Goal: Task Accomplishment & Management: Manage account settings

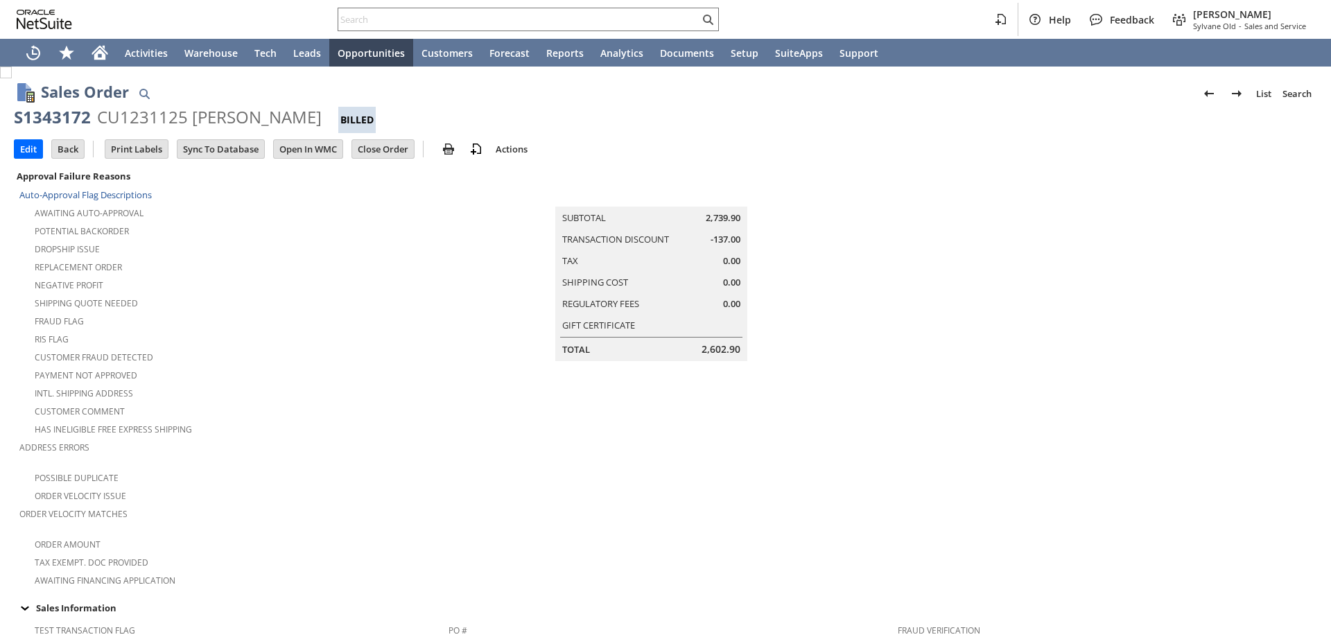
scroll to position [738, 0]
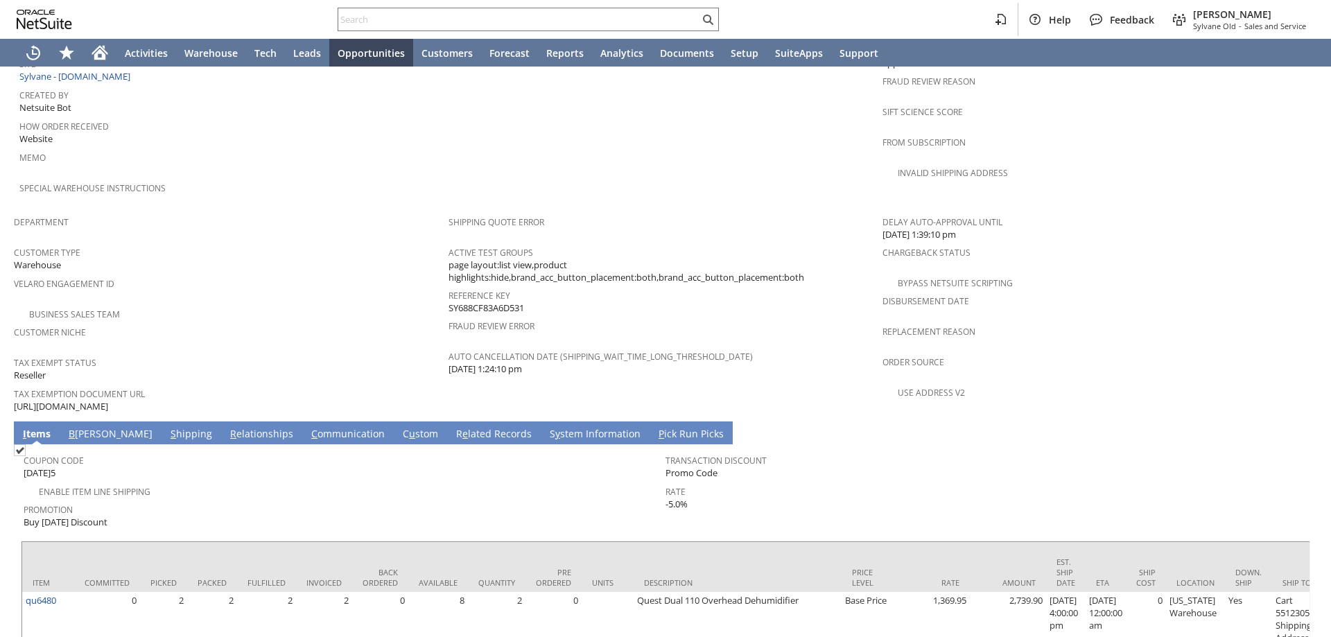
click at [308, 427] on link "C ommunication" at bounding box center [348, 434] width 80 height 15
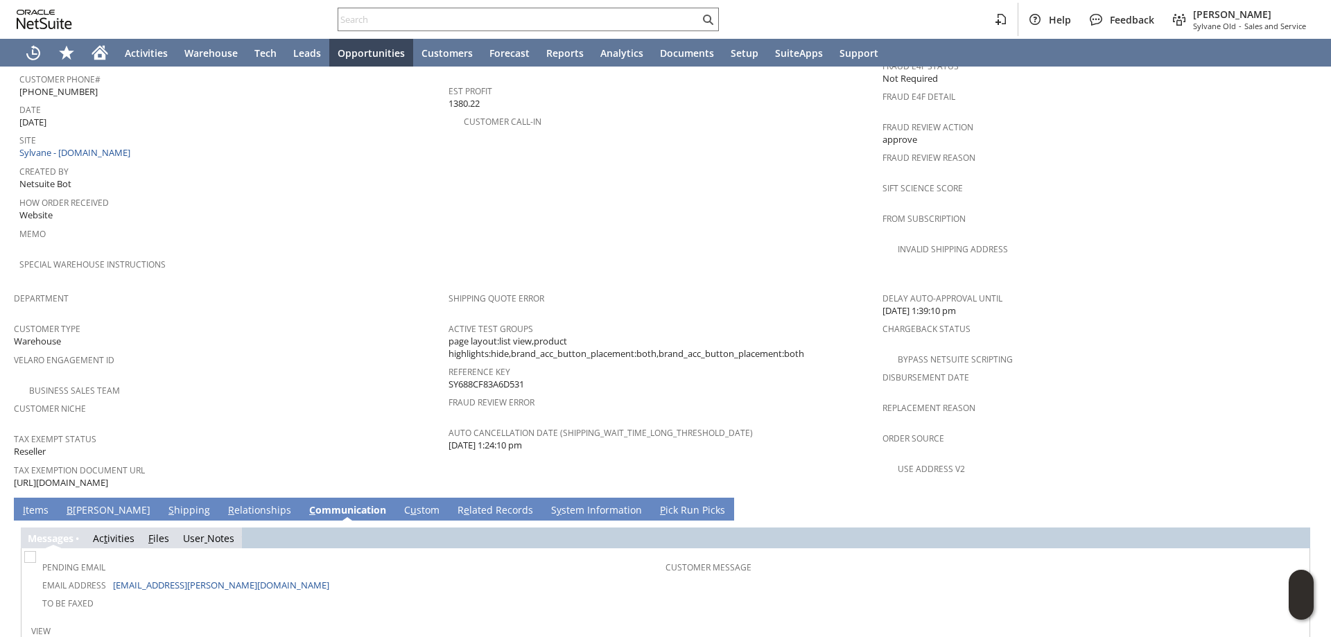
scroll to position [708, 0]
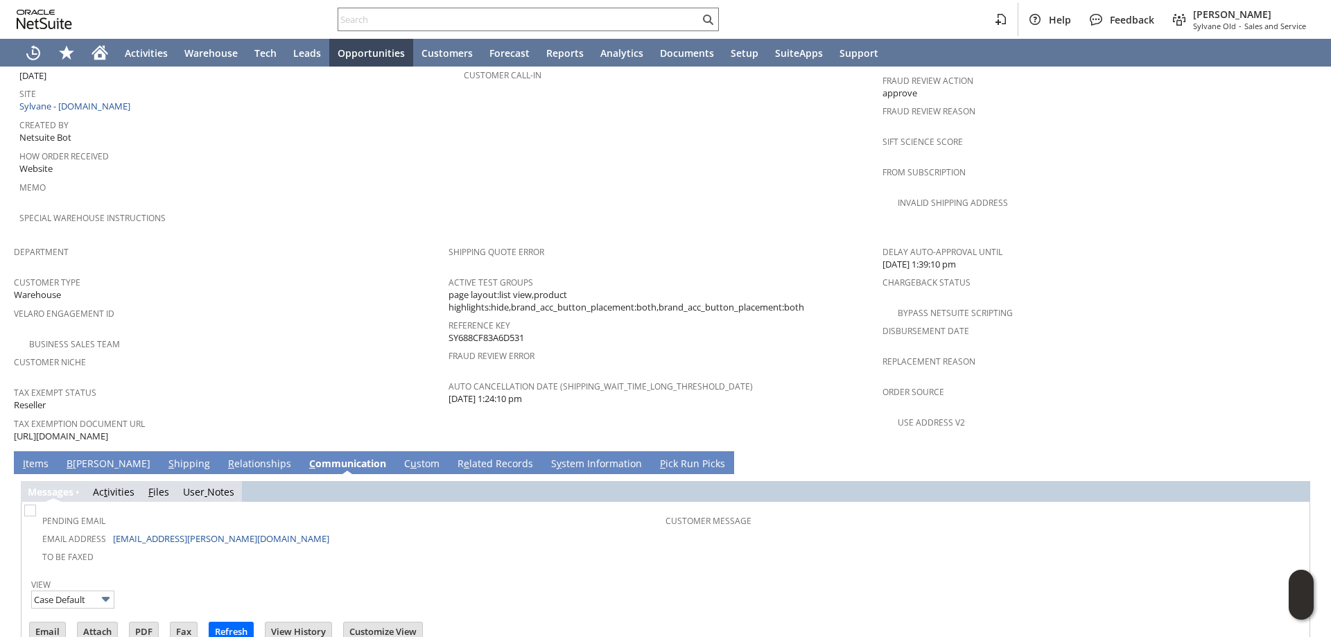
click at [39, 457] on link "I tems" at bounding box center [35, 464] width 33 height 15
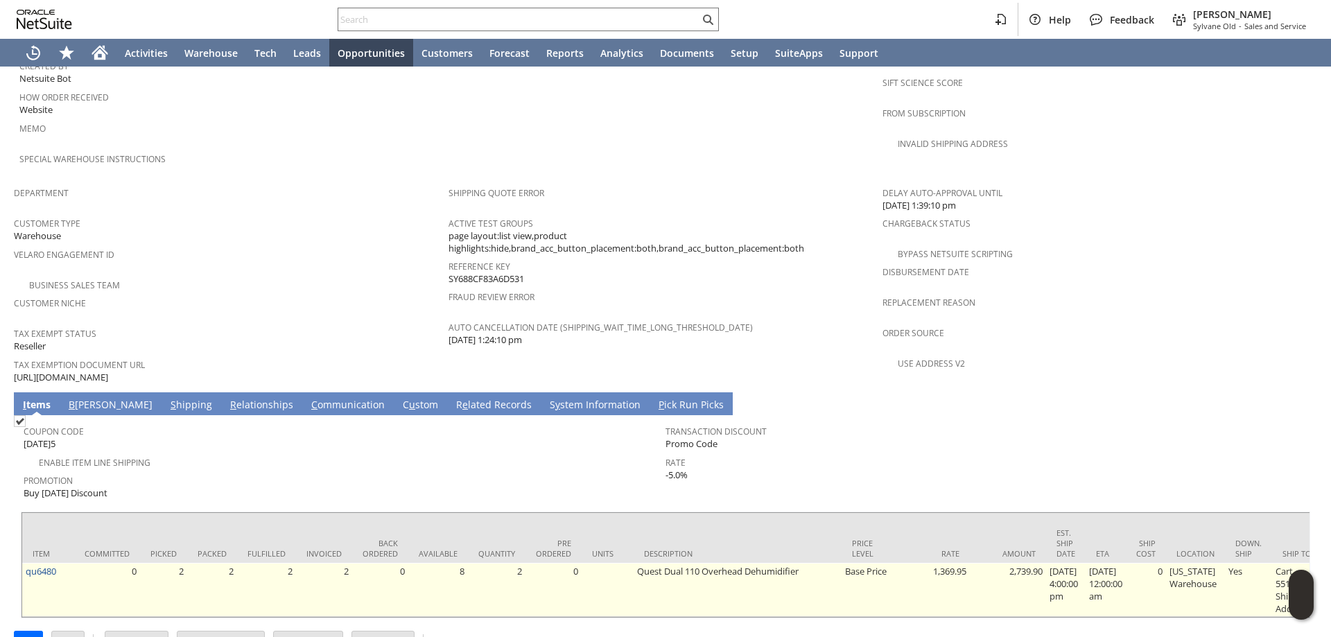
scroll to position [774, 0]
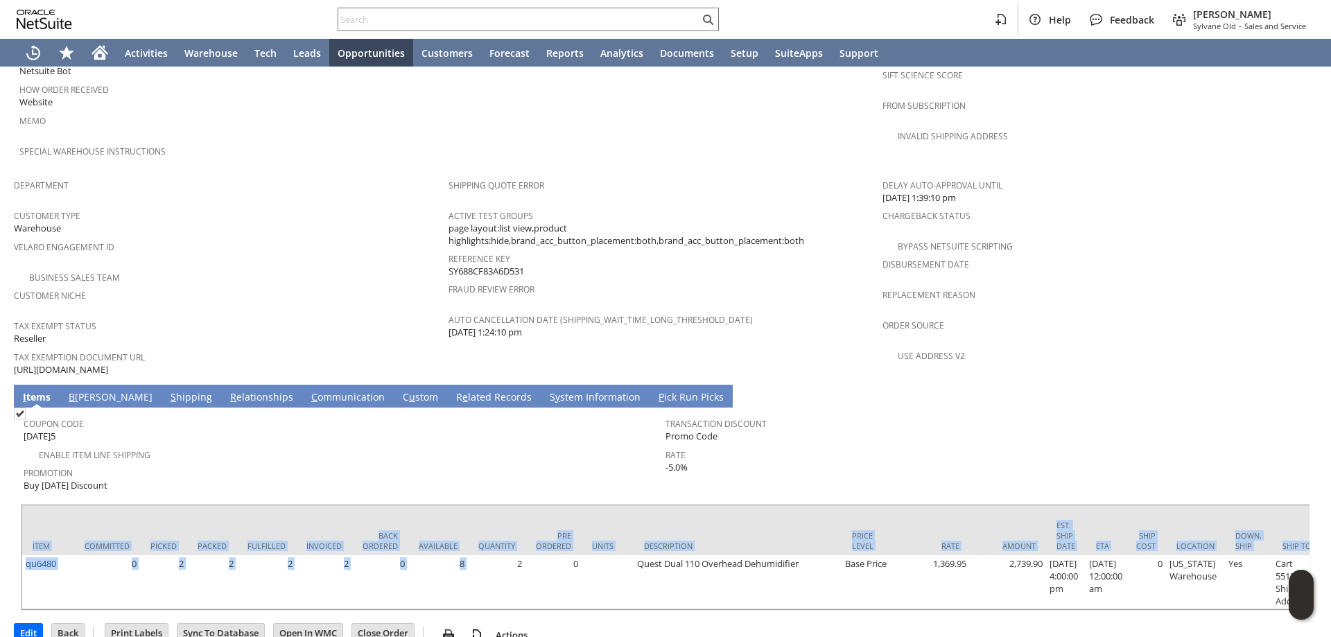
drag, startPoint x: 469, startPoint y: 575, endPoint x: 713, endPoint y: 488, distance: 258.9
click at [532, 582] on div "Item Committed Picked Packed Fulfilled Invoiced Back Ordered Available Quantity…" at bounding box center [665, 557] width 1289 height 107
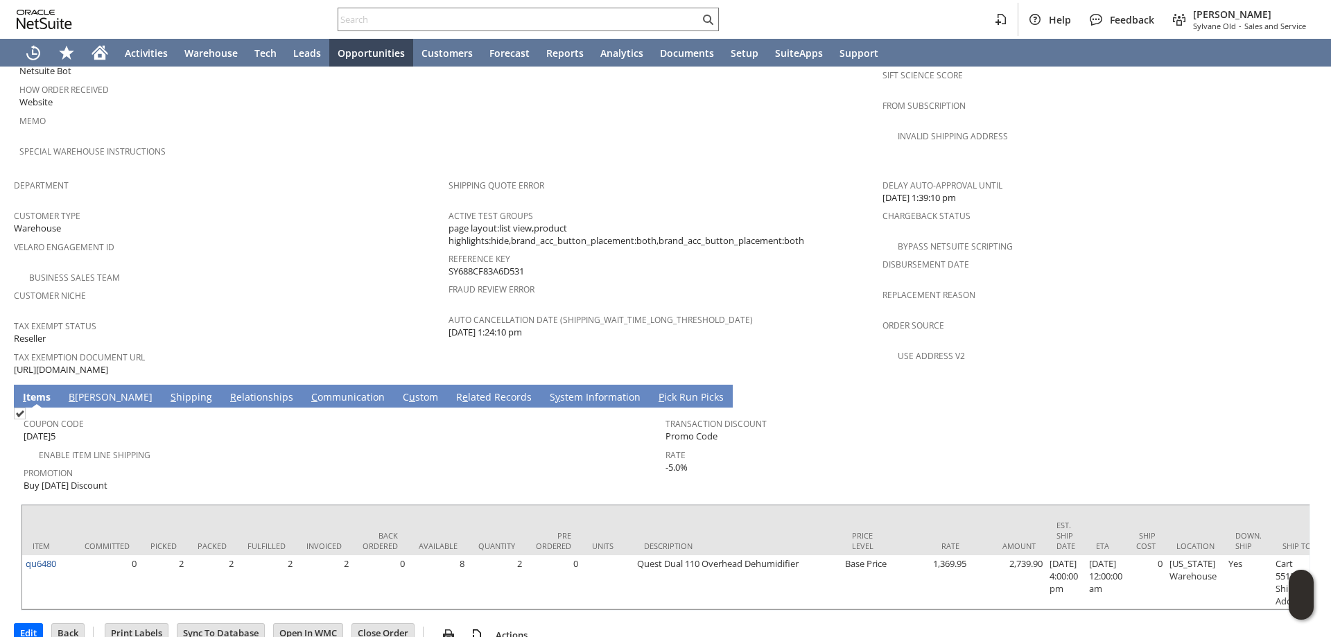
click at [747, 445] on div "Rate -5.0%" at bounding box center [982, 459] width 635 height 29
click at [308, 390] on link "C ommunication" at bounding box center [348, 397] width 80 height 15
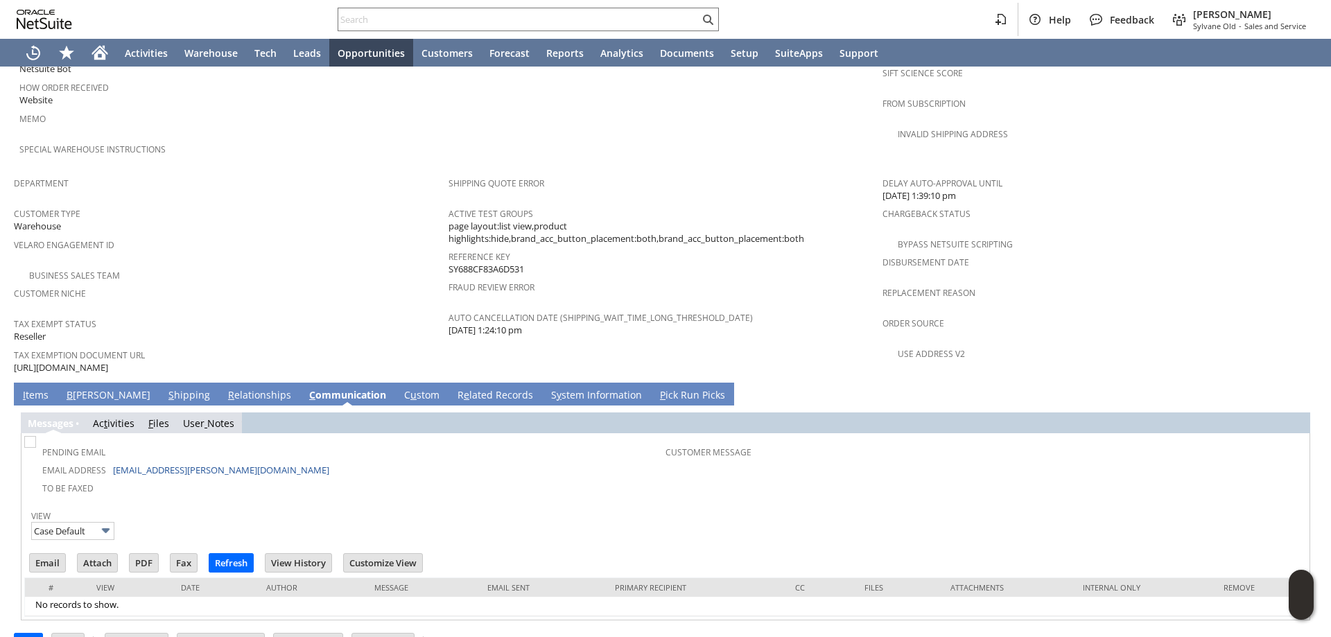
scroll to position [777, 0]
click at [40, 553] on input "Email" at bounding box center [47, 562] width 35 height 18
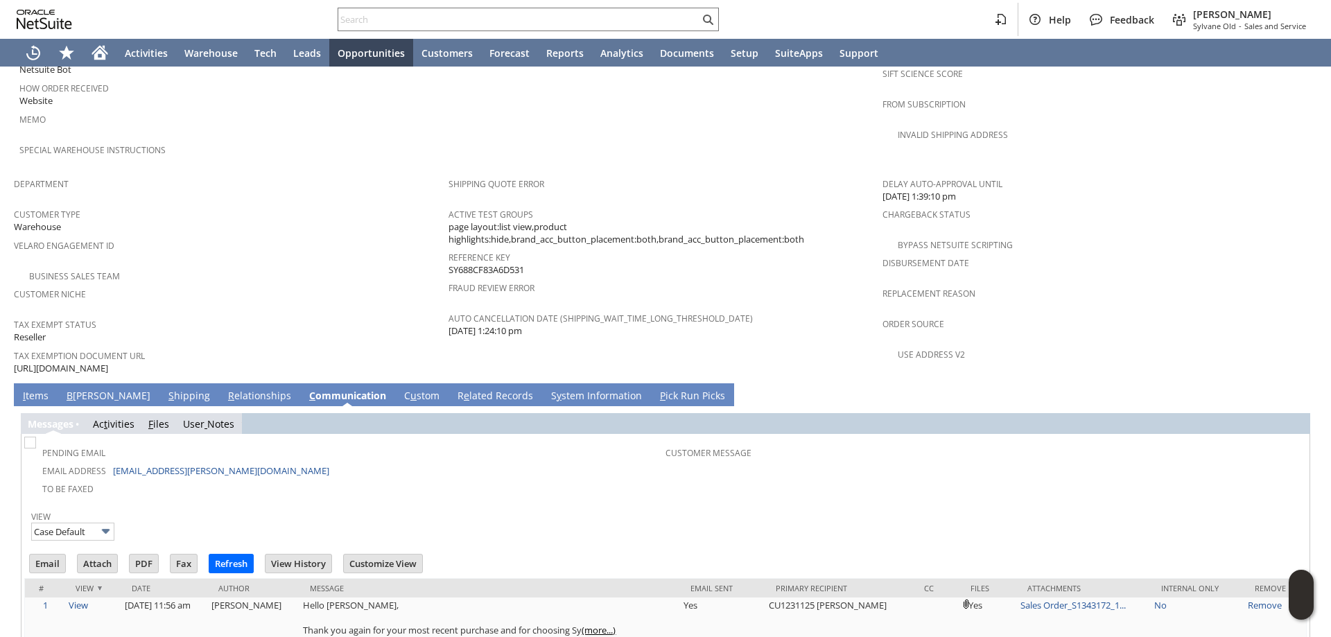
scroll to position [799, 0]
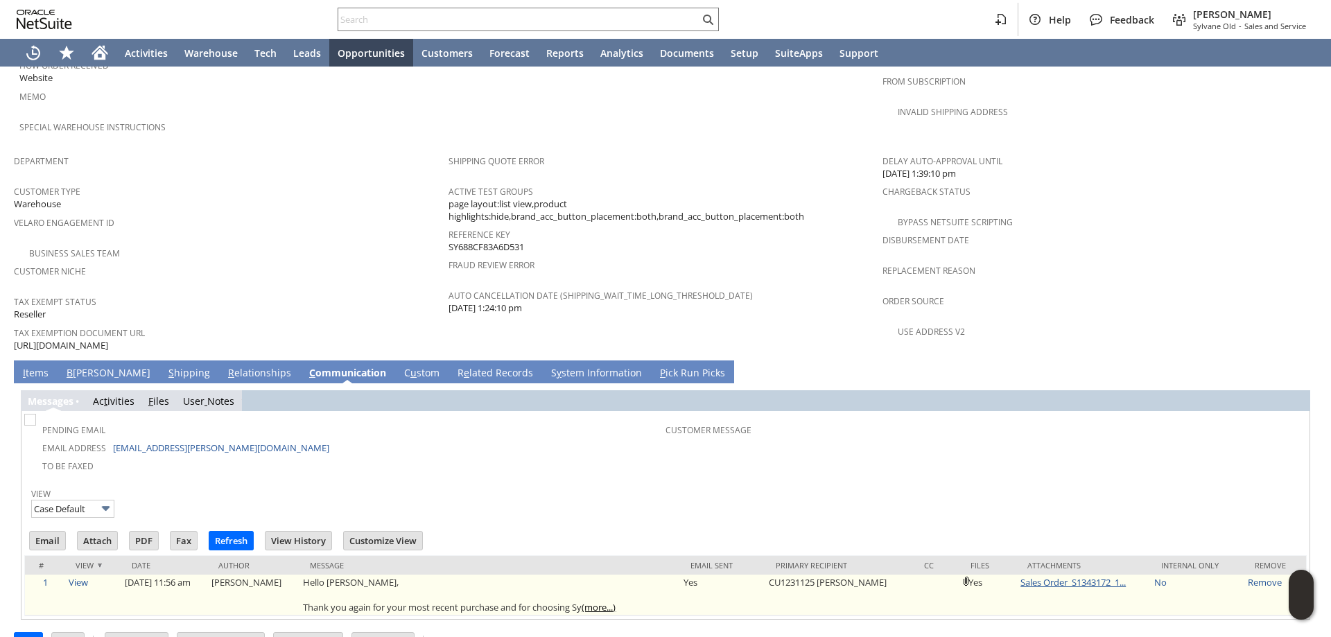
drag, startPoint x: 1047, startPoint y: 555, endPoint x: 1050, endPoint y: 546, distance: 9.4
click at [1046, 575] on td "Sales Order_S1343172_1..." at bounding box center [1084, 595] width 134 height 41
click at [1050, 576] on link "Sales Order_S1343172_1..." at bounding box center [1072, 582] width 105 height 12
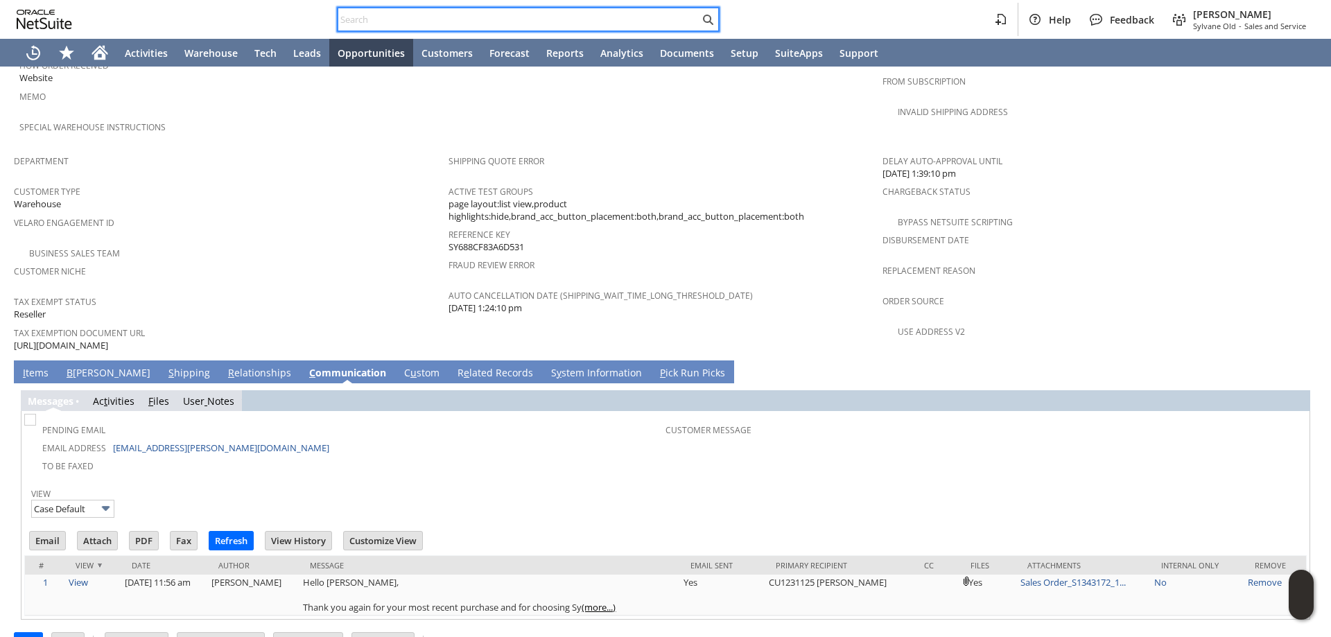
click at [626, 12] on input "text" at bounding box center [518, 19] width 361 height 17
paste input "7024704251"
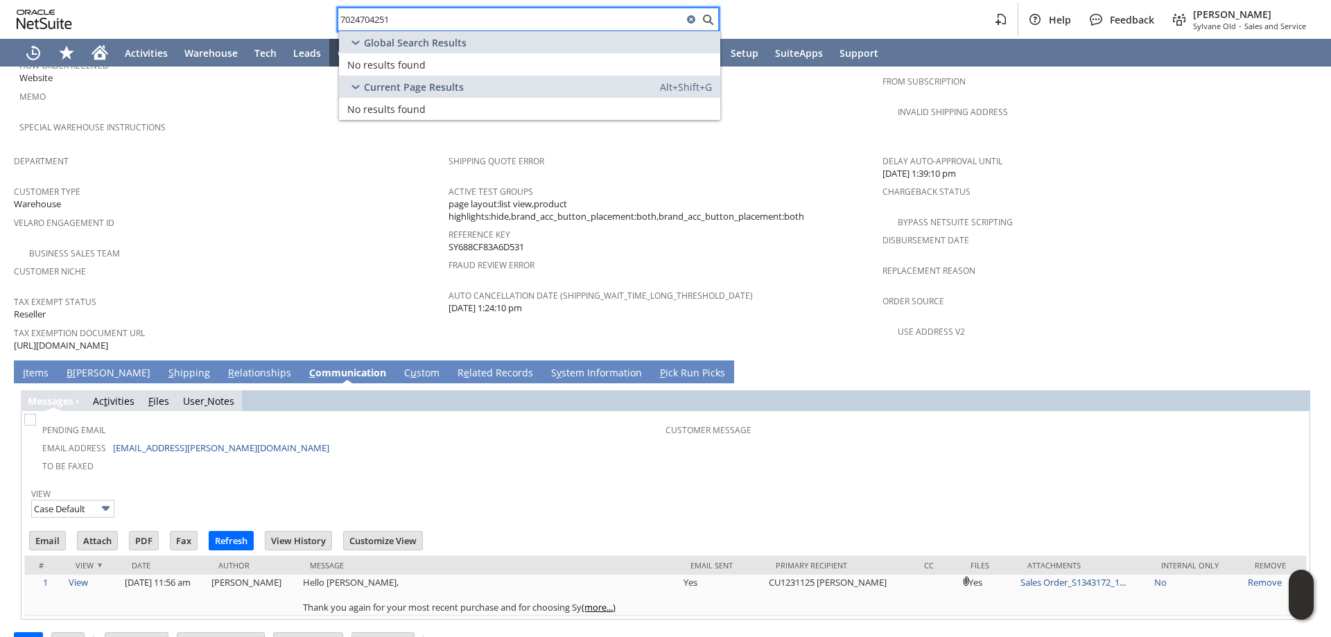
drag, startPoint x: 542, startPoint y: 21, endPoint x: 30, endPoint y: 8, distance: 512.4
click at [26, 9] on div "7024704251 Help Feedback Mark Neri Sylvane Old - Sales and Service" at bounding box center [665, 19] width 1331 height 39
paste input "3946607"
type input "7039466071"
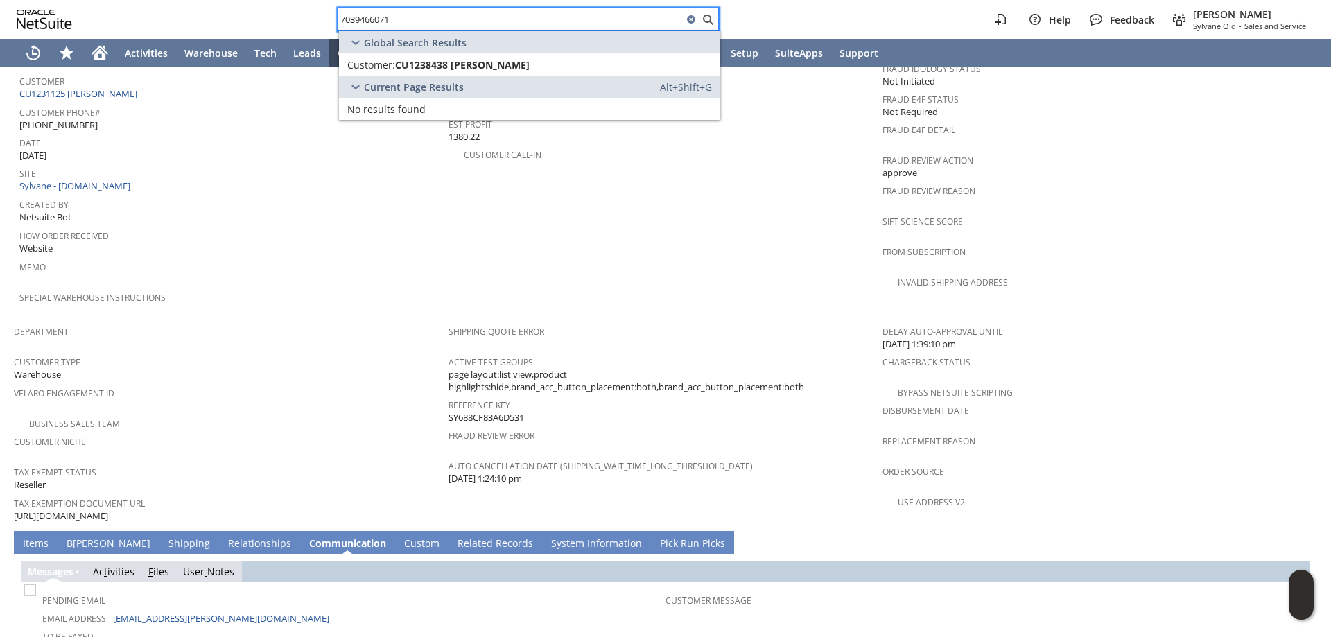
scroll to position [591, 0]
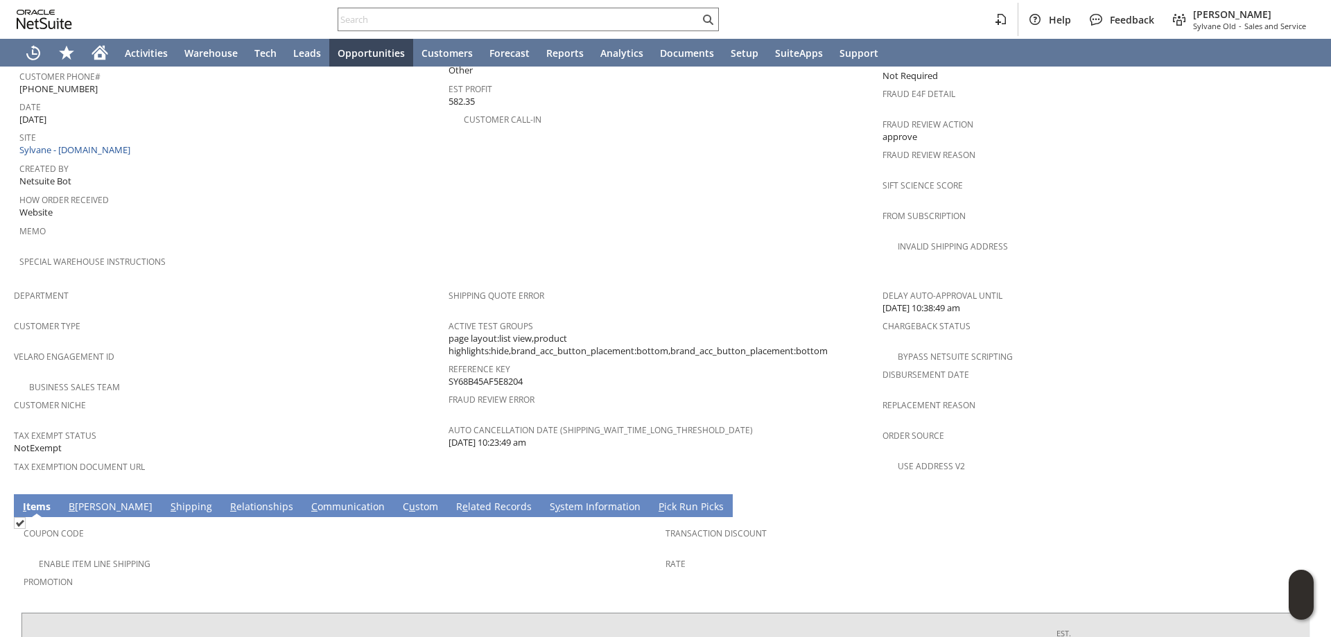
scroll to position [589, 0]
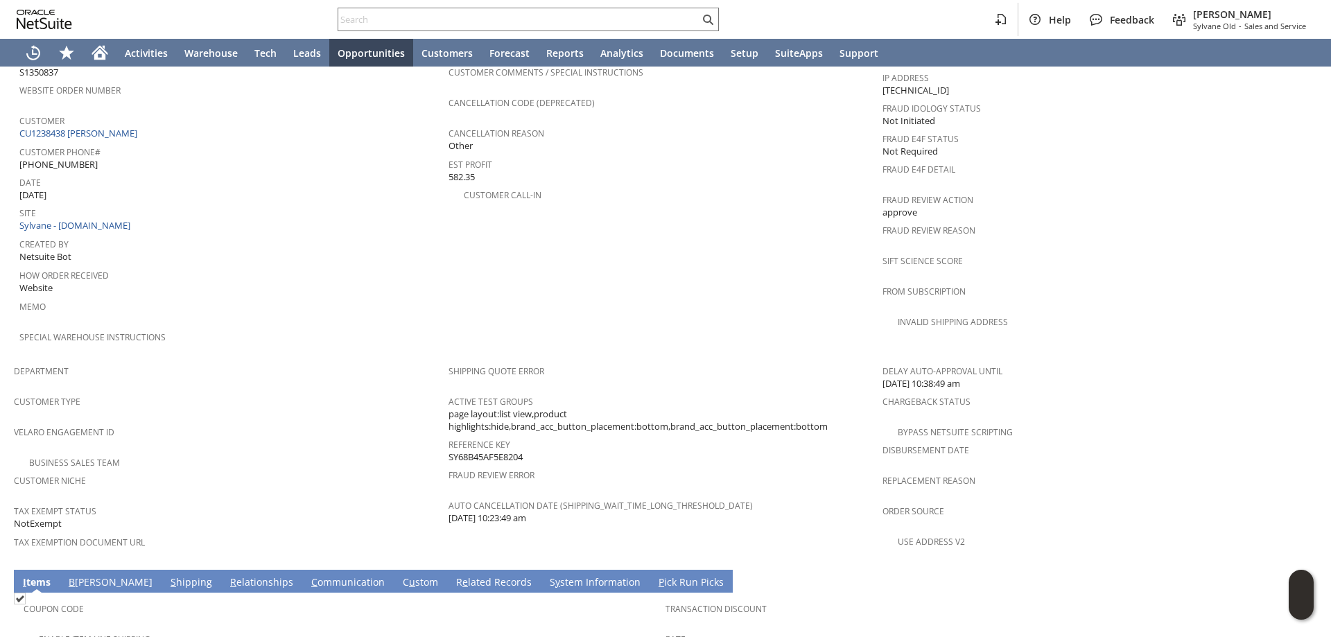
click at [167, 575] on link "S hipping" at bounding box center [191, 582] width 49 height 15
click at [69, 575] on span "B" at bounding box center [70, 581] width 6 height 13
click at [166, 575] on link "S hipping" at bounding box center [190, 582] width 49 height 15
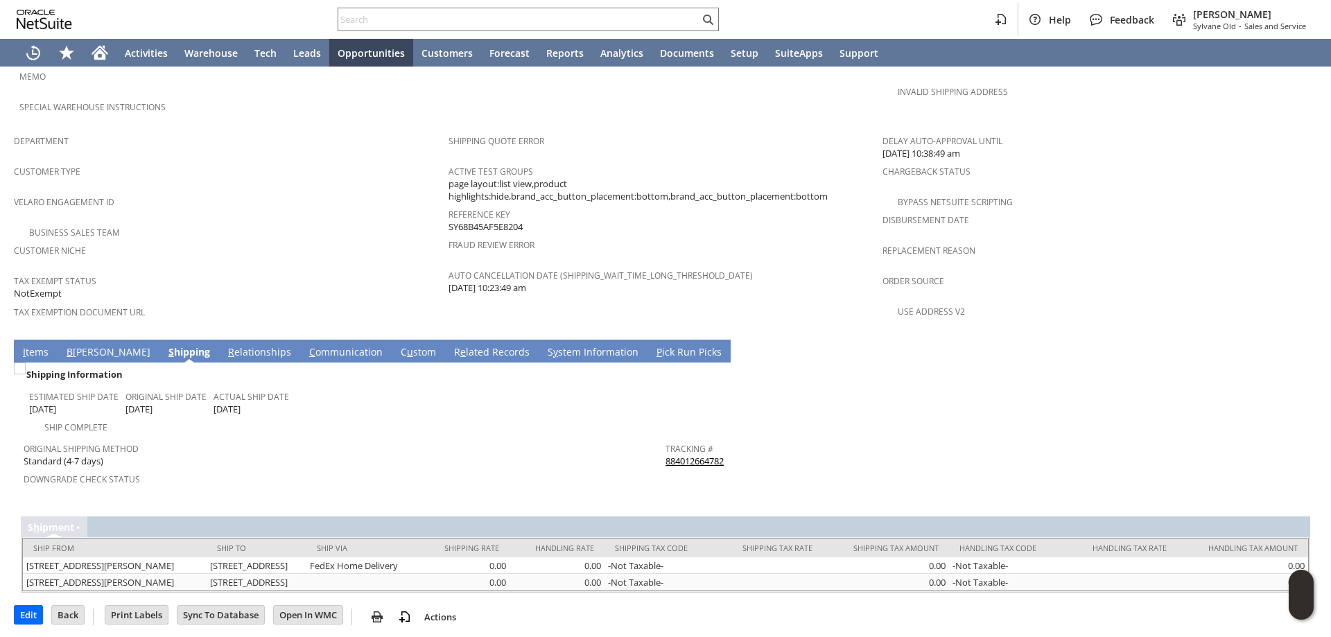
scroll to position [827, 0]
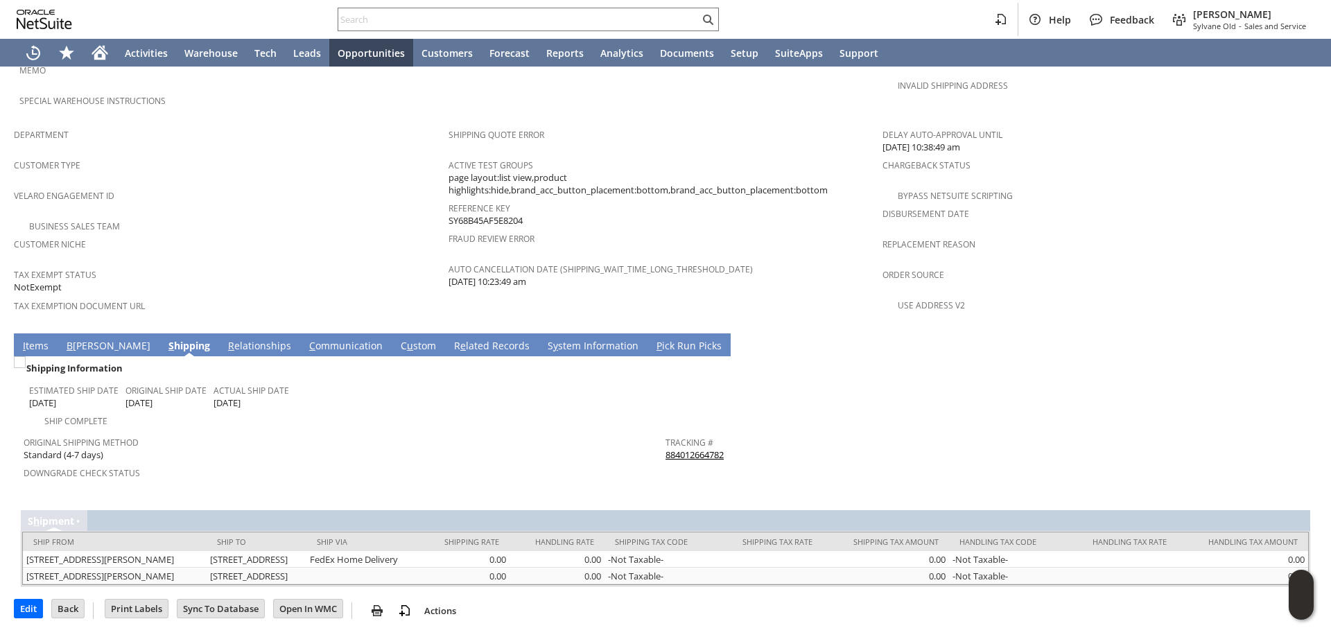
click at [37, 339] on link "I tems" at bounding box center [35, 346] width 33 height 15
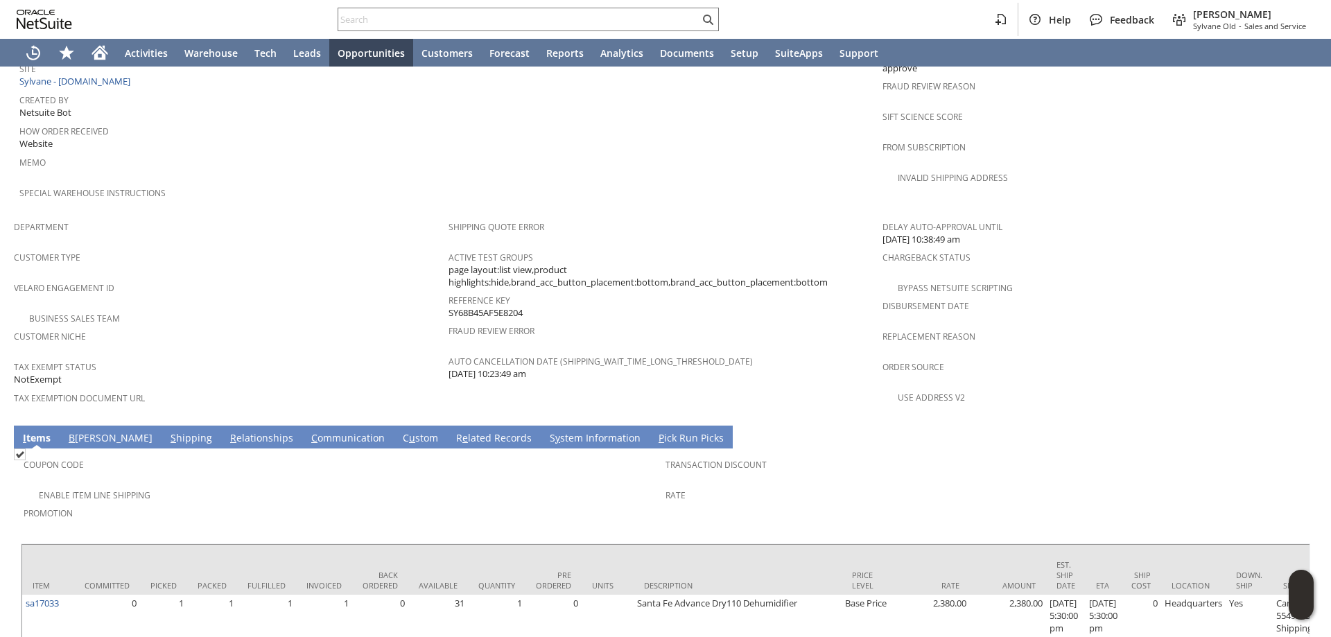
scroll to position [758, 0]
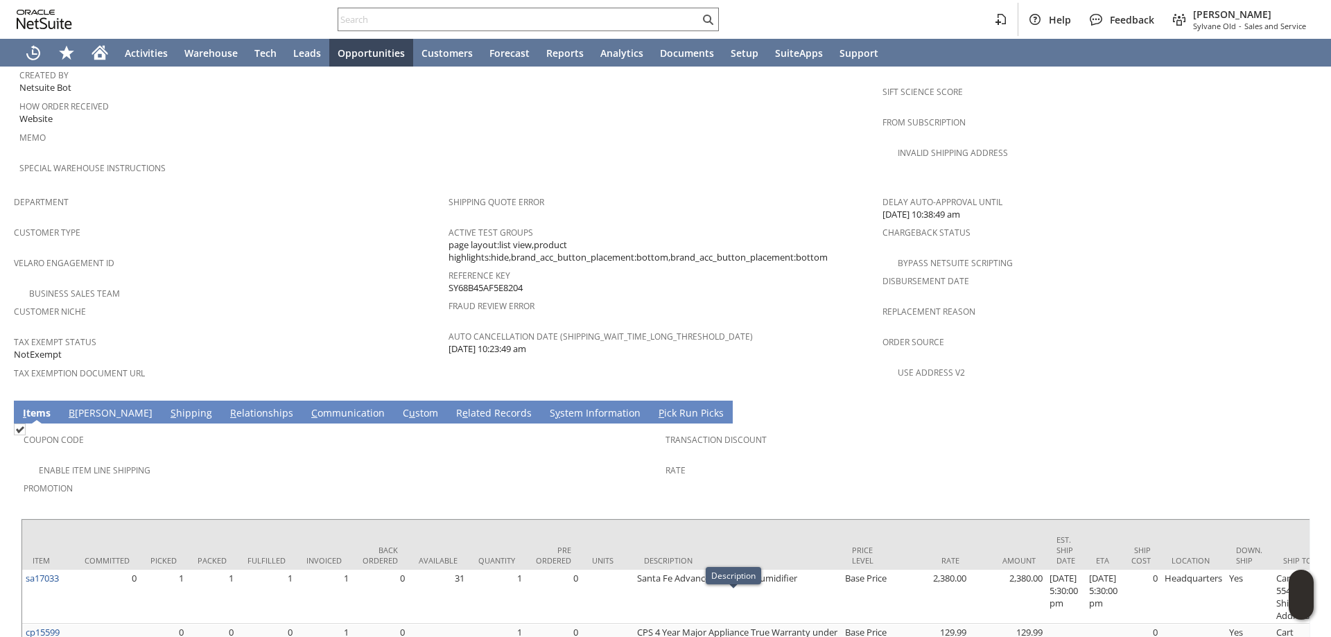
drag, startPoint x: 146, startPoint y: 385, endPoint x: 116, endPoint y: 394, distance: 31.3
click at [167, 406] on link "S hipping" at bounding box center [191, 413] width 49 height 15
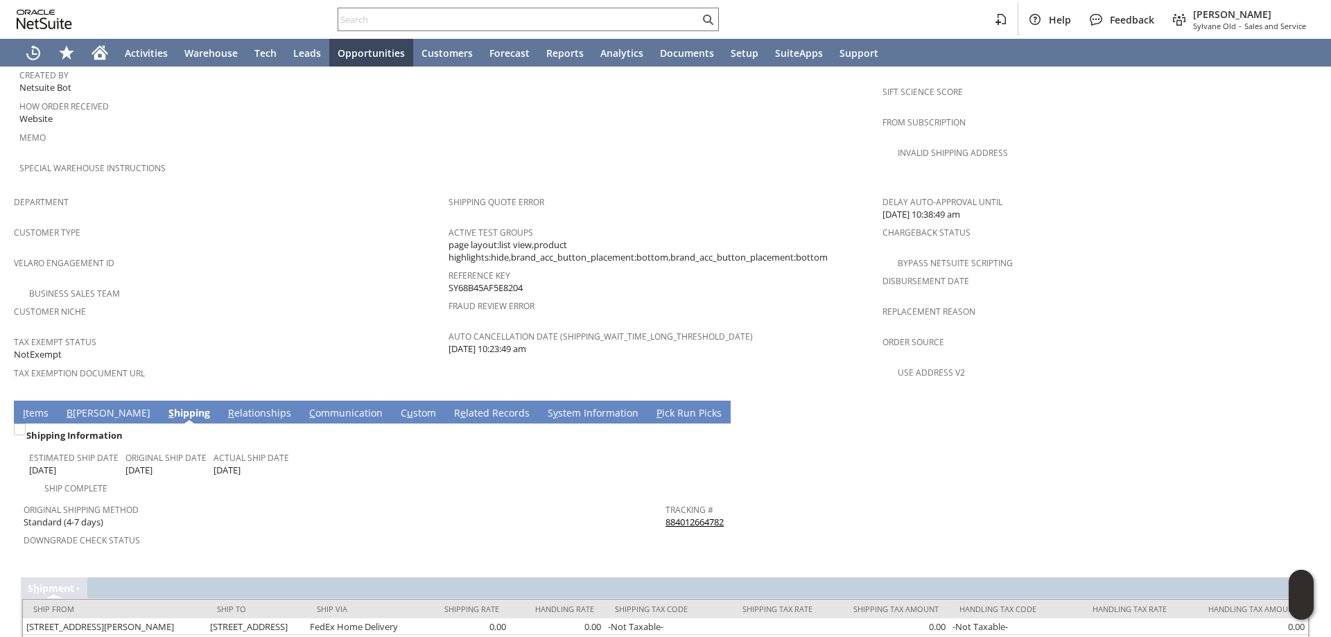
click at [79, 406] on link "B illing" at bounding box center [108, 413] width 91 height 15
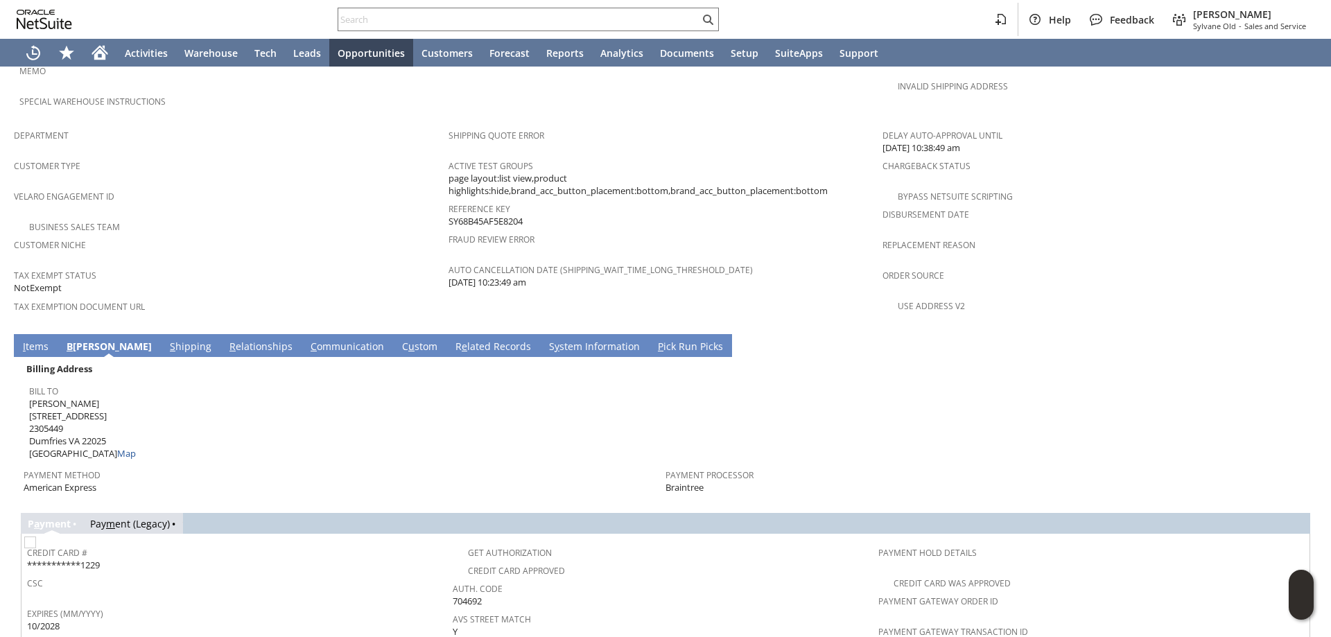
scroll to position [1035, 0]
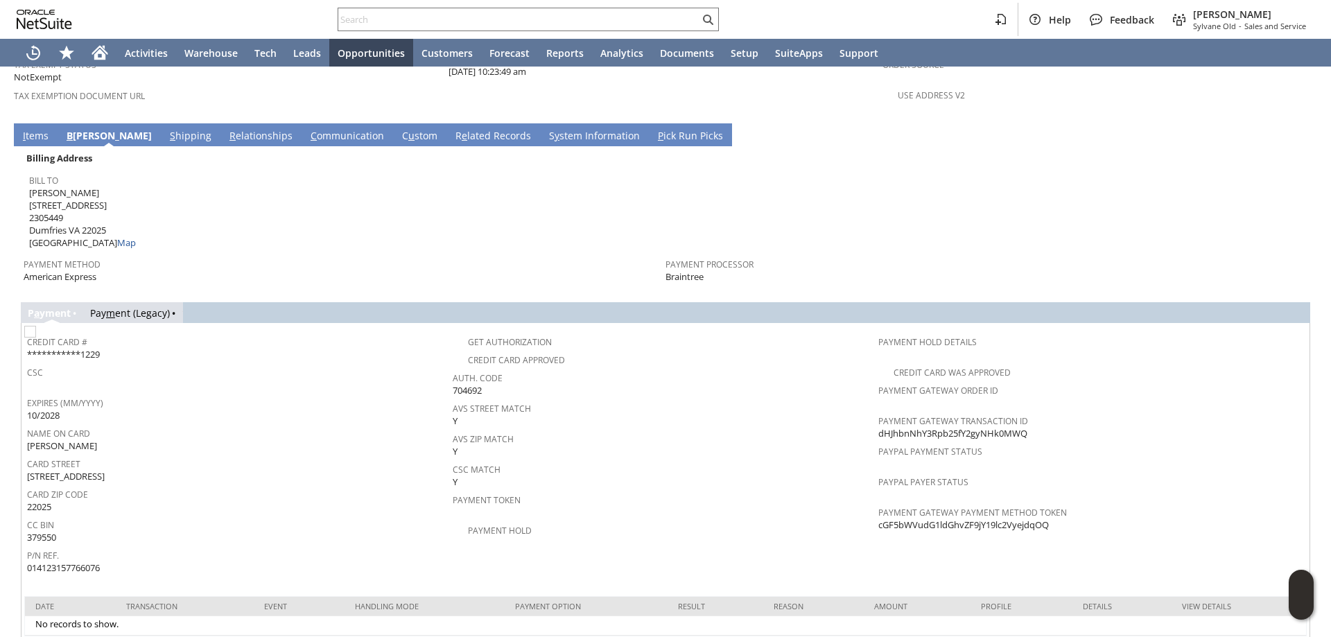
click at [33, 129] on link "I tems" at bounding box center [35, 136] width 33 height 15
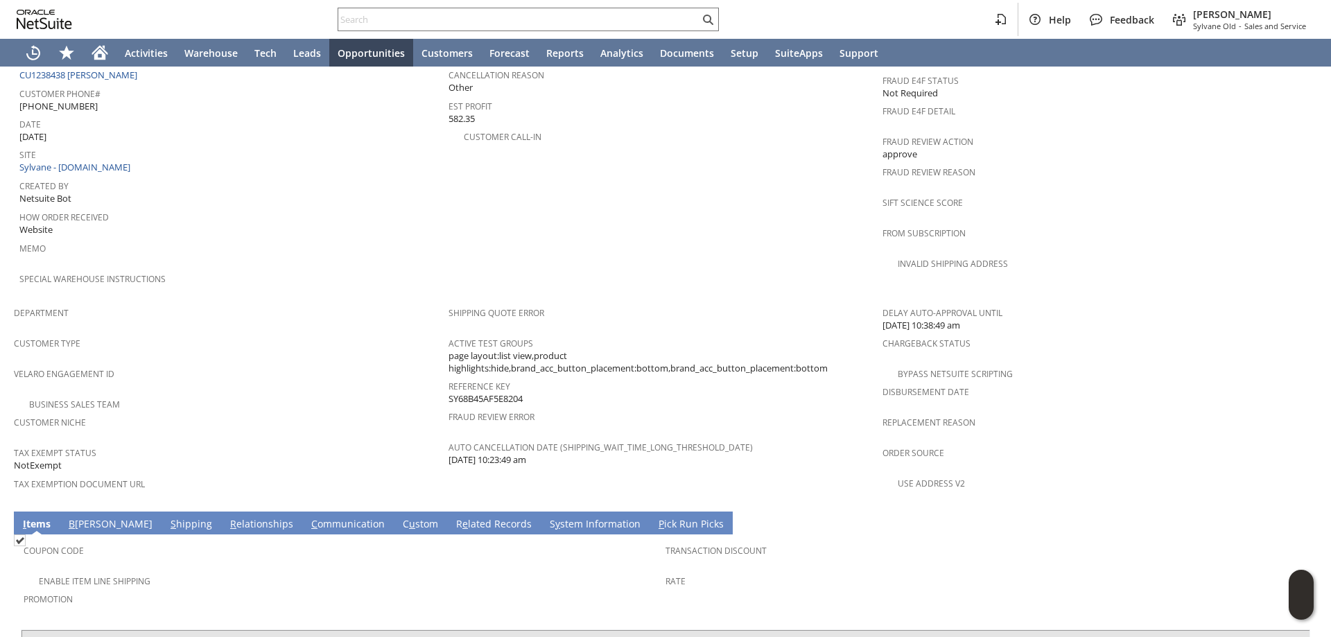
scroll to position [797, 0]
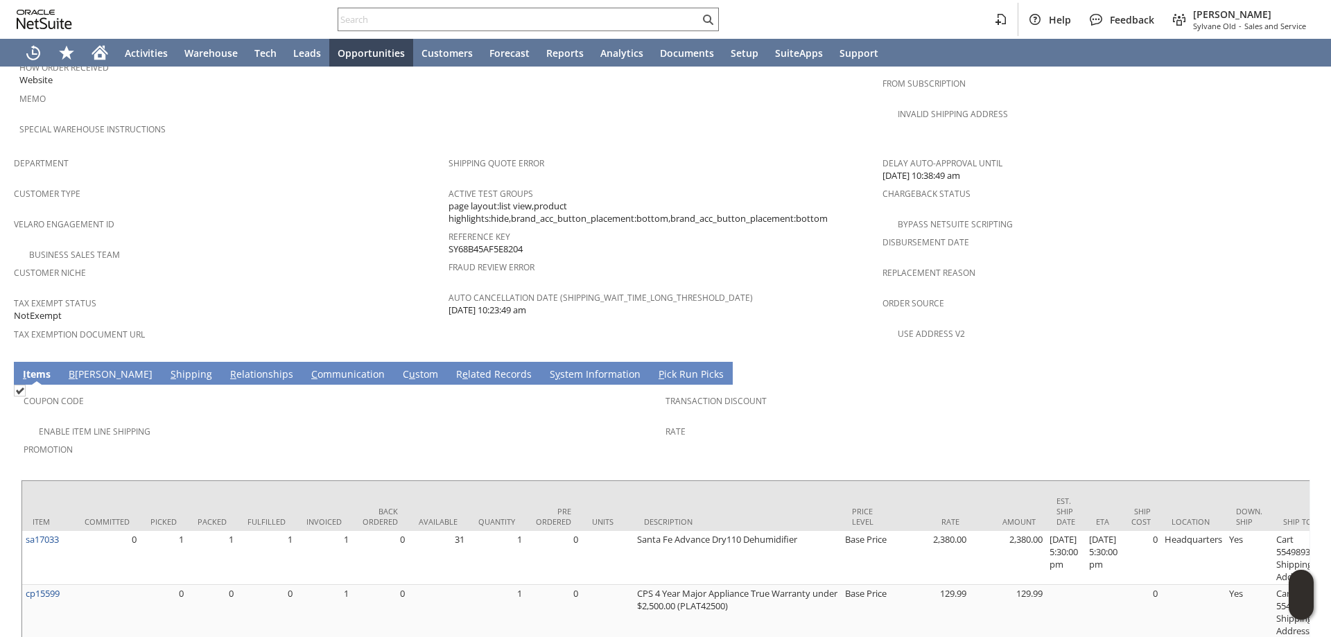
click at [476, 440] on div "Promotion" at bounding box center [341, 454] width 635 height 29
click at [564, 440] on div "Promotion" at bounding box center [341, 454] width 635 height 29
click at [577, 440] on span "Promotion" at bounding box center [341, 448] width 635 height 16
click at [600, 440] on span "Promotion" at bounding box center [341, 448] width 635 height 16
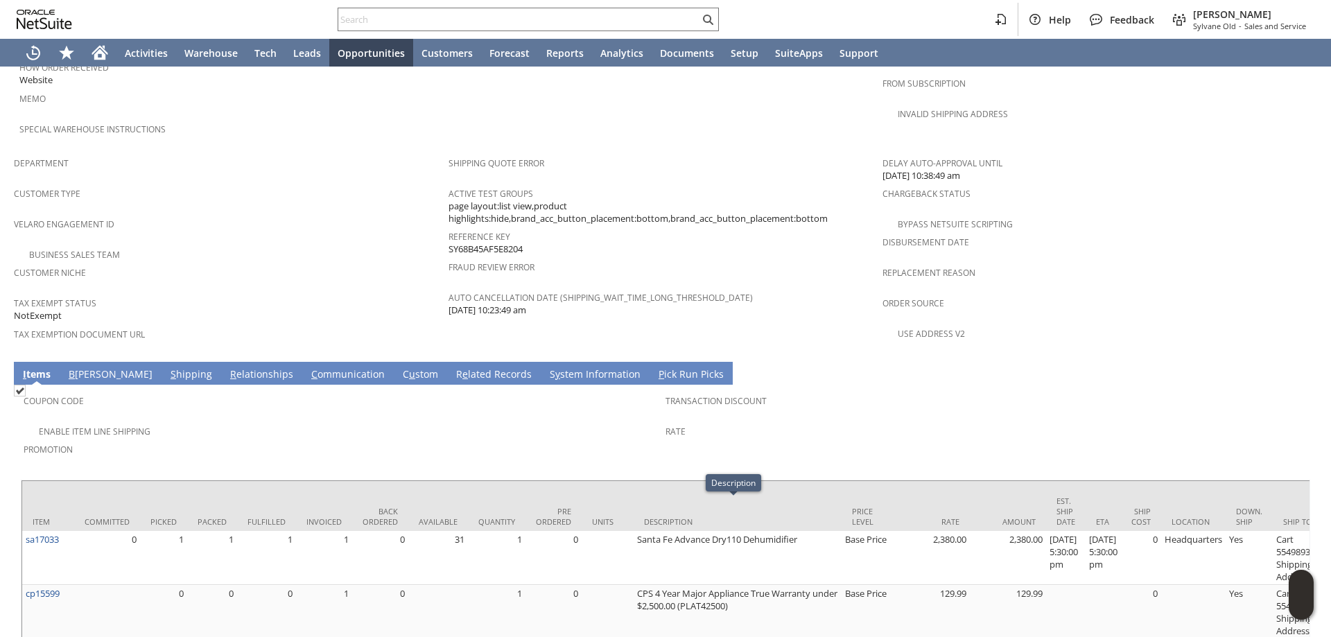
click at [625, 440] on div "Promotion" at bounding box center [341, 454] width 635 height 29
click at [607, 440] on div "Promotion" at bounding box center [341, 454] width 635 height 29
click at [589, 440] on span "Promotion" at bounding box center [341, 448] width 635 height 16
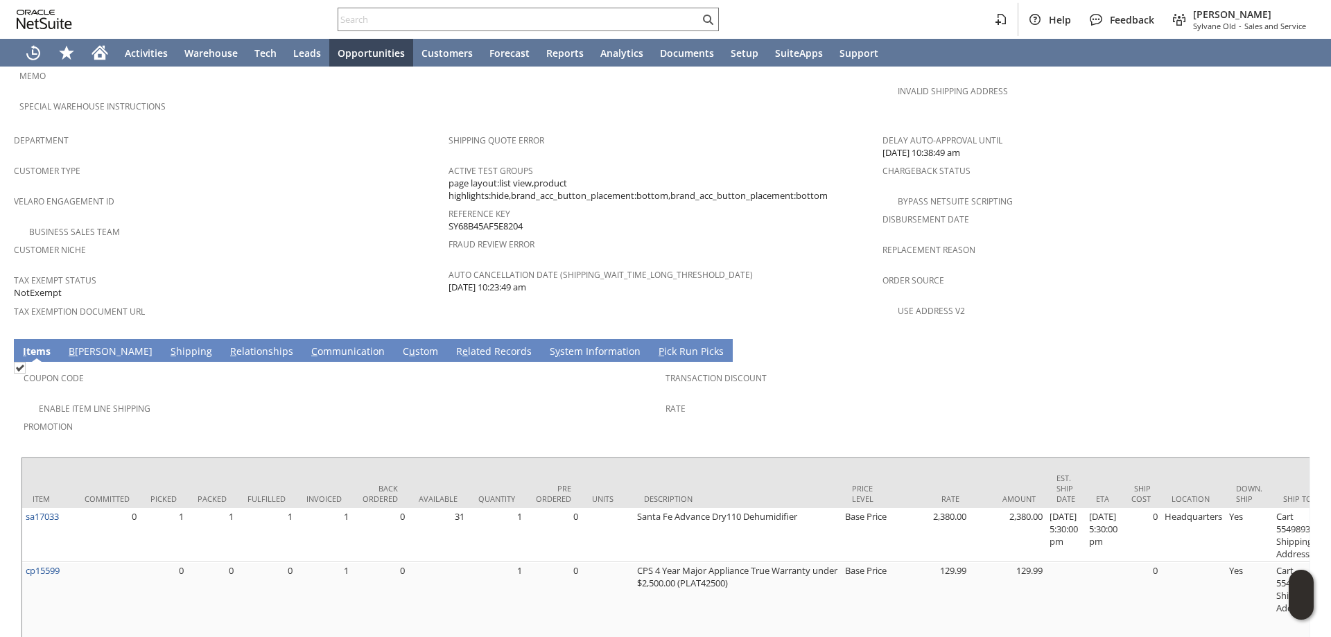
scroll to position [866, 0]
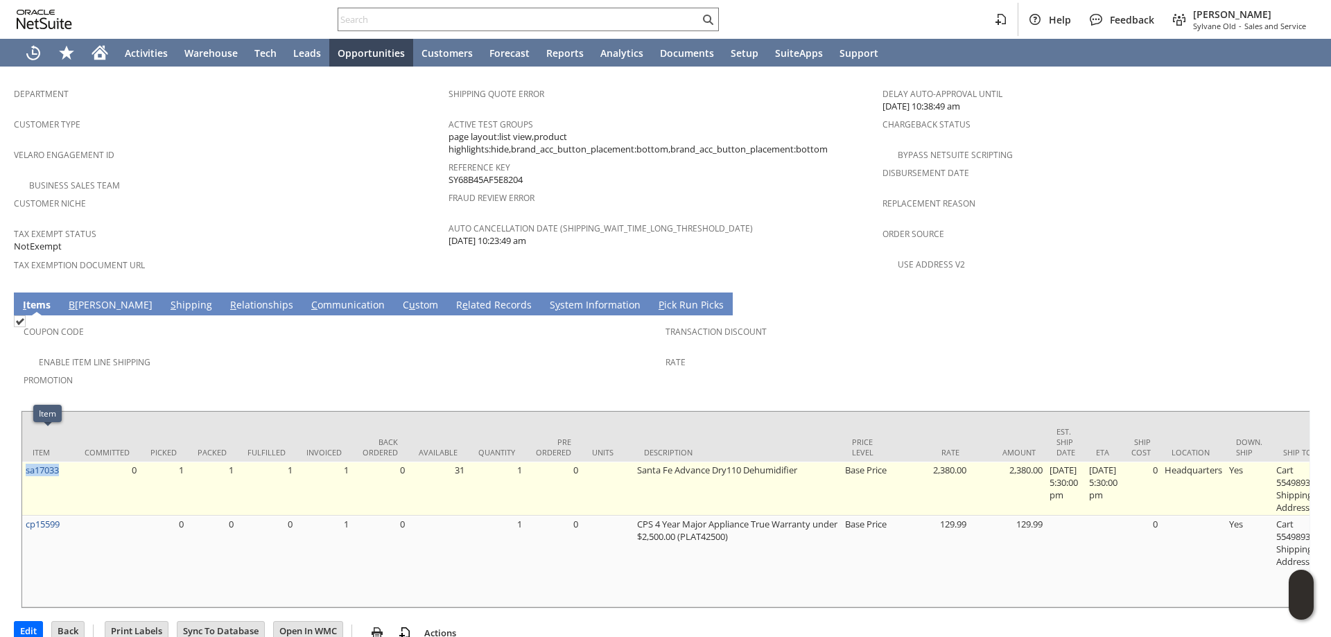
drag, startPoint x: 65, startPoint y: 442, endPoint x: 26, endPoint y: 446, distance: 39.1
click at [26, 462] on td "sa17033" at bounding box center [48, 489] width 52 height 54
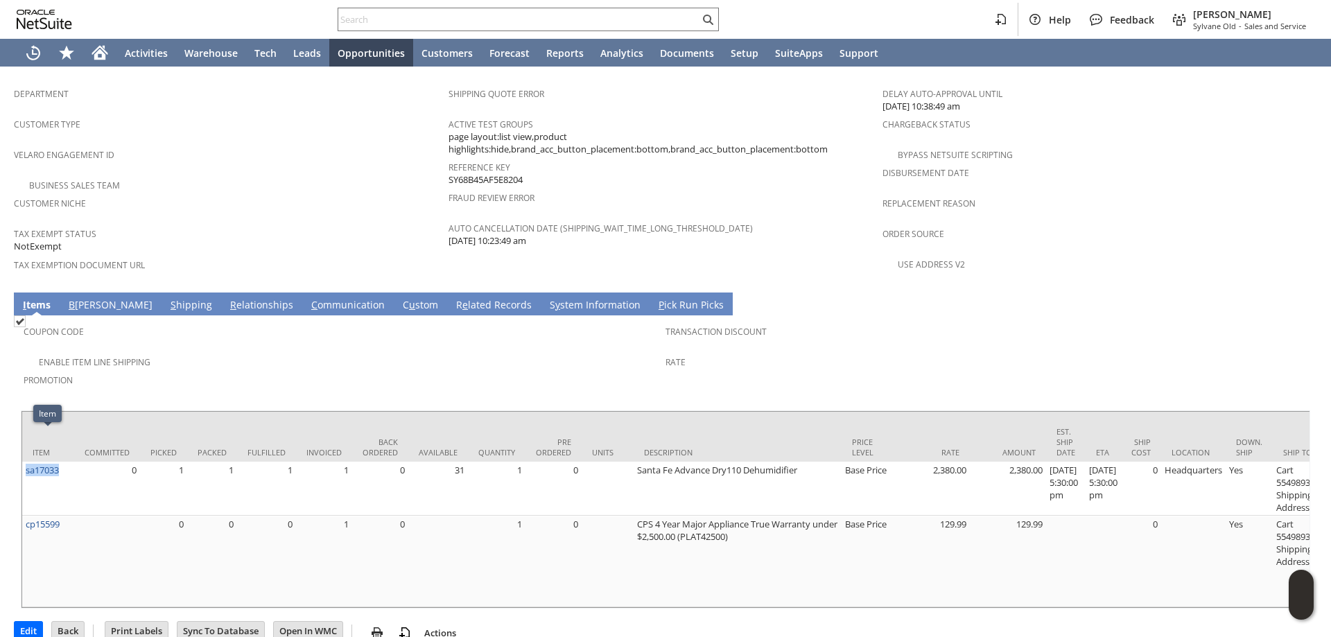
copy link "sa17033"
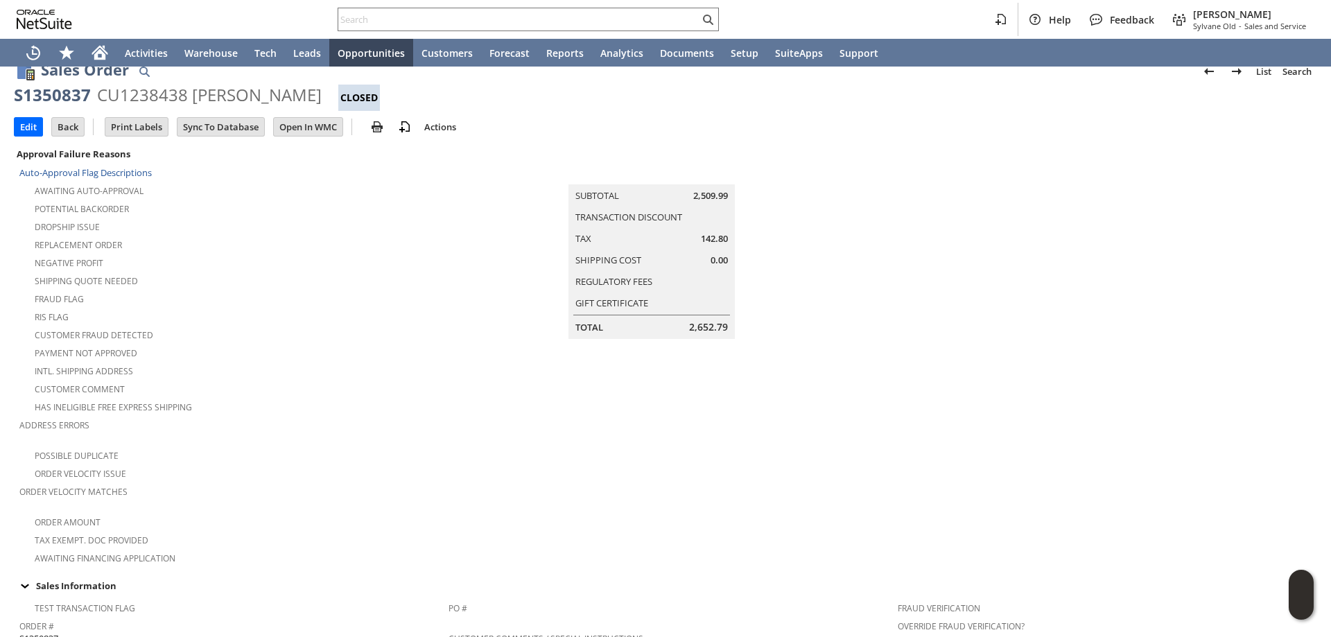
scroll to position [0, 0]
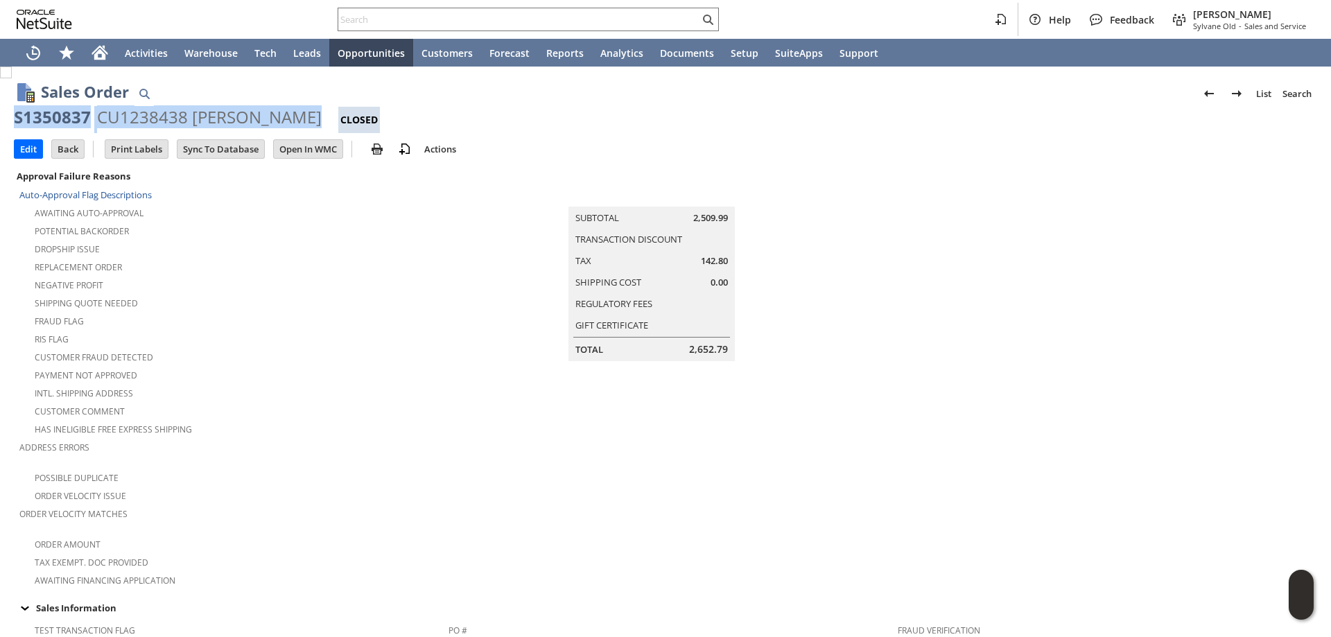
drag, startPoint x: 295, startPoint y: 116, endPoint x: 15, endPoint y: 115, distance: 280.8
click at [15, 115] on div "S1350837 CU1238438 Marco Aguilar Closed" at bounding box center [665, 119] width 1303 height 27
copy div "S1350837 CU1238438 Marco Aguilar"
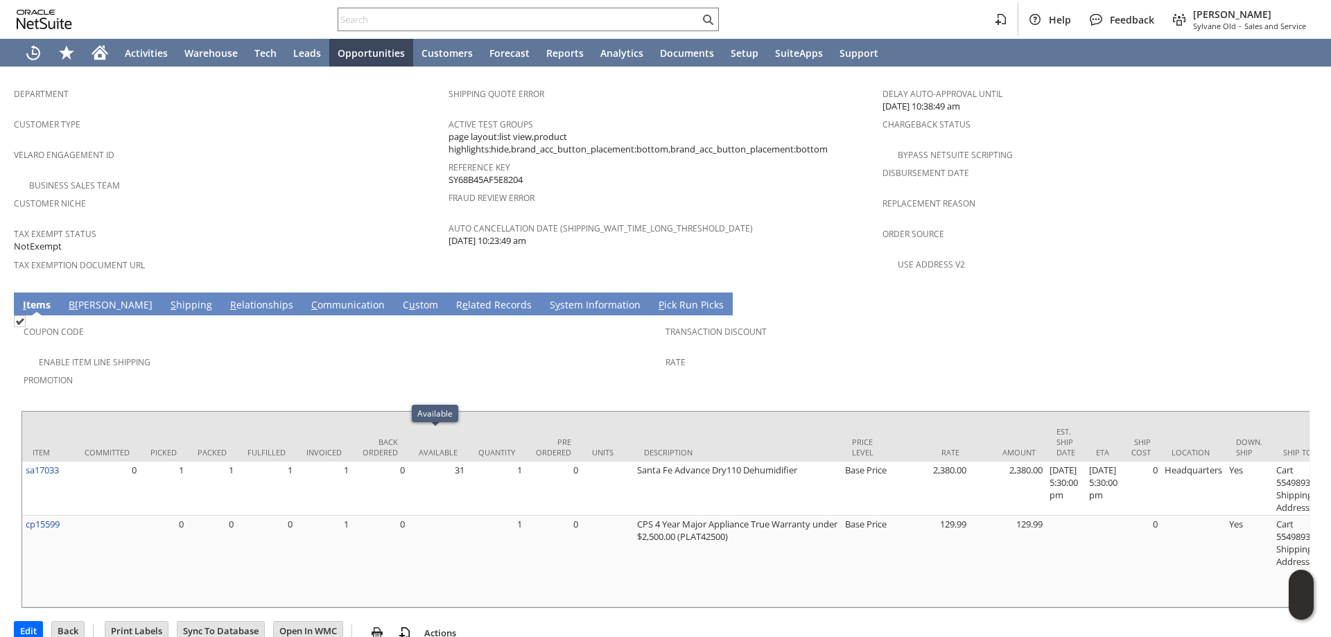
drag, startPoint x: 289, startPoint y: 270, endPoint x: 273, endPoint y: 277, distance: 17.1
click at [308, 298] on link "C ommunication" at bounding box center [348, 305] width 80 height 15
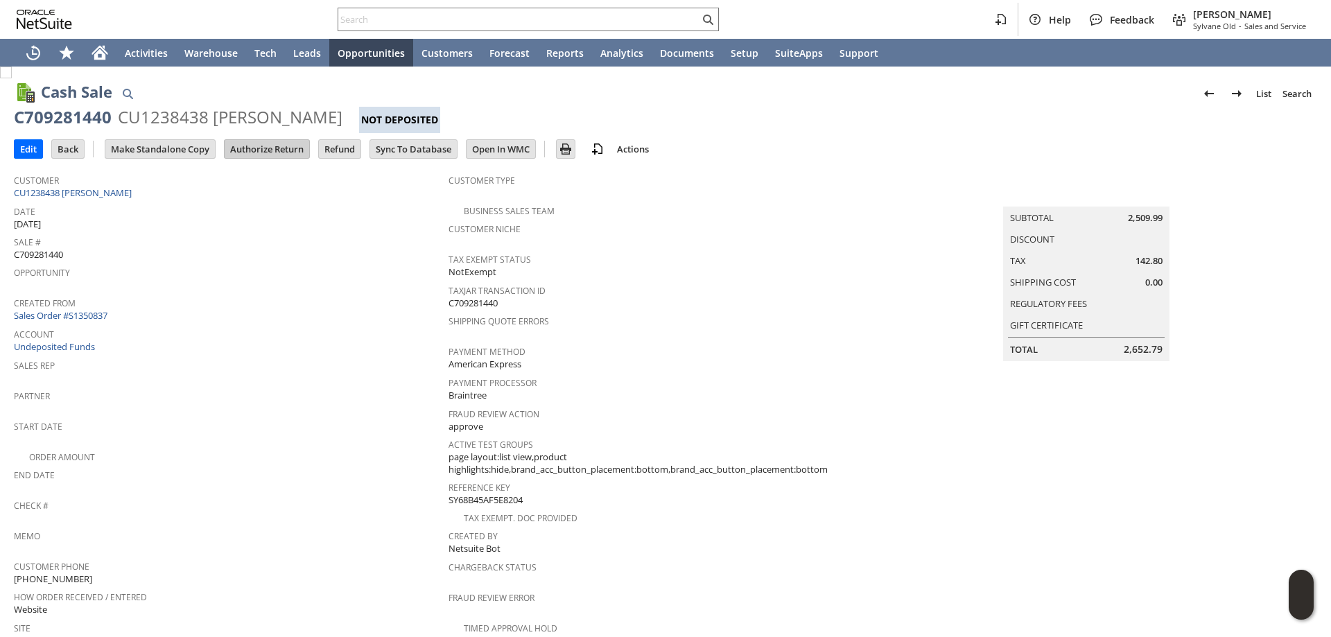
click at [277, 150] on input "Authorize Return" at bounding box center [267, 149] width 85 height 18
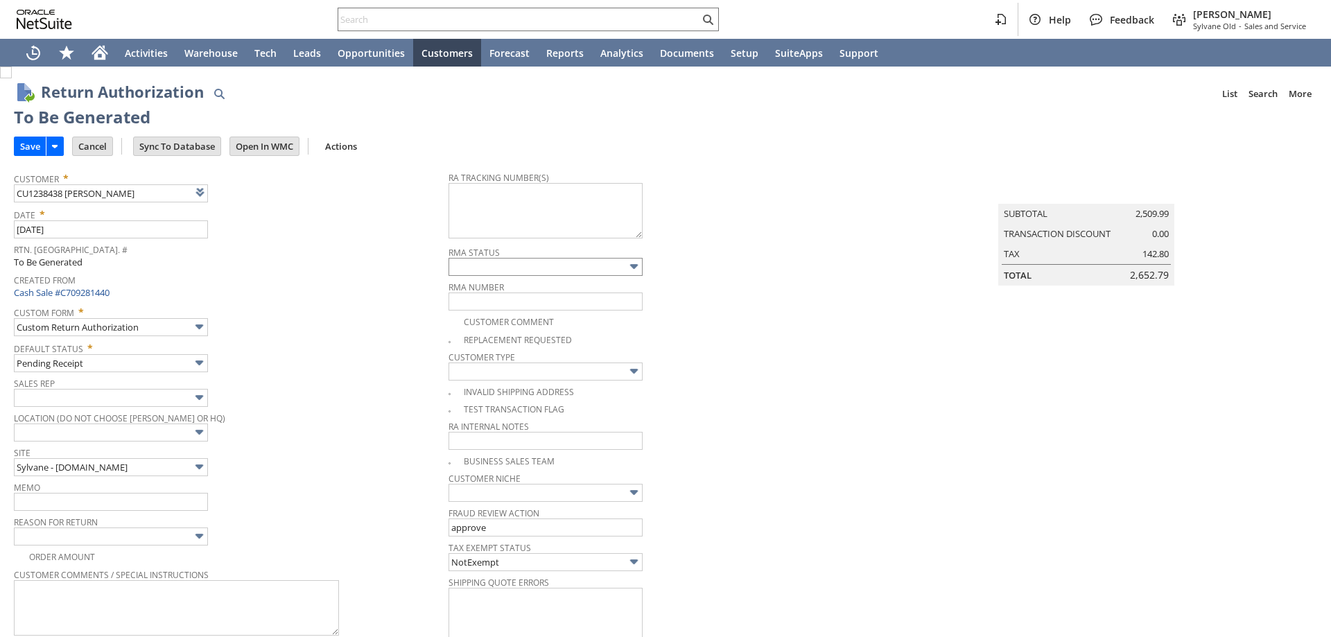
scroll to position [785, 0]
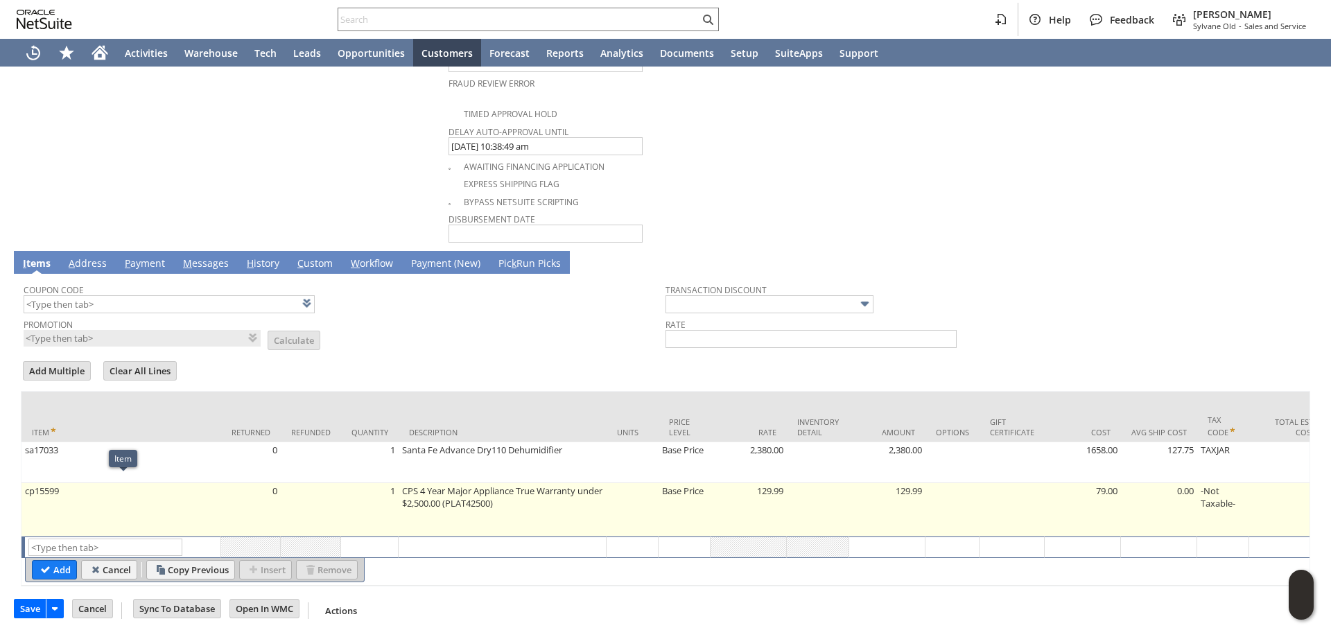
click at [158, 495] on td "cp15599" at bounding box center [121, 509] width 200 height 53
type input "cp15599"
type input "OK"
type input "Make Copy"
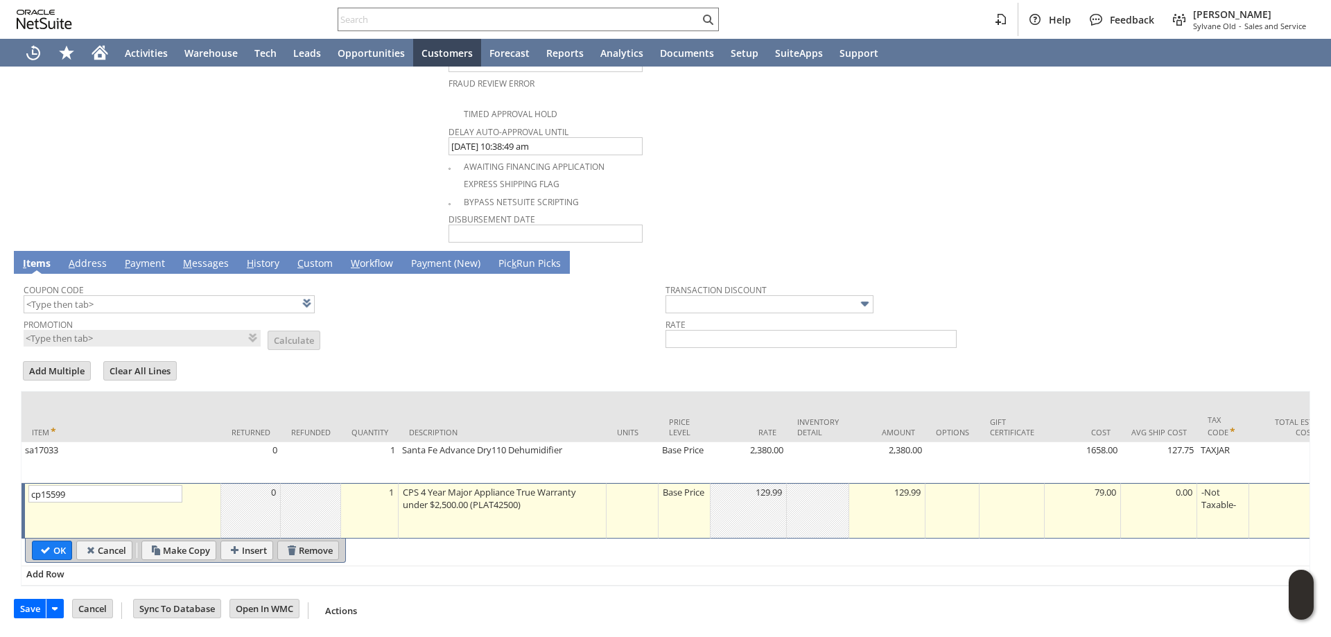
click at [314, 557] on input "Remove" at bounding box center [308, 550] width 60 height 18
type input "Add"
type input "Copy Previous"
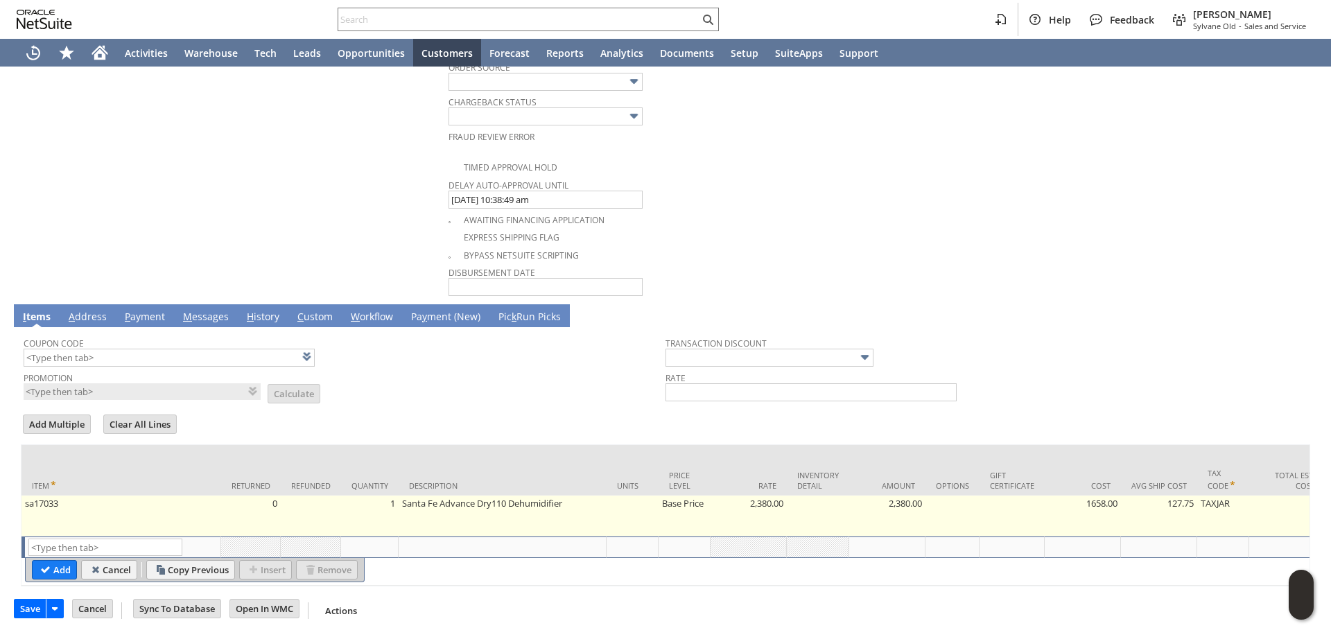
click at [687, 513] on td "Base Price" at bounding box center [685, 516] width 52 height 41
type input "Base Price"
type input "2,380.00"
type input "OK"
type input "Make Copy"
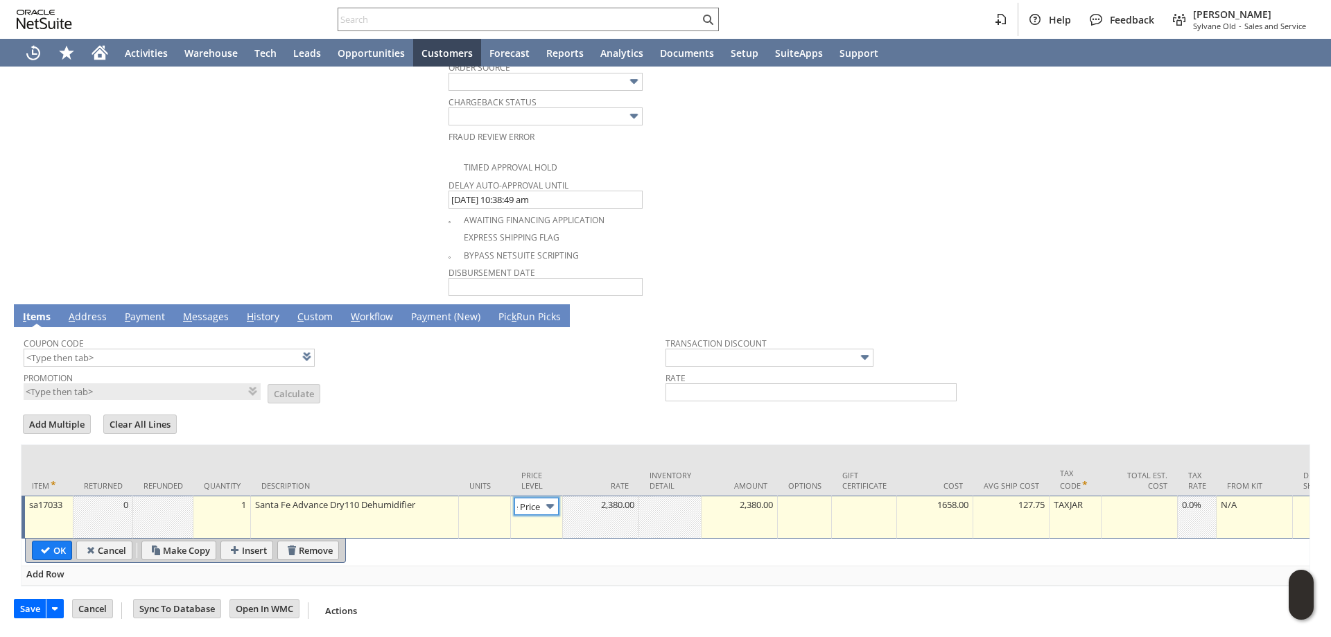
scroll to position [0, 0]
click at [544, 498] on img at bounding box center [550, 506] width 16 height 16
type input "Custom"
click at [625, 512] on td at bounding box center [601, 517] width 76 height 43
type input "0.00"
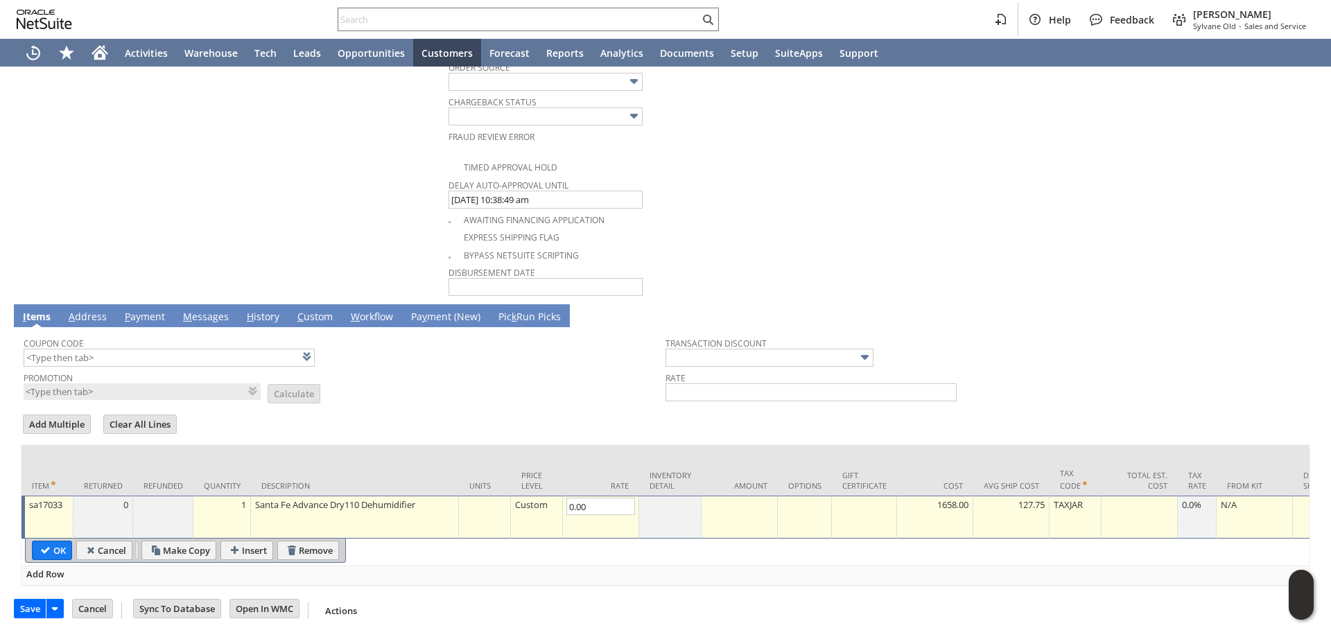
click at [763, 506] on td at bounding box center [740, 517] width 76 height 43
type input "0.00"
click at [56, 545] on input "OK" at bounding box center [52, 550] width 39 height 18
type input "Add"
type input "Copy Previous"
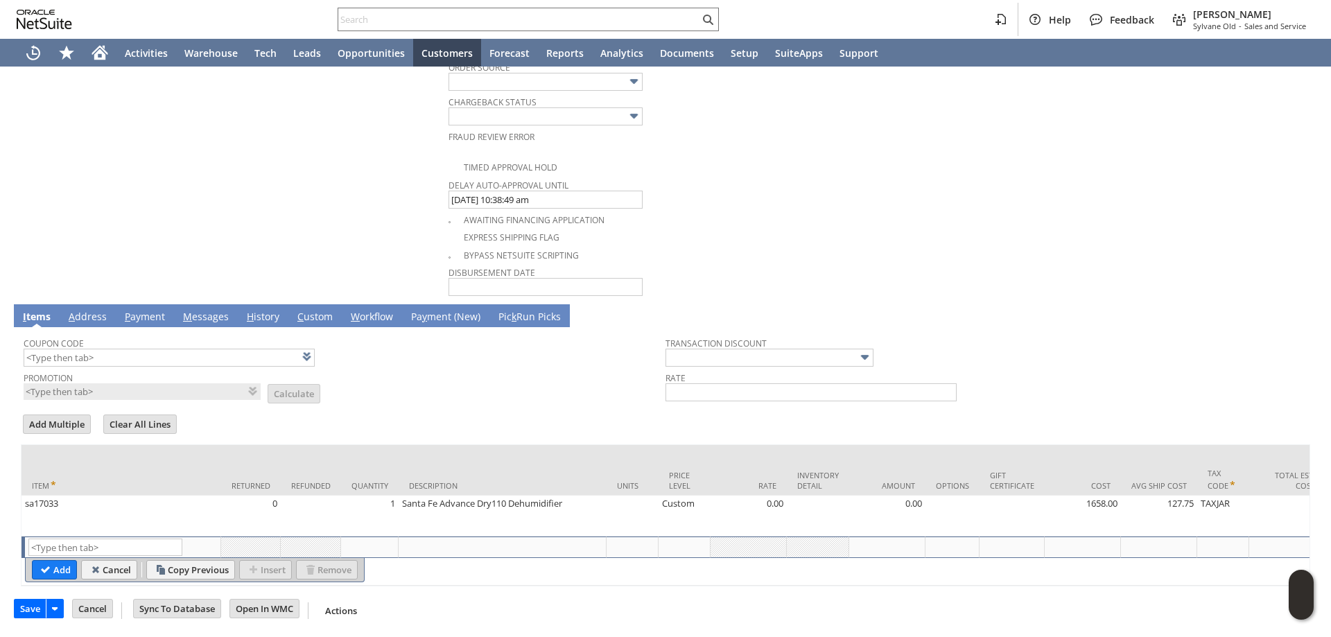
click at [440, 374] on td "Promotion List Calculate" at bounding box center [345, 384] width 642 height 33
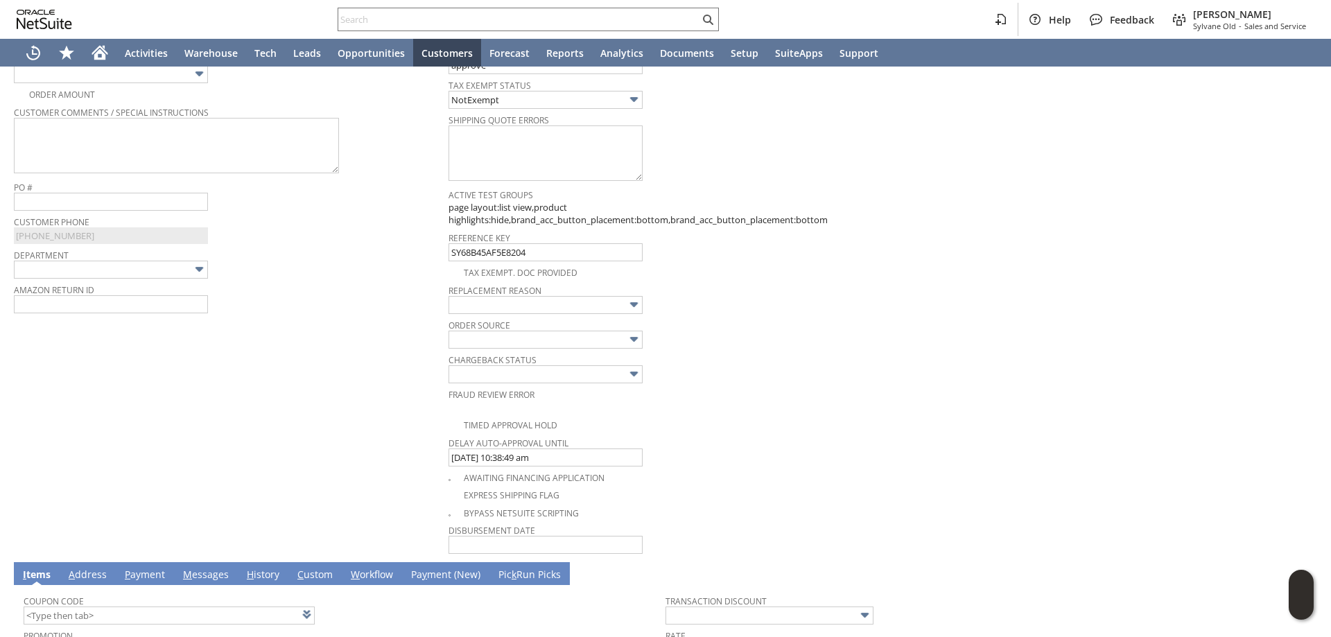
scroll to position [455, 0]
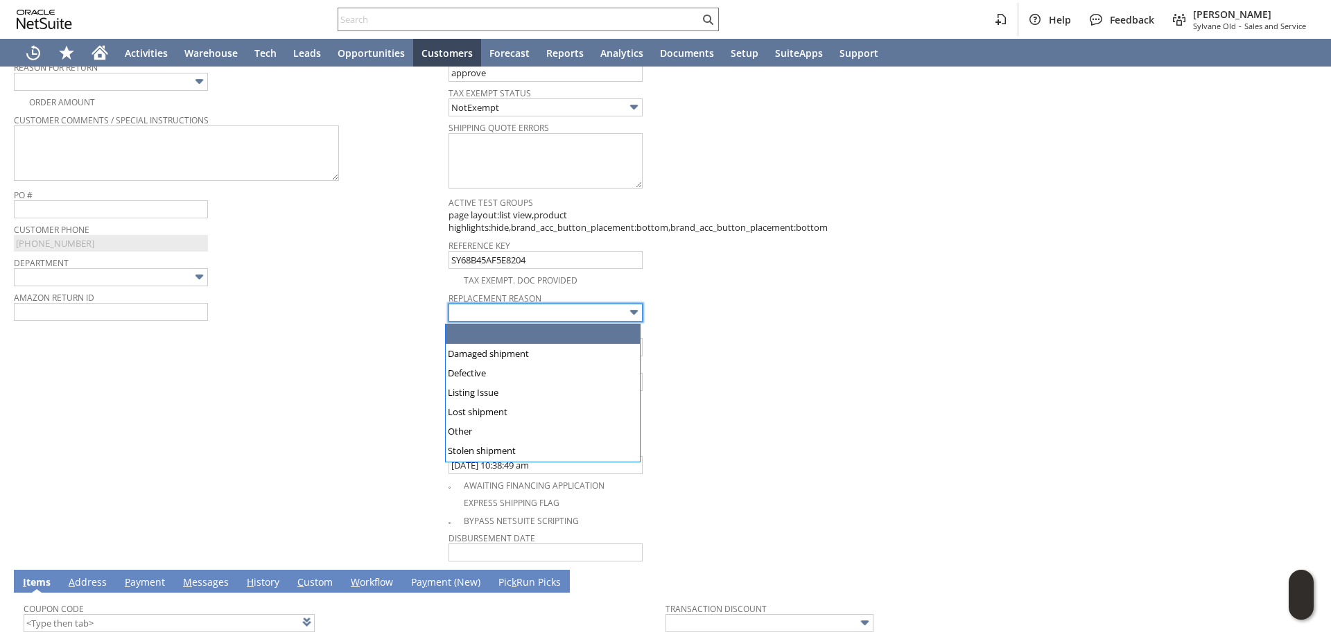
click at [573, 313] on input "text" at bounding box center [546, 313] width 194 height 18
type input "Damaged shipment"
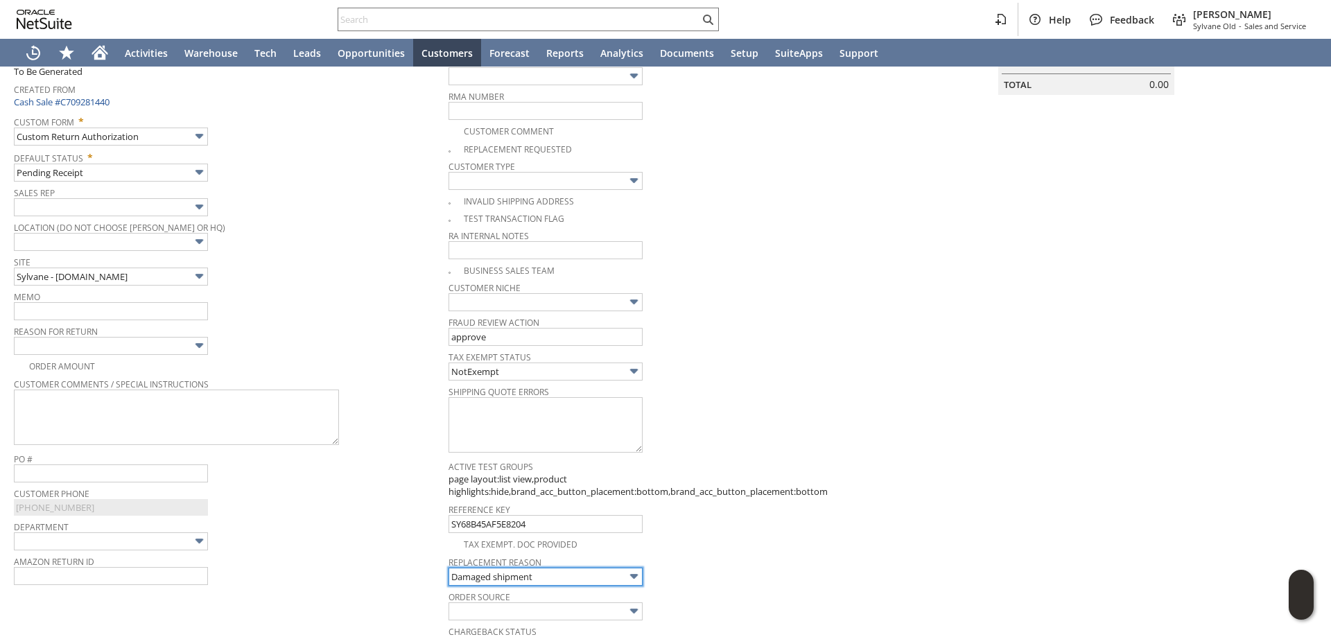
scroll to position [108, 0]
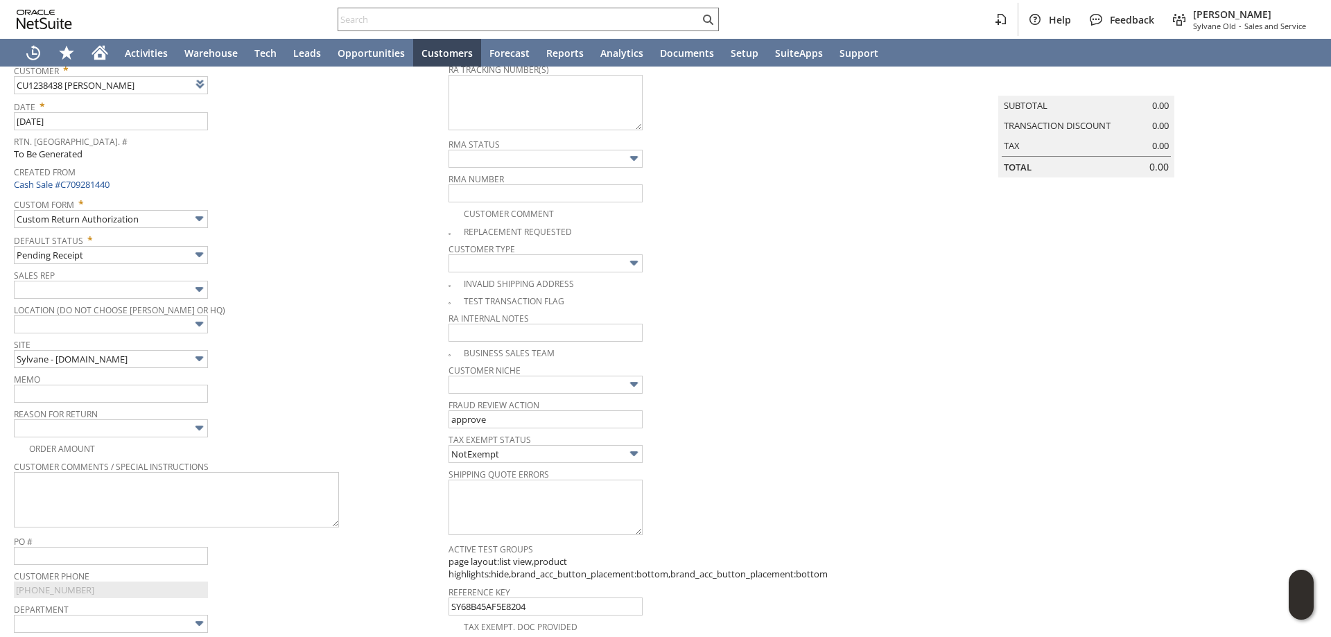
checkbox input "true"
click at [100, 396] on input "text" at bounding box center [111, 394] width 194 height 18
type input "Replacement processed / damage claim filed"
click at [165, 431] on input "text" at bounding box center [111, 428] width 194 height 18
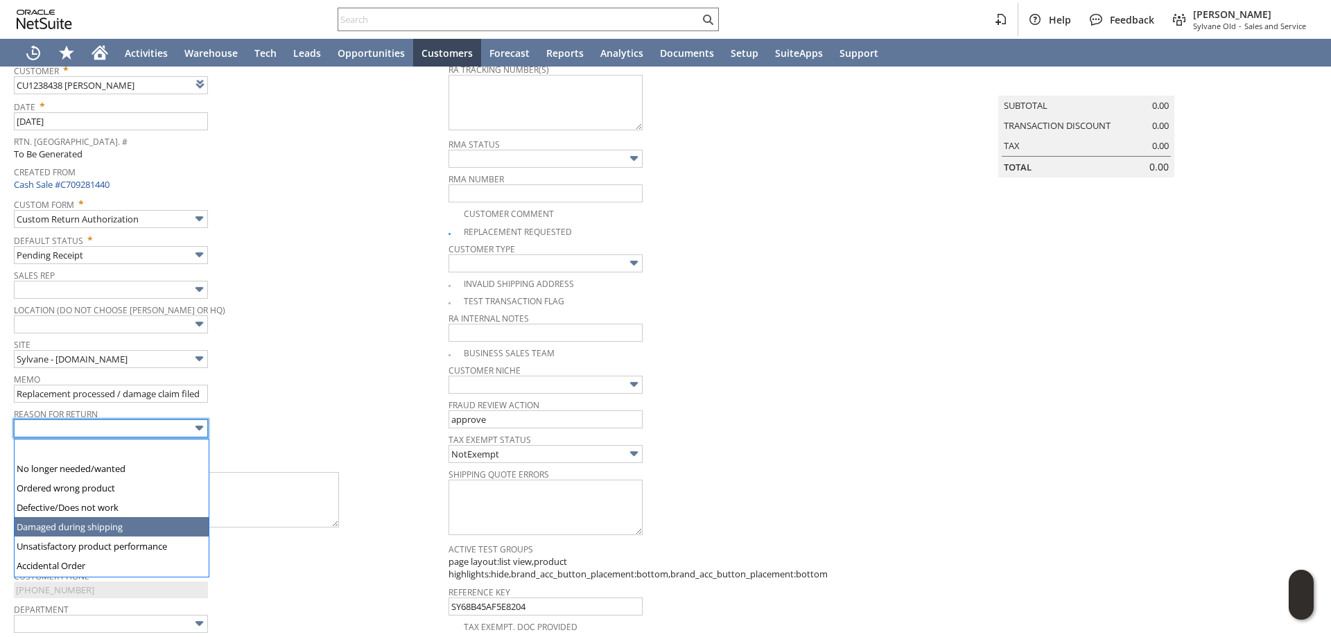
type input "Damaged during shipping"
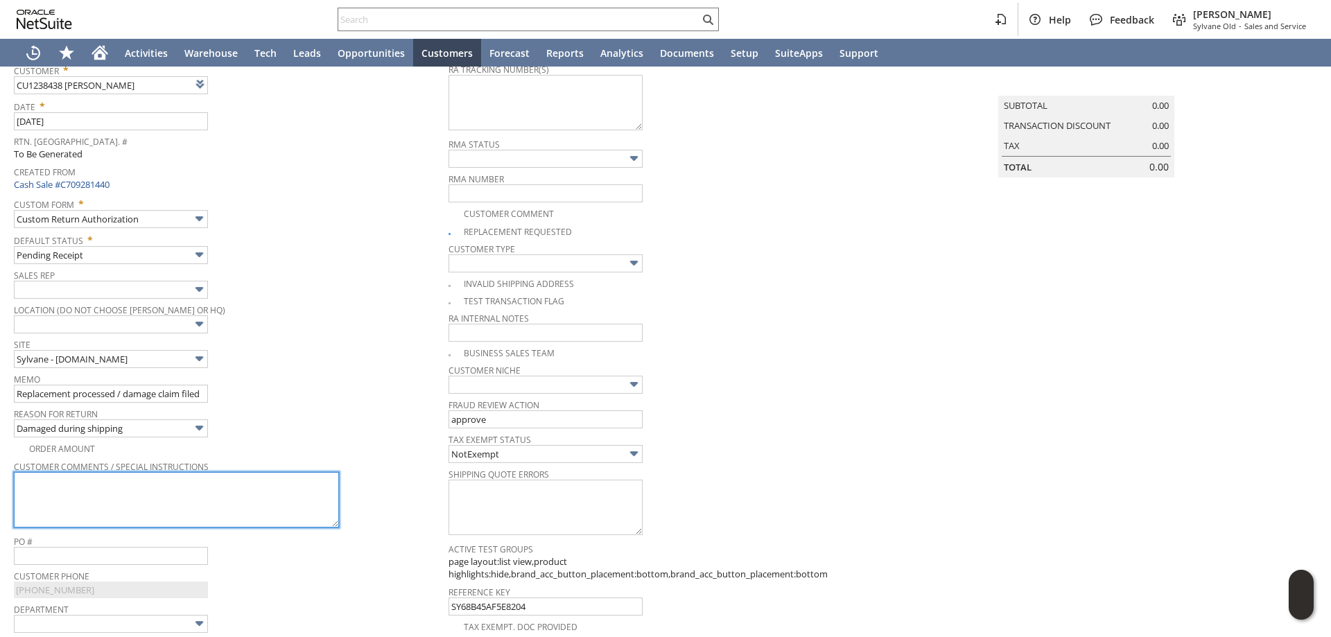
click at [122, 498] on textarea at bounding box center [176, 499] width 325 height 55
type textarea "R"
click at [230, 493] on textarea "To enrich screen reader interactions, please activate Accessibility in Grammarl…" at bounding box center [176, 499] width 325 height 55
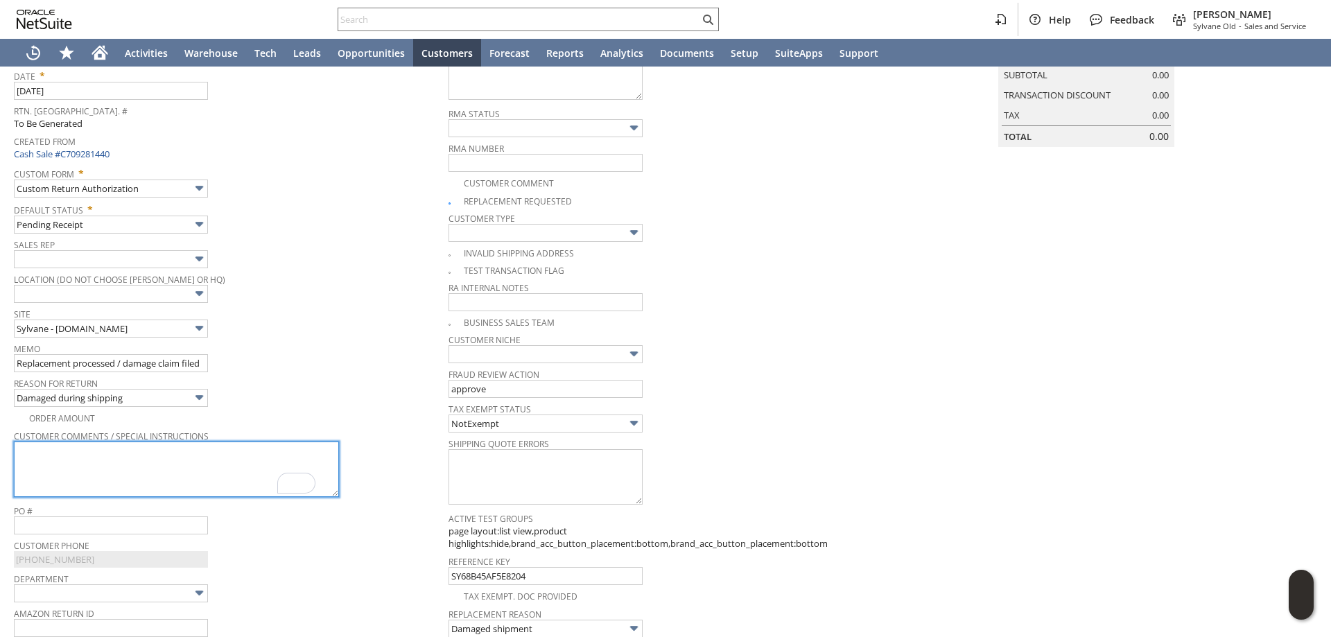
click at [153, 463] on textarea "To enrich screen reader interactions, please activate Accessibility in Grammarl…" at bounding box center [176, 469] width 325 height 55
click at [173, 471] on textarea "To enrich screen reader interactions, please activate Accessibility in Grammarl…" at bounding box center [176, 469] width 325 height 55
click at [217, 464] on textarea "Unit came in damaged, cx sent photos showing the plastic bottom of the unit cra…" at bounding box center [176, 469] width 325 height 55
click at [109, 464] on textarea "Unit came in damaged, cx sent photos showing the plastic bottom of the unit cra…" at bounding box center [176, 469] width 325 height 55
click at [137, 481] on textarea "Unit came in damaged, cx sent photos showing the plastic bottom of the unit cra…" at bounding box center [176, 469] width 325 height 55
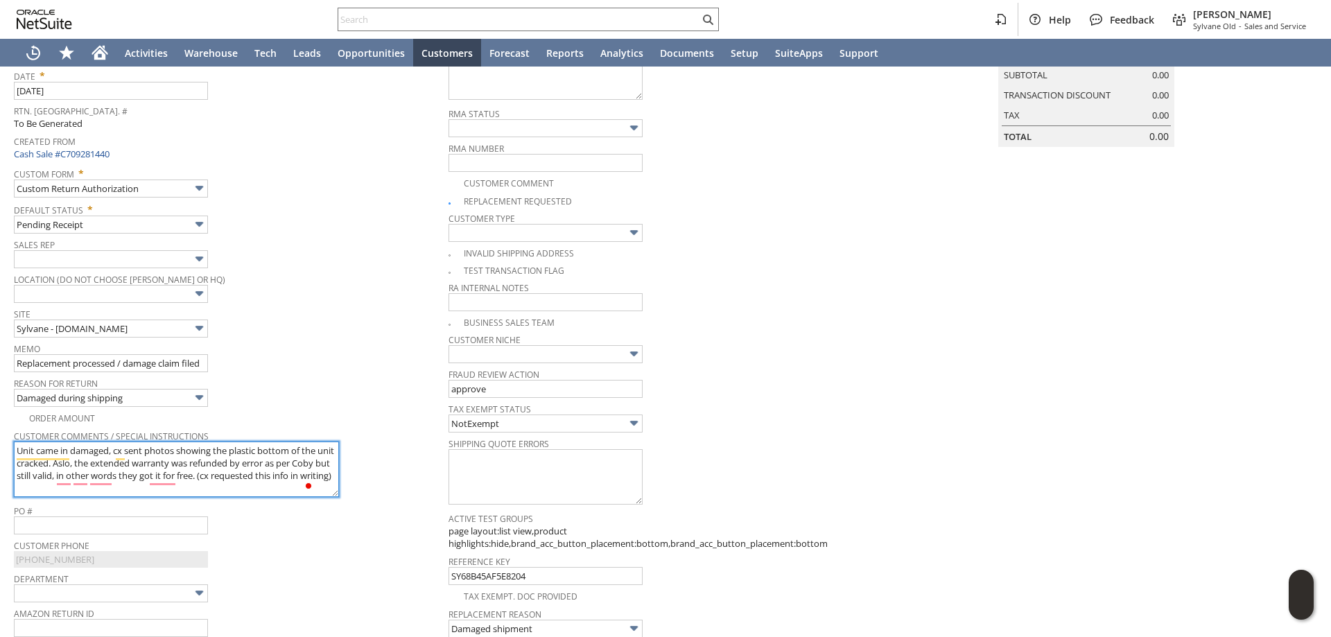
click at [107, 493] on textarea "Unit came in damaged, cx sent photos showing the plastic bottom of the unit cra…" at bounding box center [176, 469] width 325 height 55
click at [116, 495] on textarea "Unit came in damaged, cx sent photos showing the plastic bottom of the unit cra…" at bounding box center [176, 469] width 325 height 55
click at [184, 491] on textarea "Unit came in damaged, cx sent photos showing the plastic bottom of the unit cra…" at bounding box center [176, 469] width 325 height 55
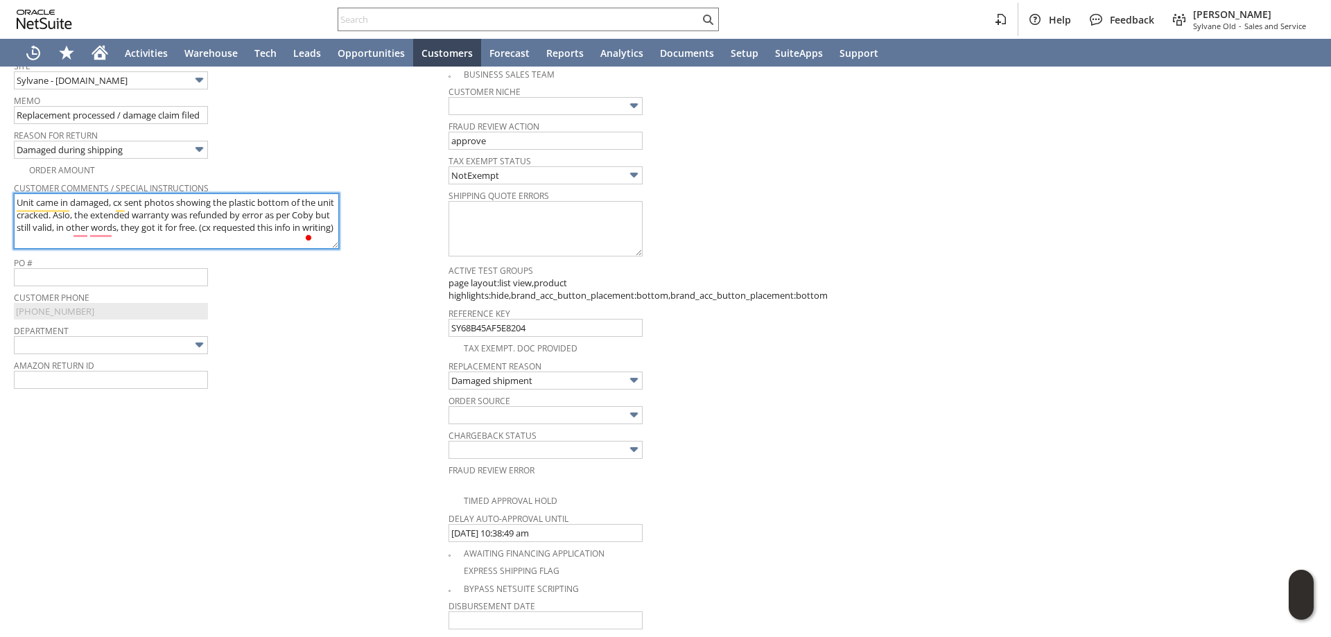
scroll to position [110, 0]
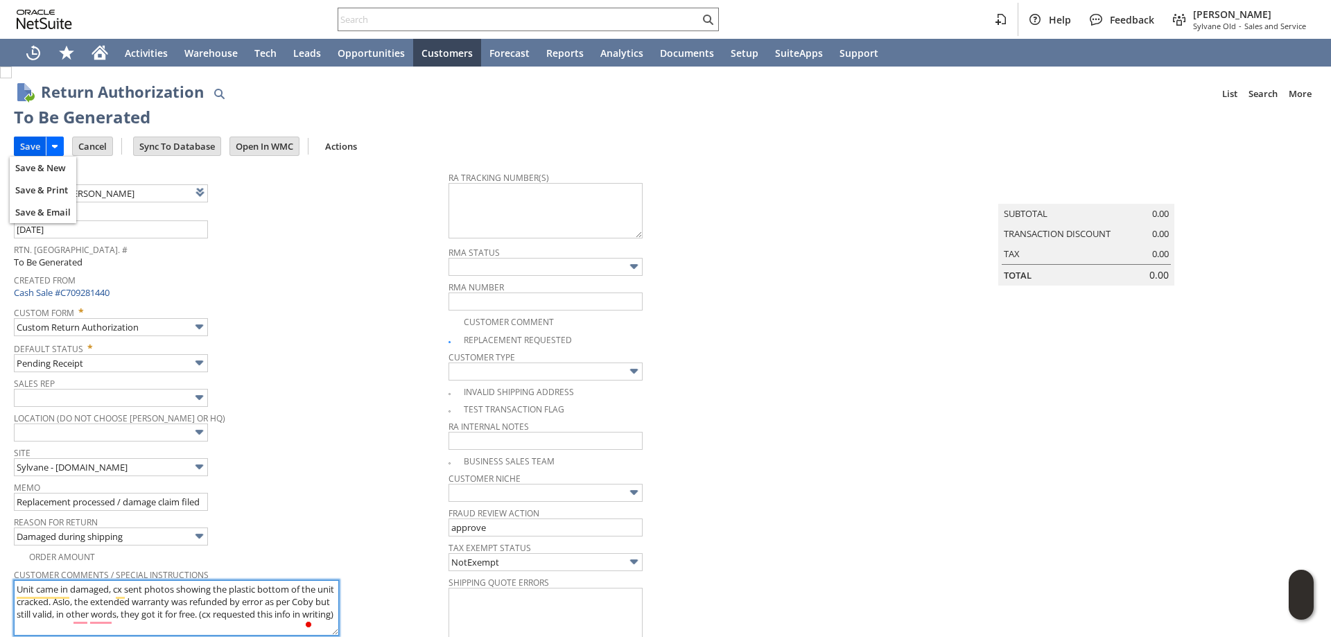
type textarea "Unit came in damaged, cx sent photos showing the plastic bottom of the unit cra…"
click at [30, 146] on input "Save" at bounding box center [30, 146] width 31 height 18
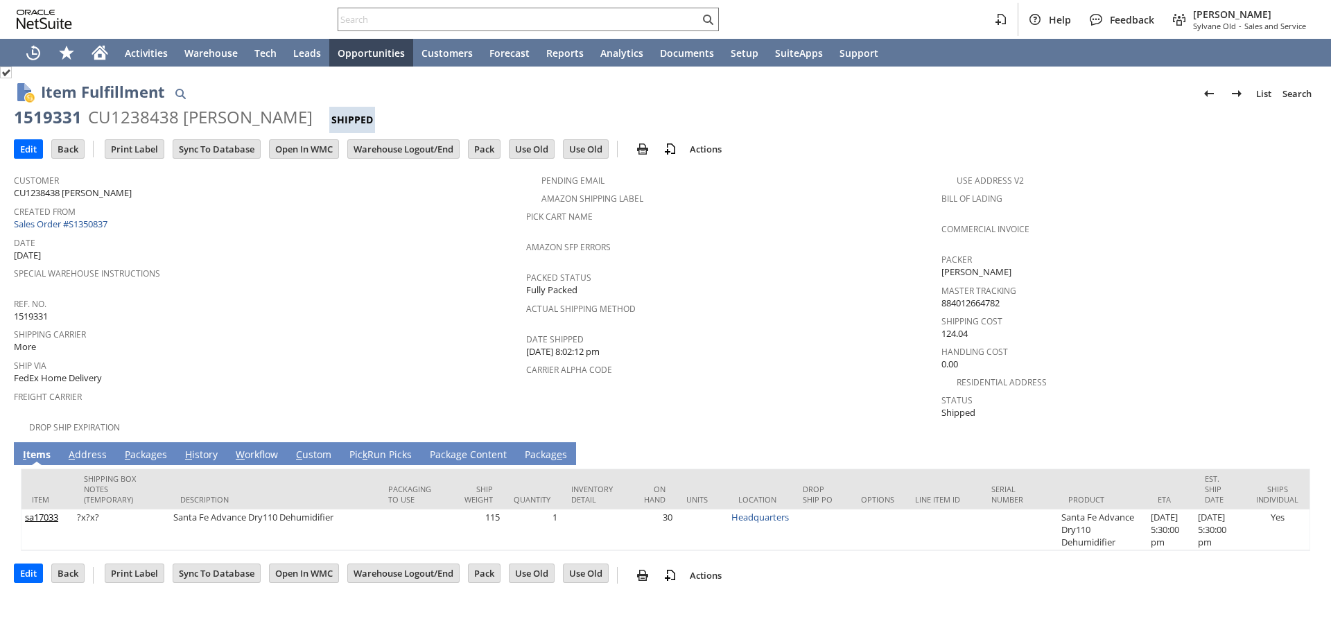
click at [96, 450] on link "A ddress" at bounding box center [87, 455] width 45 height 15
click at [95, 448] on link "A ddress" at bounding box center [87, 455] width 45 height 15
click at [92, 448] on link "A ddress" at bounding box center [87, 455] width 45 height 15
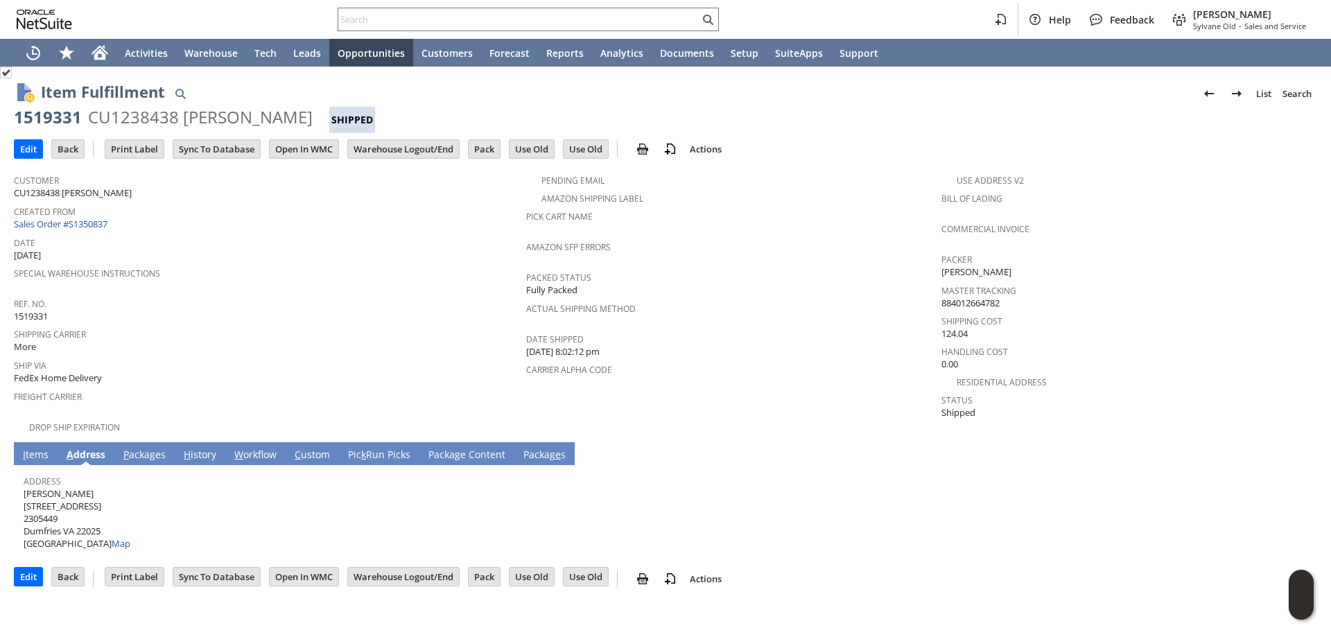
drag, startPoint x: 52, startPoint y: 489, endPoint x: 34, endPoint y: 480, distance: 20.2
click at [26, 487] on span "[PERSON_NAME] [STREET_ADDRESS] Map" at bounding box center [77, 518] width 107 height 63
copy span "[PERSON_NAME]"
click at [141, 496] on div "Address Marco Aguilar 4044 Presidential Hill Loop 2305449 Dumfries VA 22025 Uni…" at bounding box center [662, 510] width 1277 height 79
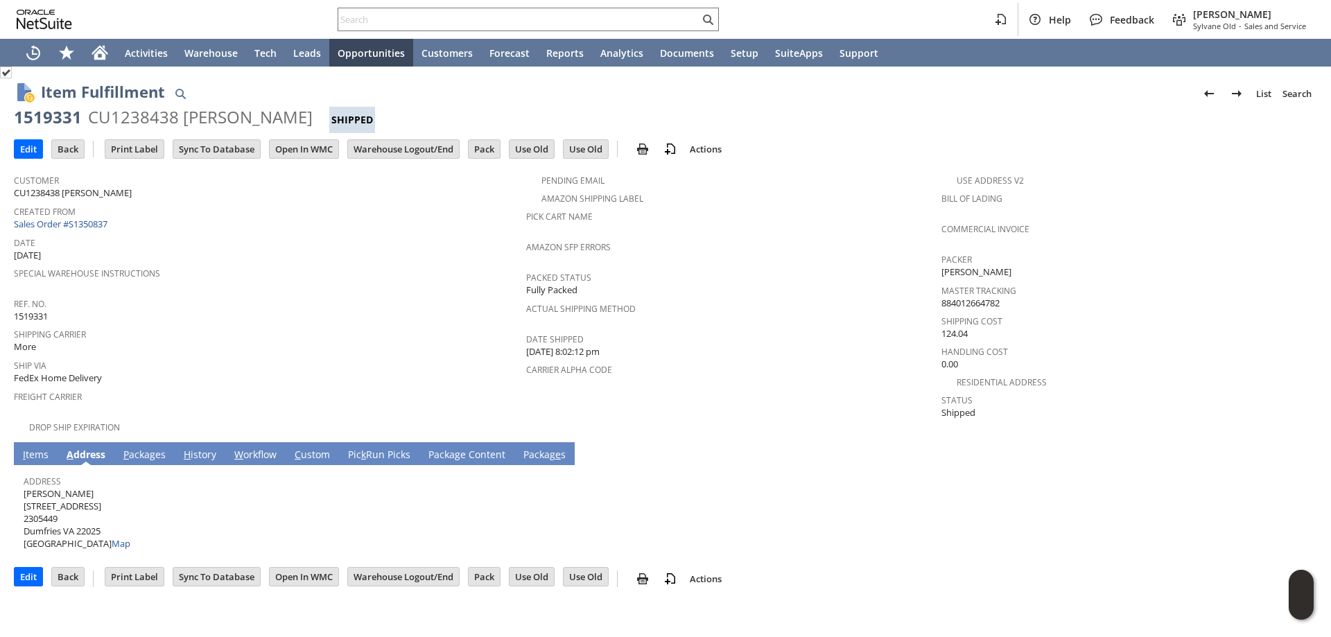
drag, startPoint x: 134, startPoint y: 497, endPoint x: 26, endPoint y: 495, distance: 108.9
click at [26, 495] on span "Marco Aguilar 4044 Presidential Hill Loop 2305449 Dumfries VA 22025 United Stat…" at bounding box center [77, 518] width 107 height 63
copy span "[STREET_ADDRESS]"
drag, startPoint x: 87, startPoint y: 519, endPoint x: 105, endPoint y: 519, distance: 18.7
click at [105, 519] on span "Marco Aguilar 4044 Presidential Hill Loop 2305449 Dumfries VA 22025 United Stat…" at bounding box center [77, 518] width 107 height 63
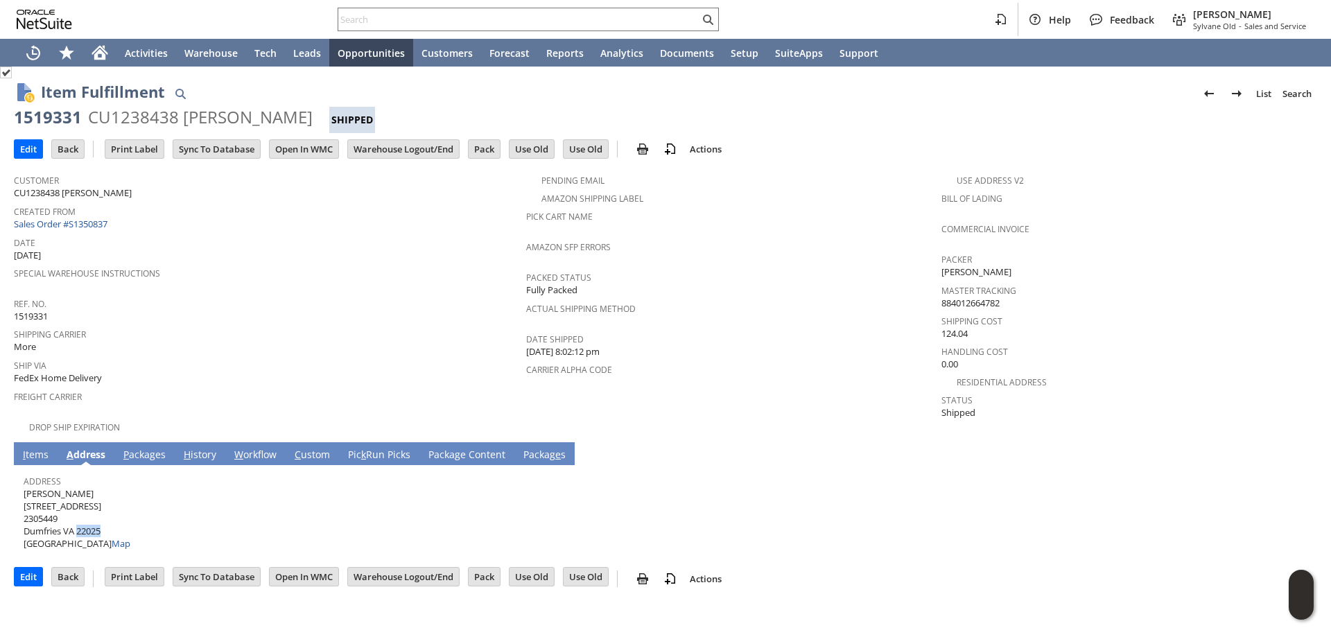
copy span "22025"
drag, startPoint x: 62, startPoint y: 521, endPoint x: 26, endPoint y: 519, distance: 36.1
click at [26, 519] on span "Marco Aguilar 4044 Presidential Hill Loop 2305449 Dumfries VA 22025 United Stat…" at bounding box center [77, 518] width 107 height 63
copy span "Dumfries"
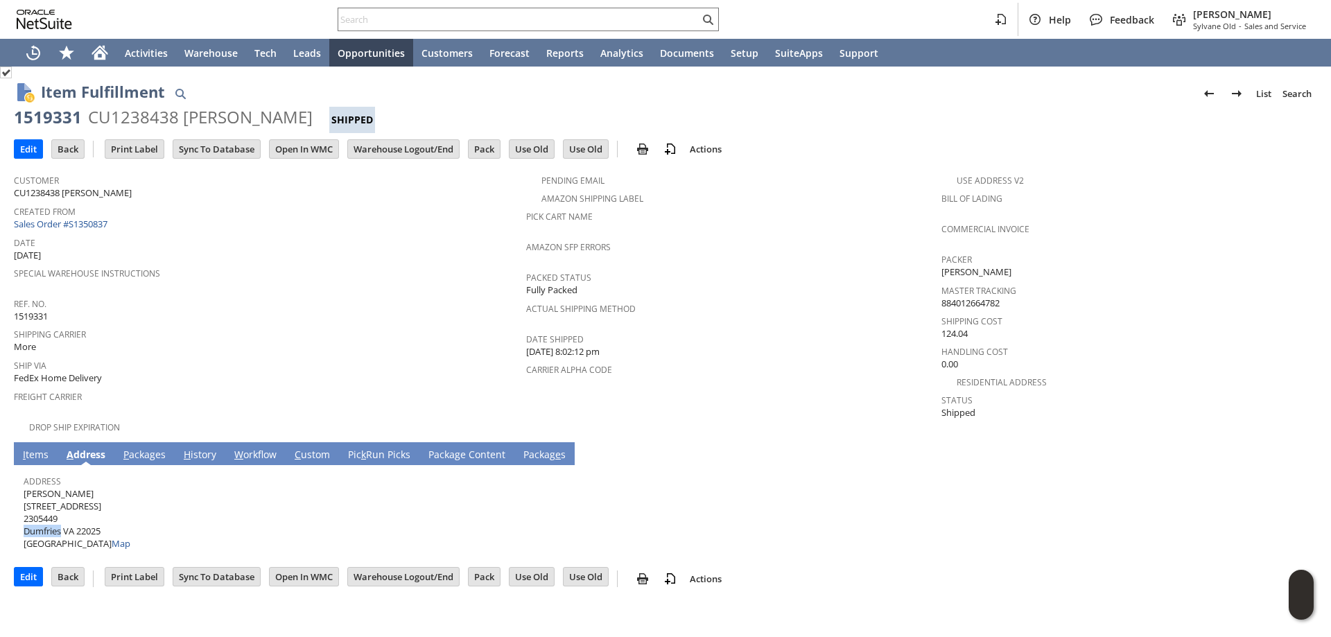
click at [27, 448] on link "I tems" at bounding box center [35, 455] width 33 height 15
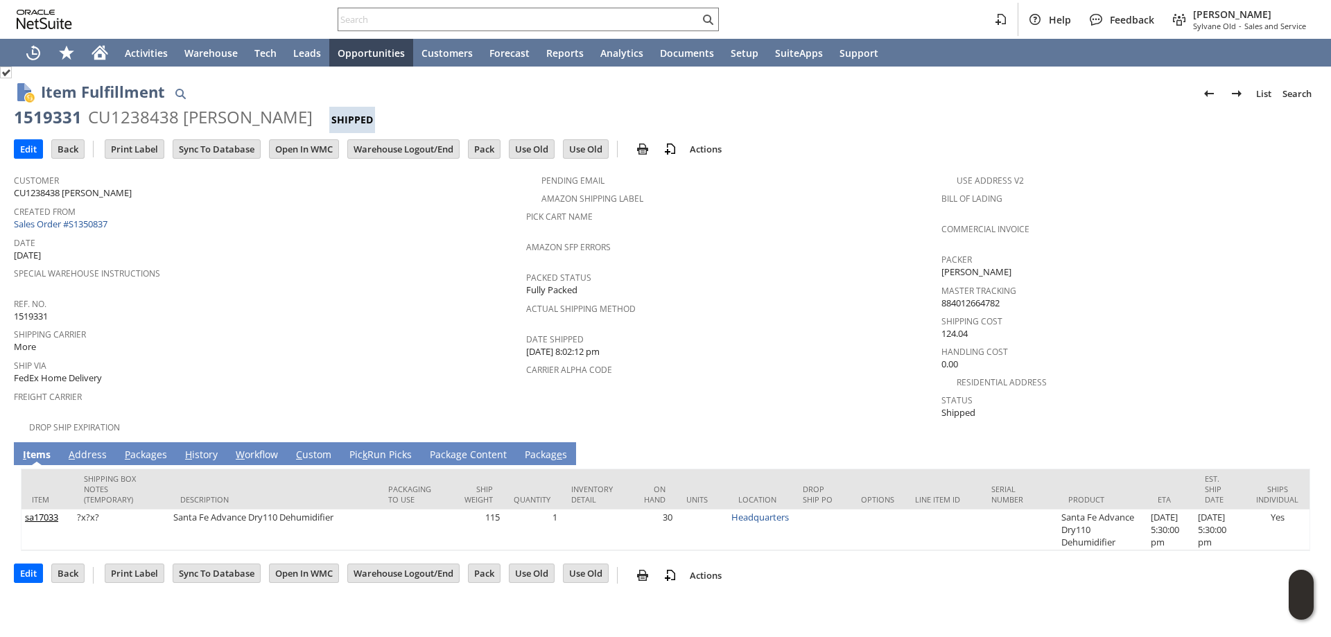
click at [148, 448] on link "P ackages" at bounding box center [145, 455] width 49 height 15
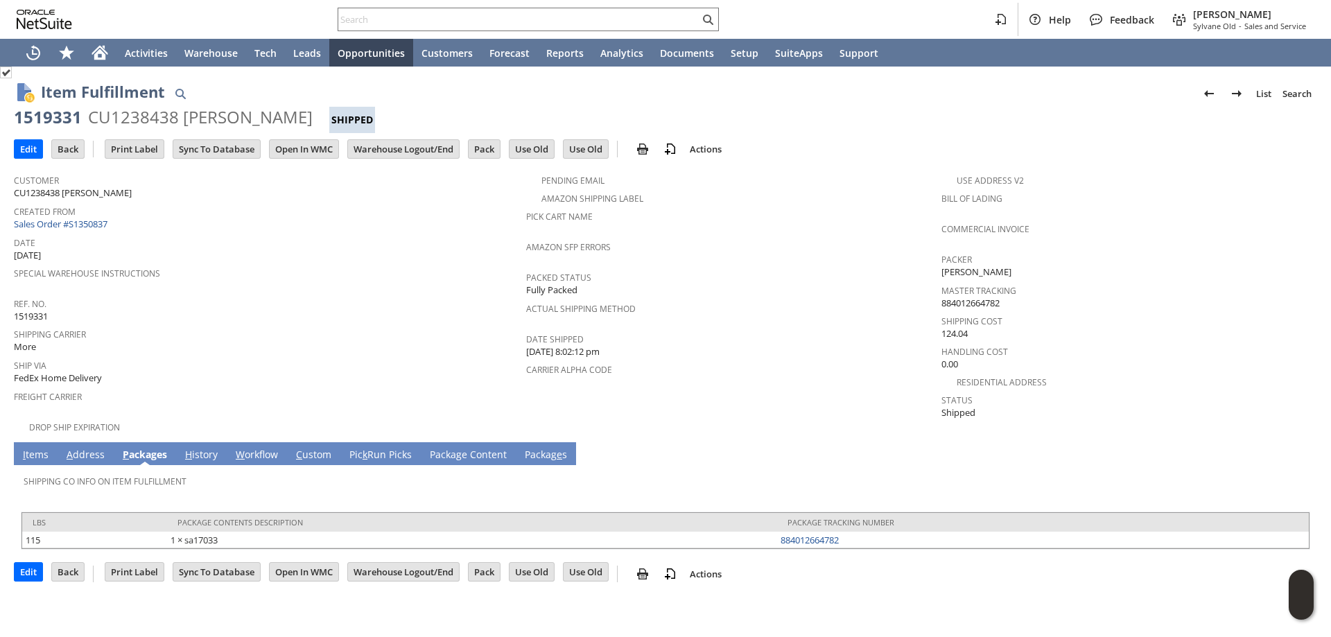
click at [37, 448] on link "I tems" at bounding box center [35, 455] width 33 height 15
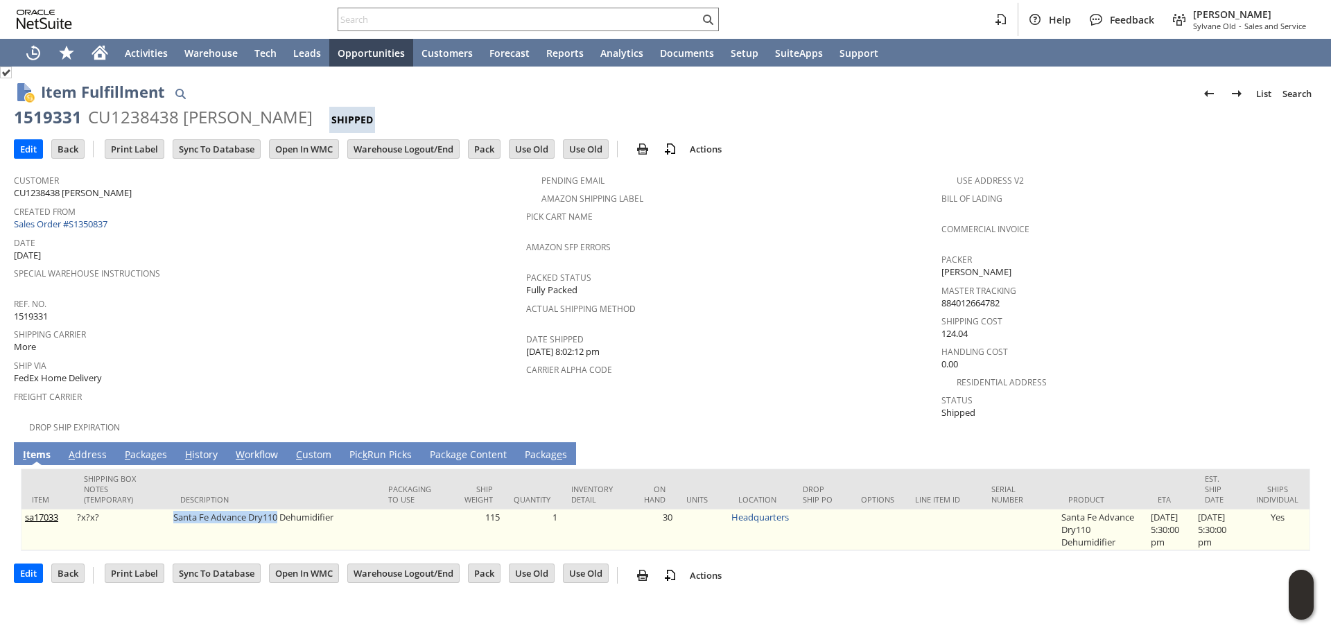
drag, startPoint x: 168, startPoint y: 503, endPoint x: 277, endPoint y: 505, distance: 108.8
click at [277, 510] on td "Santa Fe Advance Dry110 Dehumidifier" at bounding box center [274, 530] width 208 height 41
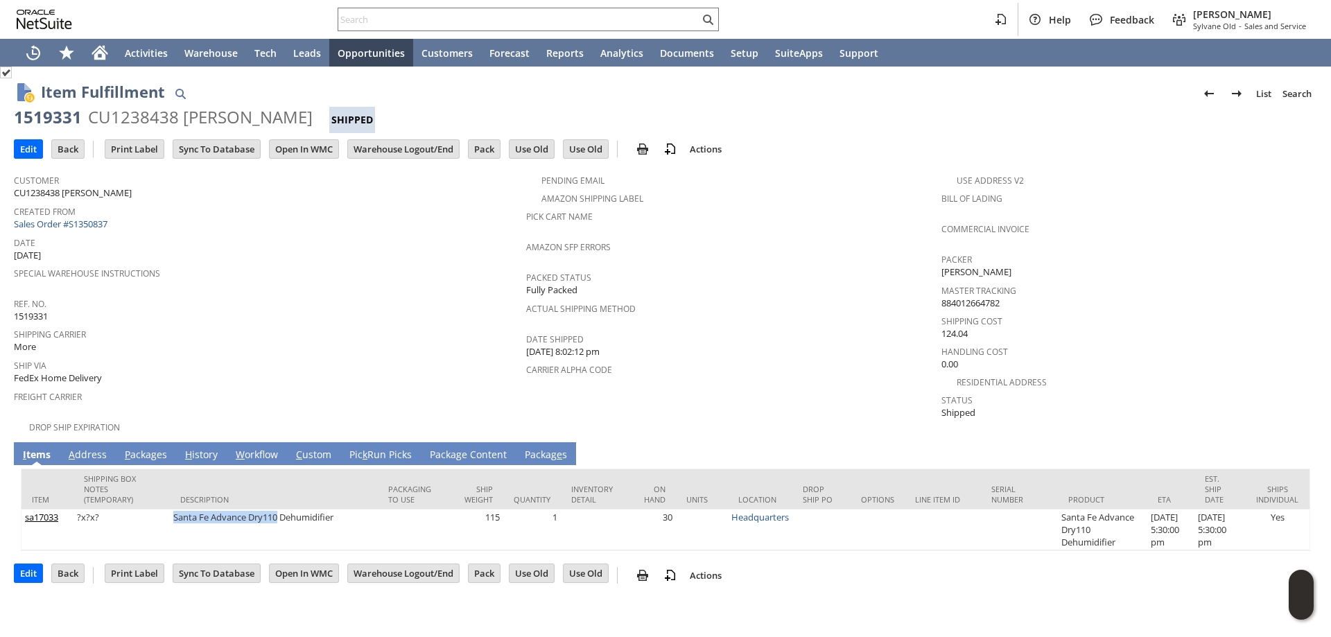
copy td "Santa Fe Advance Dry110"
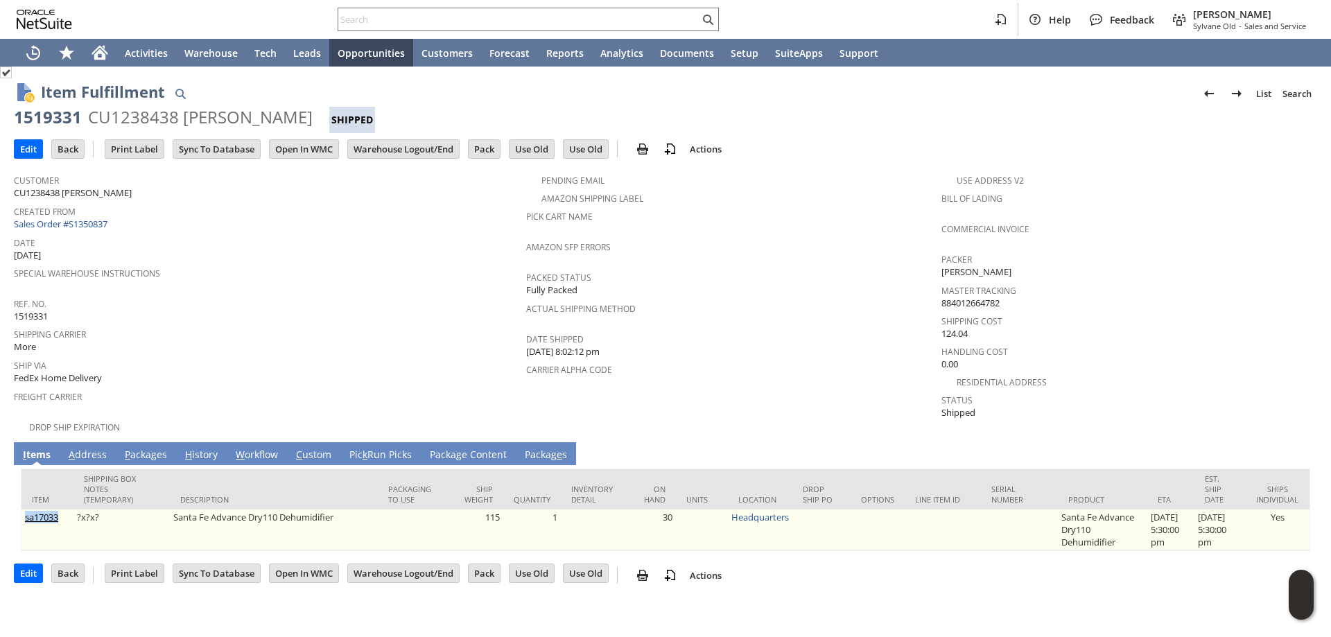
drag, startPoint x: 67, startPoint y: 514, endPoint x: 22, endPoint y: 516, distance: 45.1
click at [22, 516] on td "sa17033" at bounding box center [47, 530] width 52 height 41
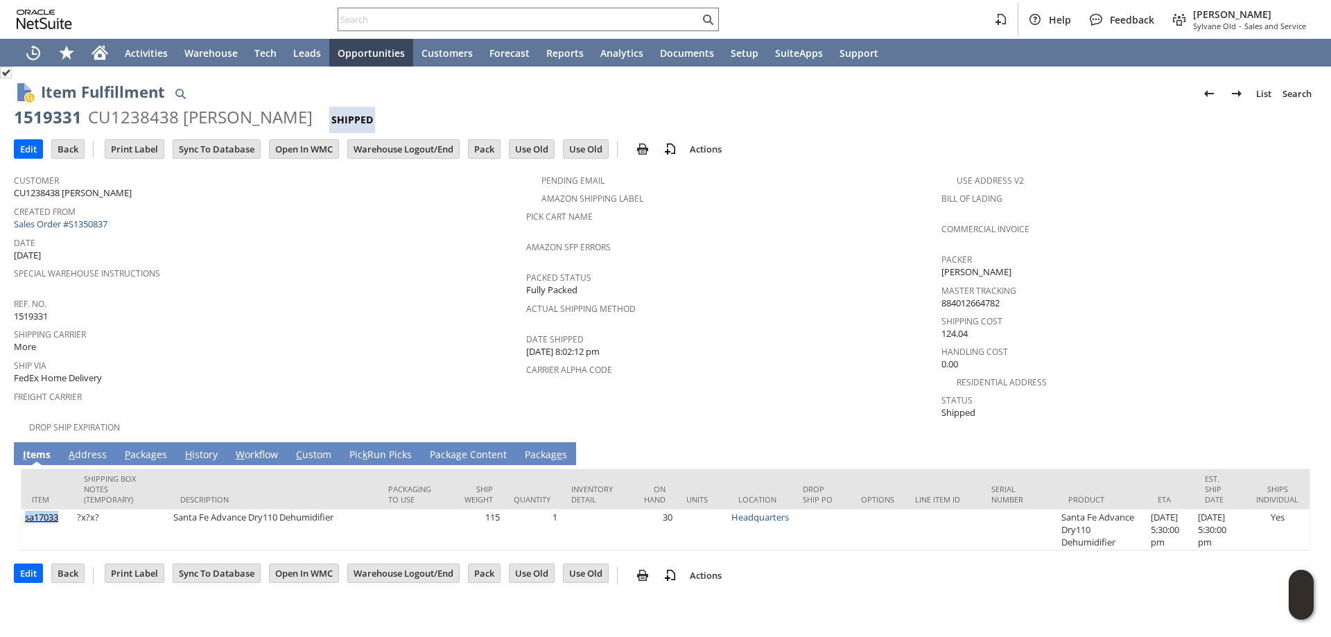
copy link "sa17033"
click at [137, 448] on link "P ackages" at bounding box center [145, 455] width 49 height 15
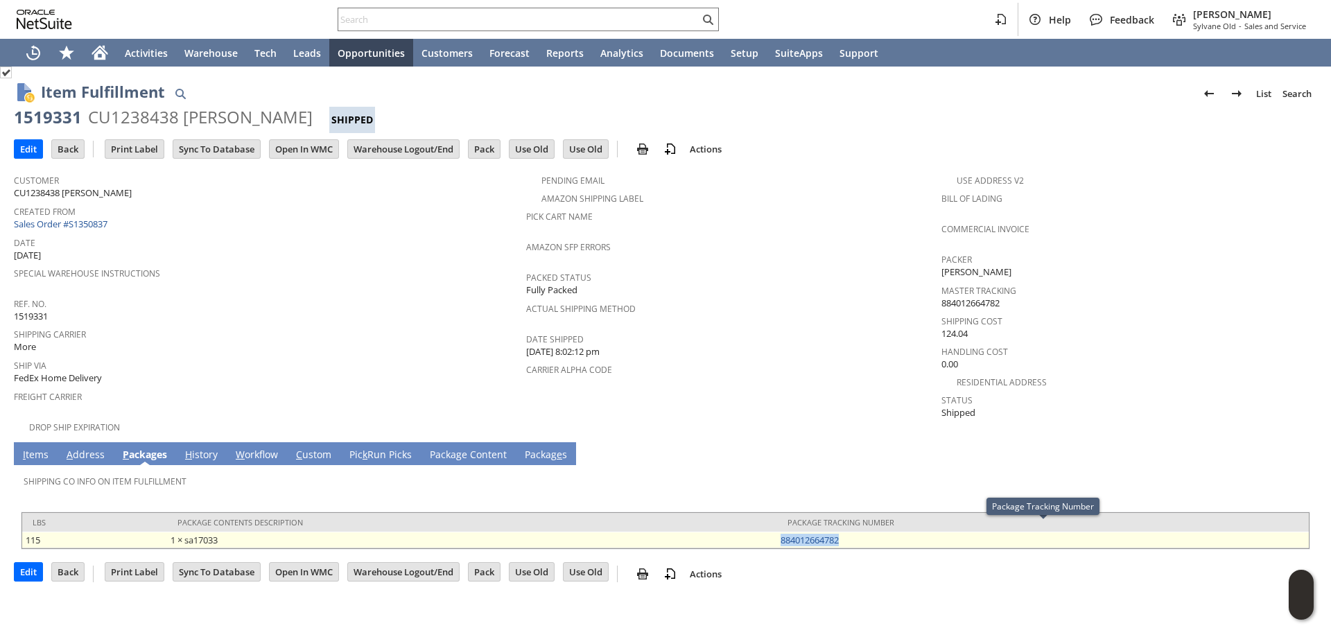
drag, startPoint x: 843, startPoint y: 530, endPoint x: 777, endPoint y: 534, distance: 66.0
click at [777, 534] on td "884012664782" at bounding box center [1043, 540] width 532 height 17
copy link "884012664782"
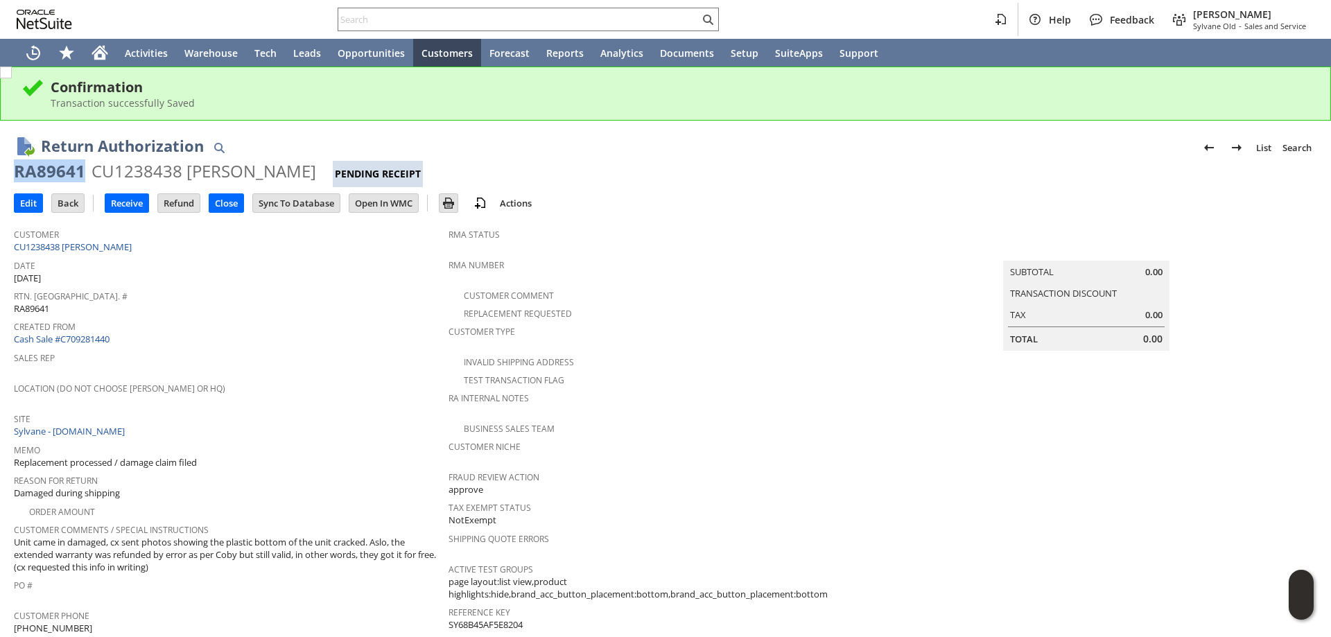
drag, startPoint x: 85, startPoint y: 173, endPoint x: 17, endPoint y: 178, distance: 67.5
click at [12, 178] on div "Return Authorization List Search RA89641 CU1238438 [PERSON_NAME] Pending Receip…" at bounding box center [665, 646] width 1331 height 1050
copy div "RA89641"
click at [29, 202] on input "Edit" at bounding box center [29, 203] width 28 height 18
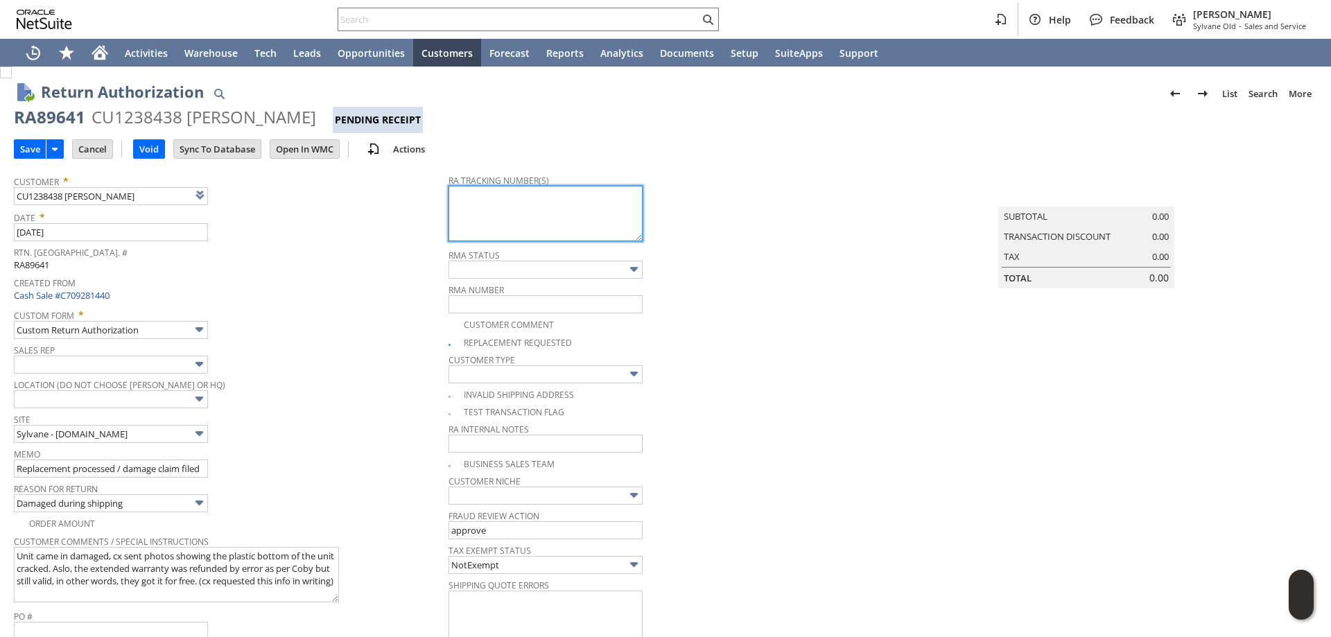
click at [550, 200] on textarea at bounding box center [546, 213] width 194 height 55
paste textarea "997022400371341"
type textarea "997022400371341 Ground pickup 9/19 between 8am-4pm"
click at [28, 147] on input "Save" at bounding box center [30, 149] width 31 height 18
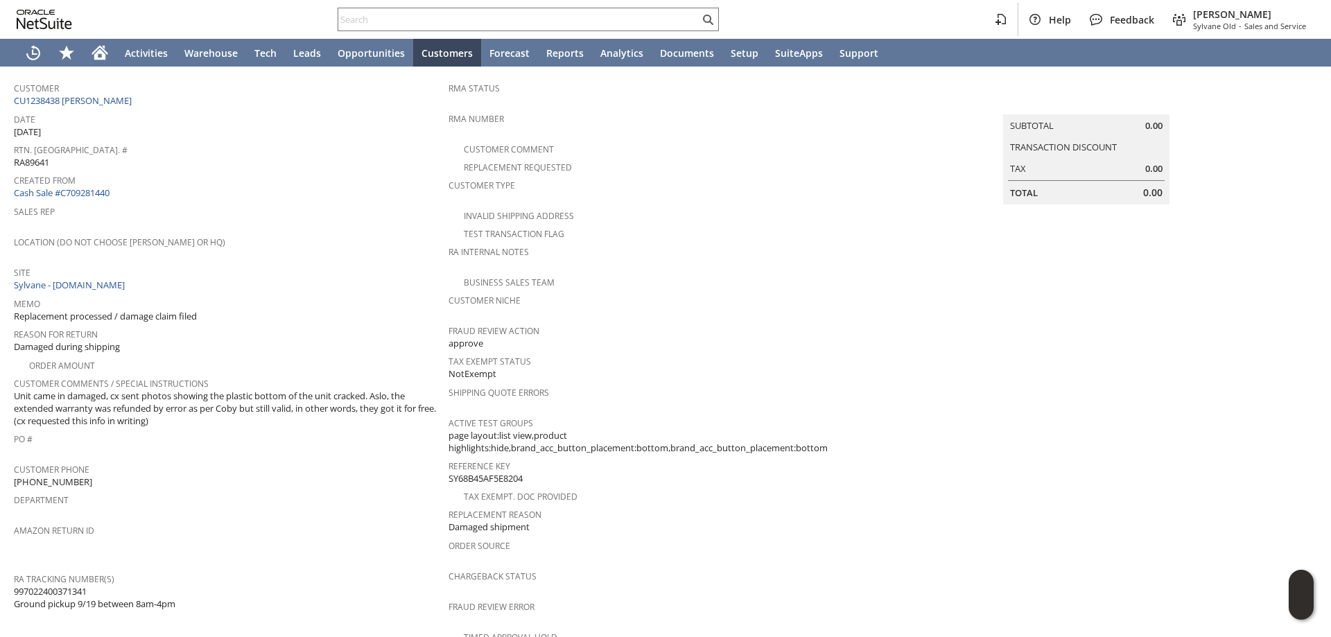
scroll to position [139, 0]
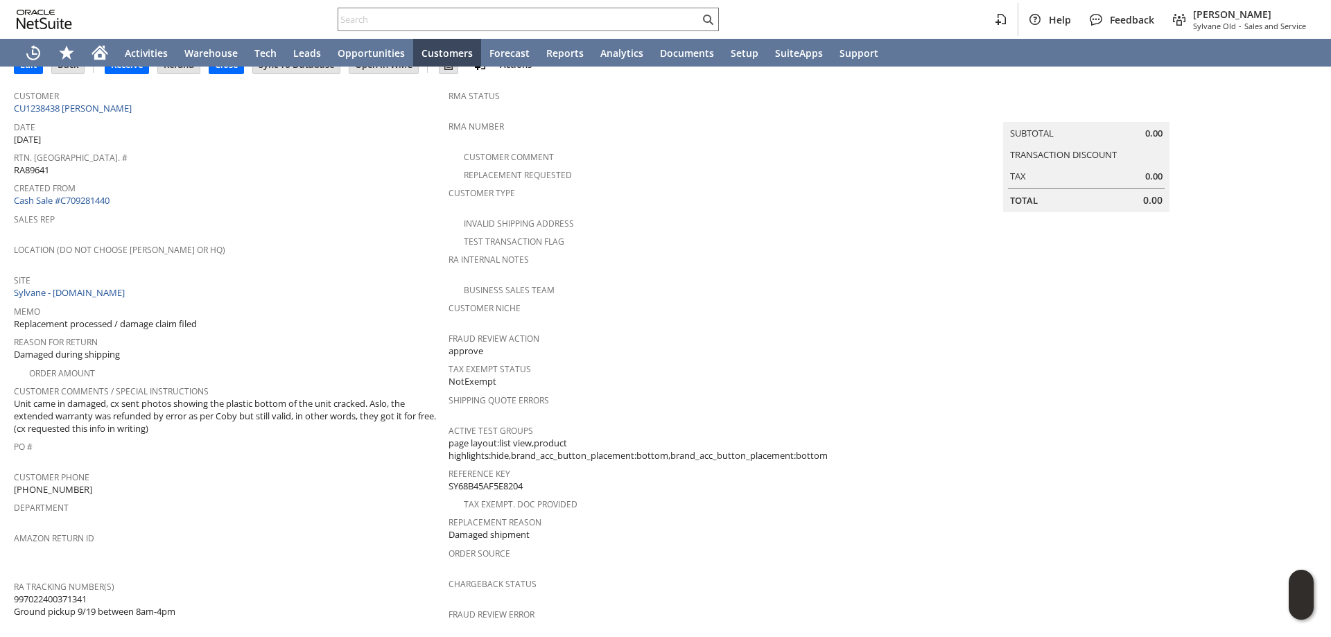
drag, startPoint x: 94, startPoint y: 587, endPoint x: 16, endPoint y: 586, distance: 78.3
click at [16, 593] on span "997022400371341 Ground pickup 9/19 between 8am-4pm" at bounding box center [95, 606] width 162 height 26
copy span "997022400371341"
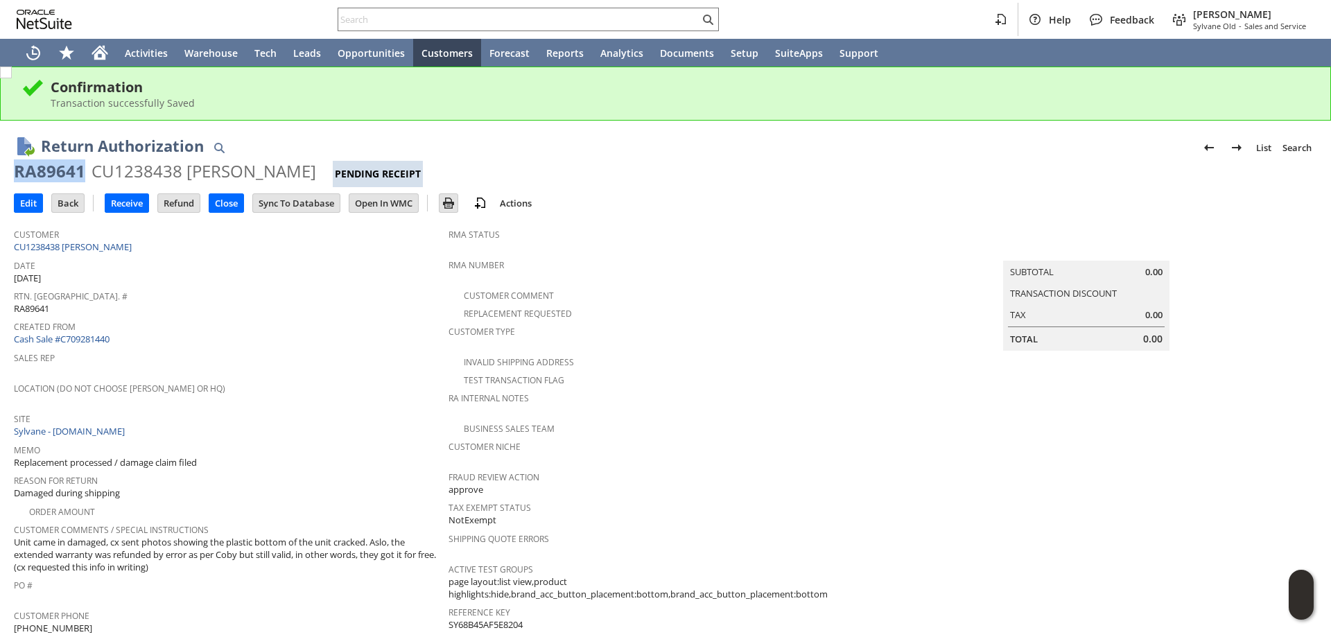
drag, startPoint x: 83, startPoint y: 171, endPoint x: 10, endPoint y: 170, distance: 73.5
click at [10, 170] on div "Return Authorization List Search RA89641 CU1238438 [PERSON_NAME] Pending Receip…" at bounding box center [665, 646] width 1331 height 1050
copy div "RA89641"
click at [616, 19] on input "text" at bounding box center [518, 19] width 361 height 17
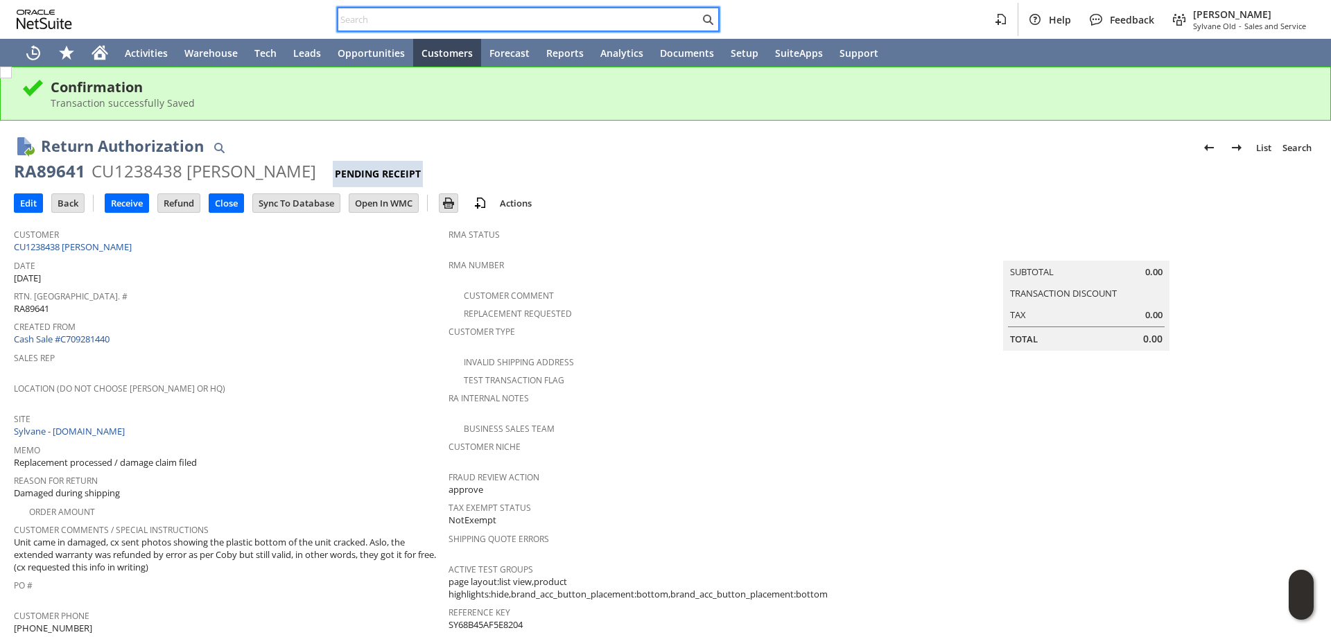
paste input "9547557004"
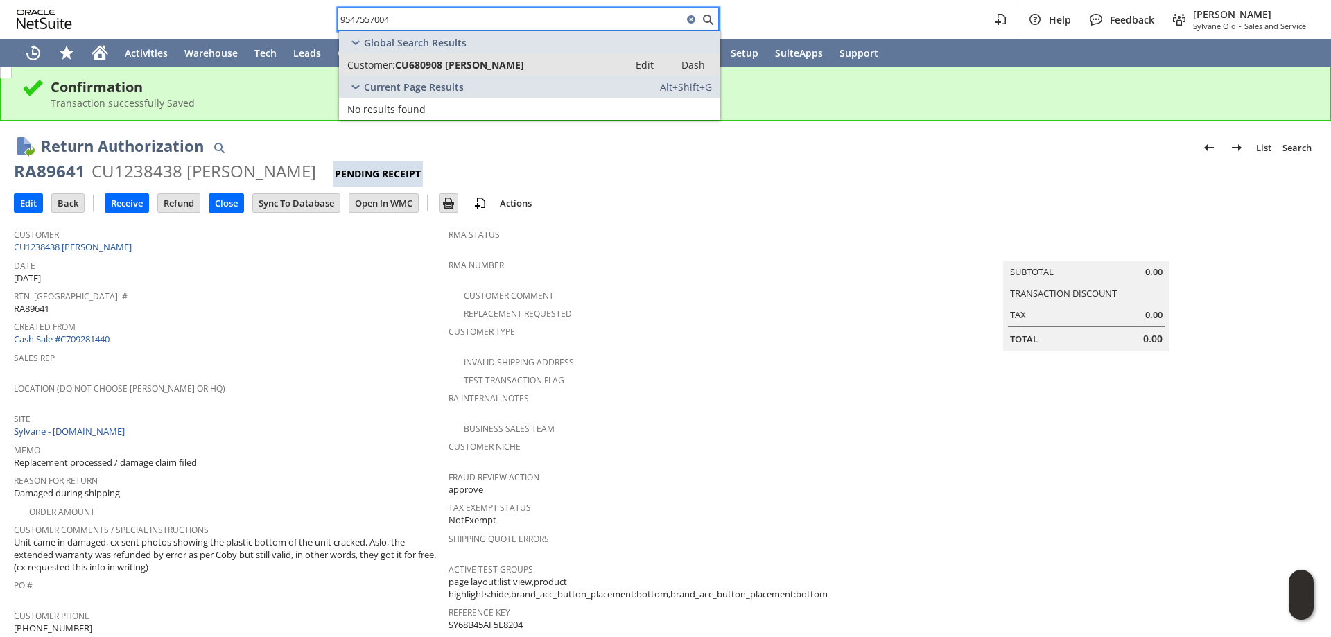
type input "9547557004"
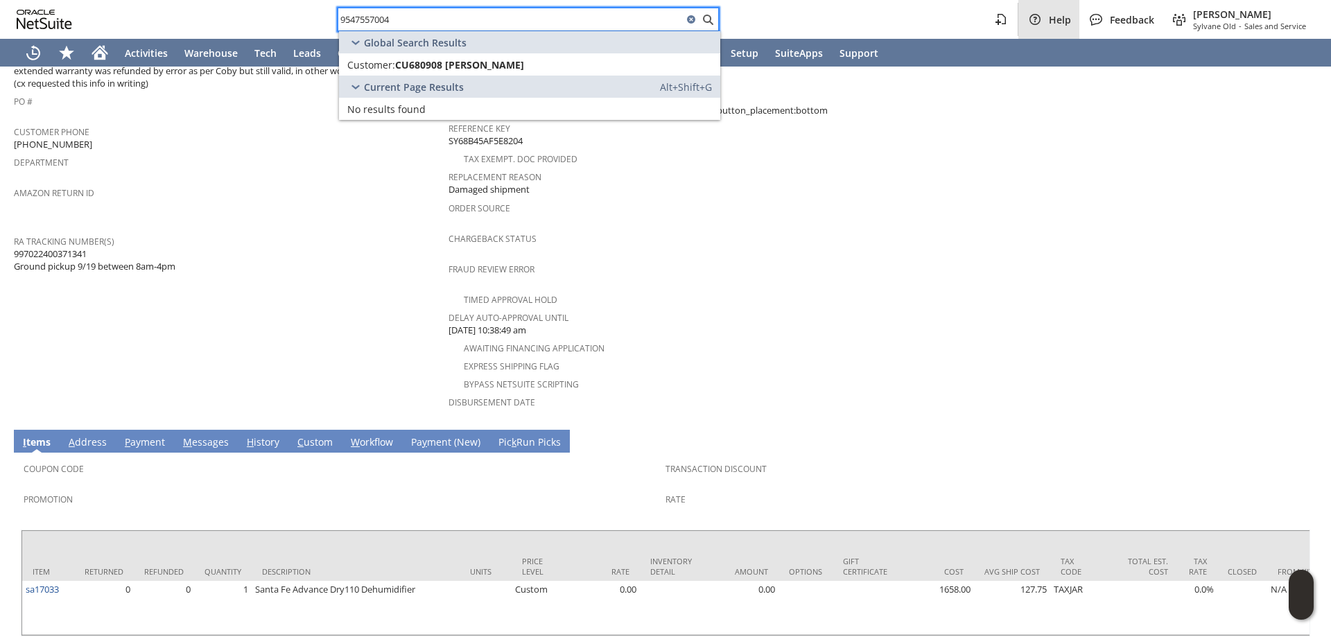
scroll to position [385, 0]
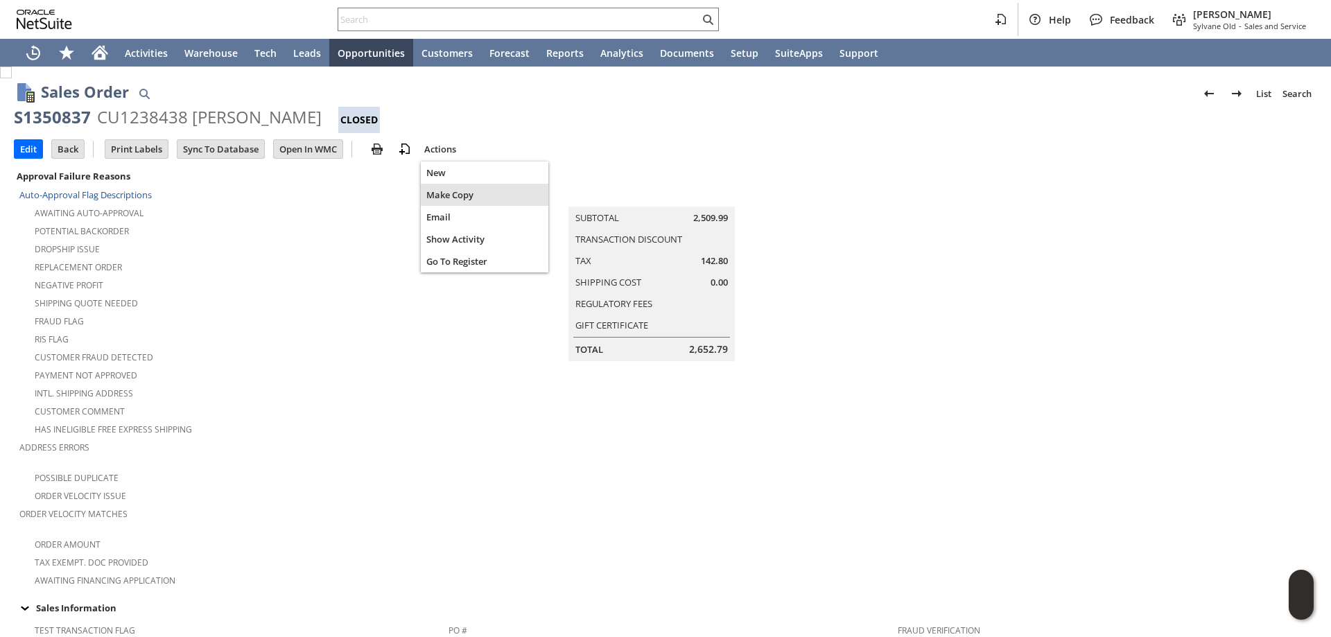
click at [452, 191] on span "Make Copy" at bounding box center [484, 195] width 116 height 12
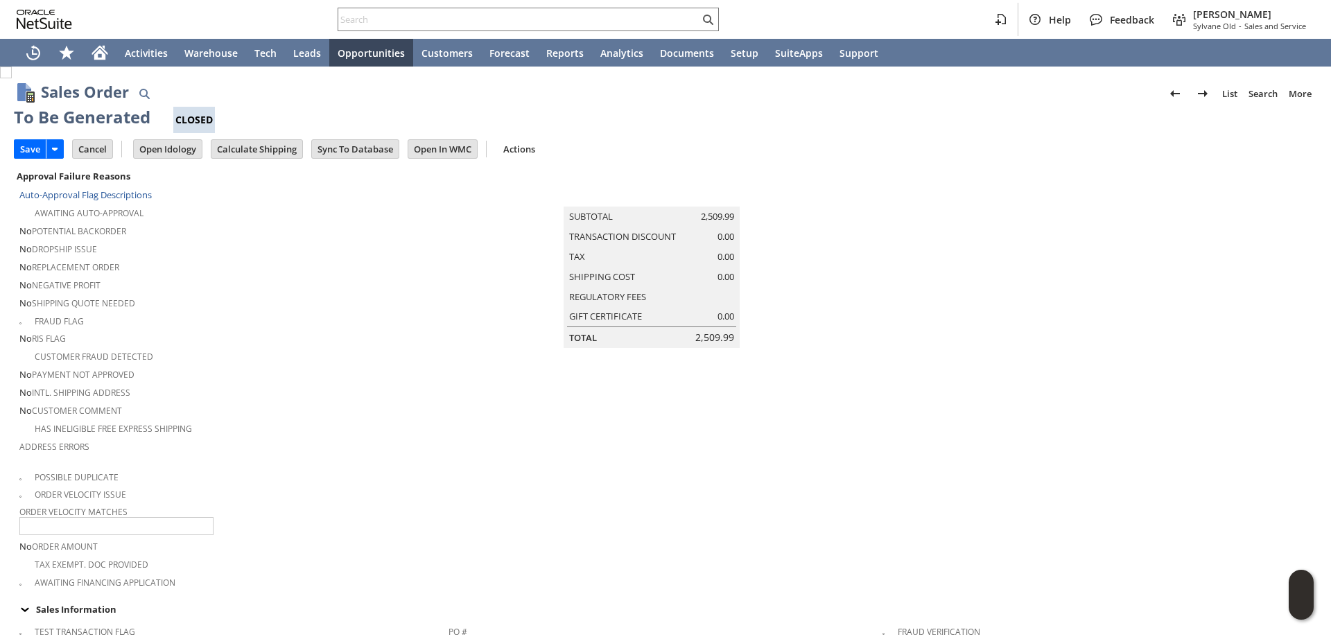
type input "Headquarters - Phone/Fax"
type input "Make Copy"
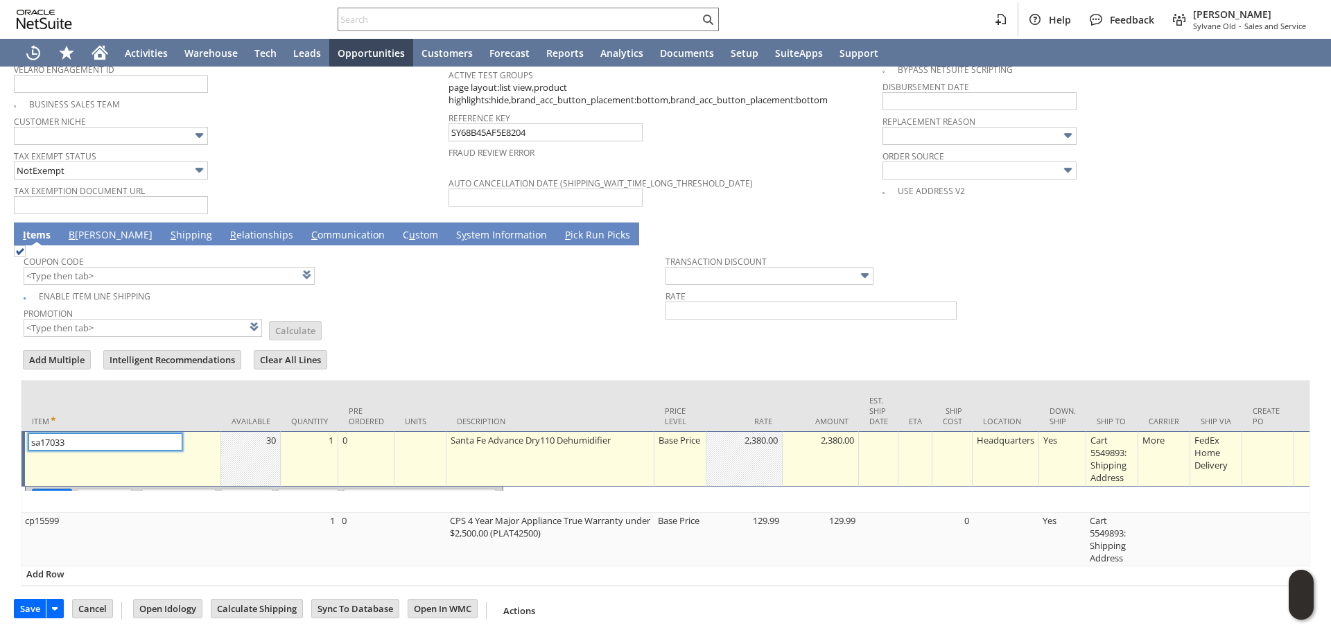
type input "Intelligent Recommendations¹⁰"
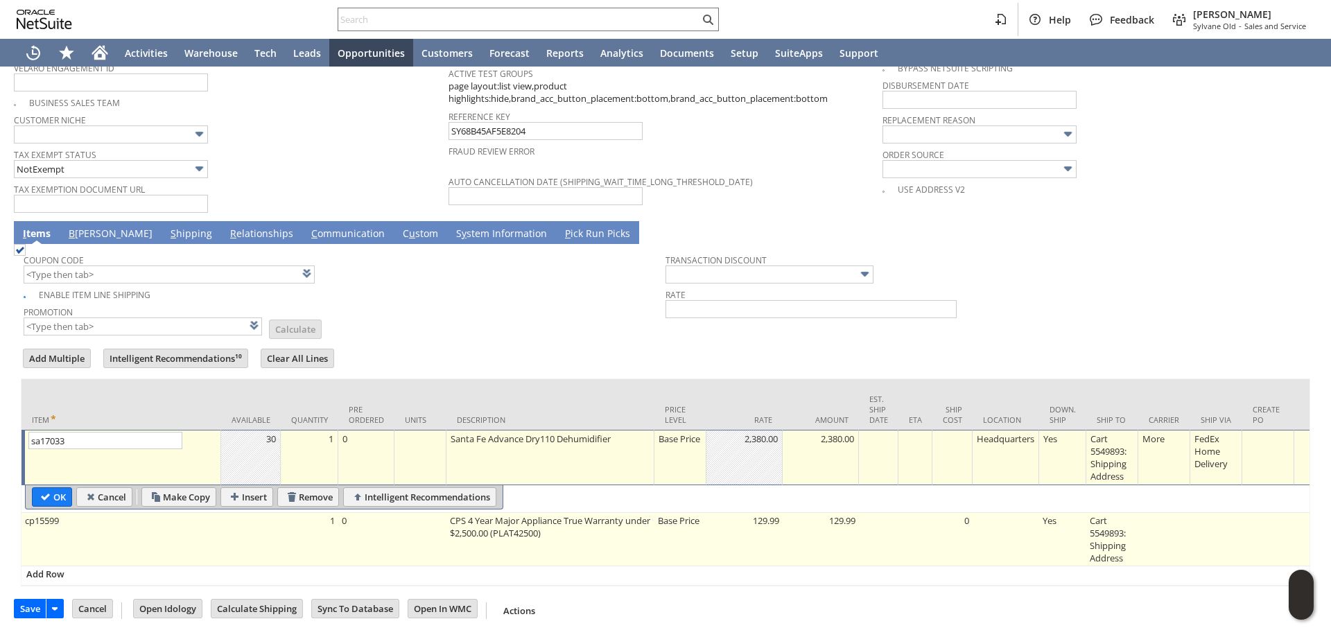
click at [551, 528] on td "CPS 4 Year Major Appliance True Warranty under $2,500.00 (PLAT42500)" at bounding box center [550, 539] width 208 height 53
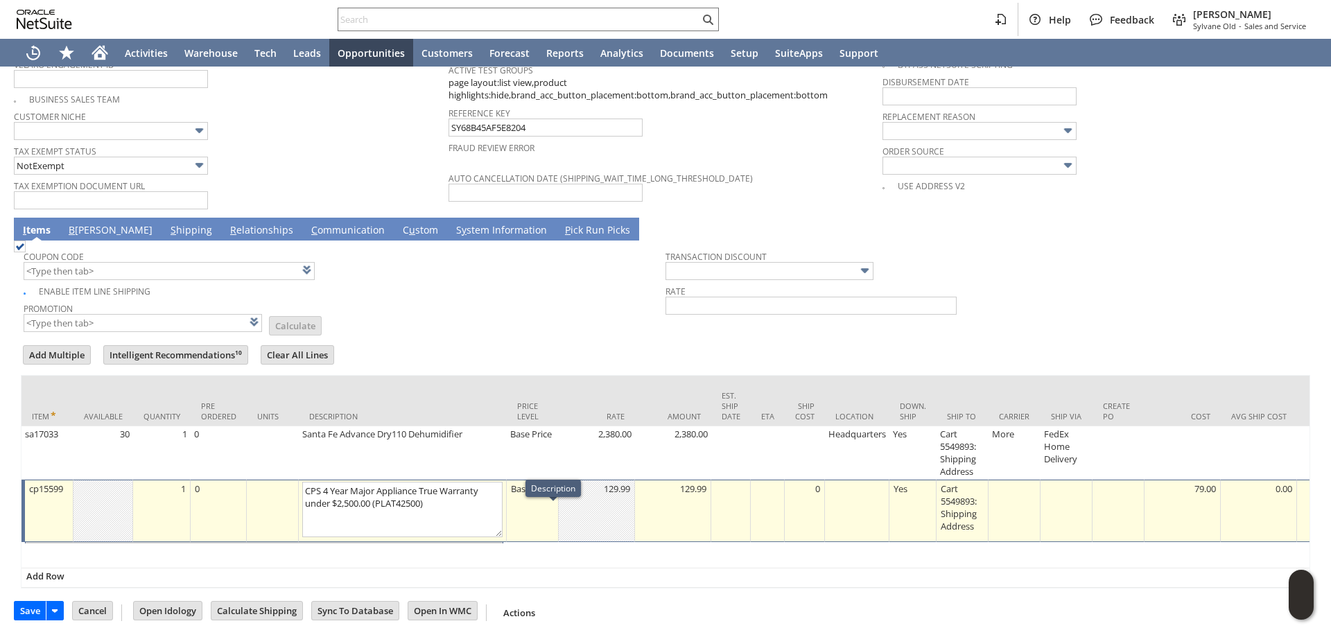
type input "OK"
type input "Make Copy"
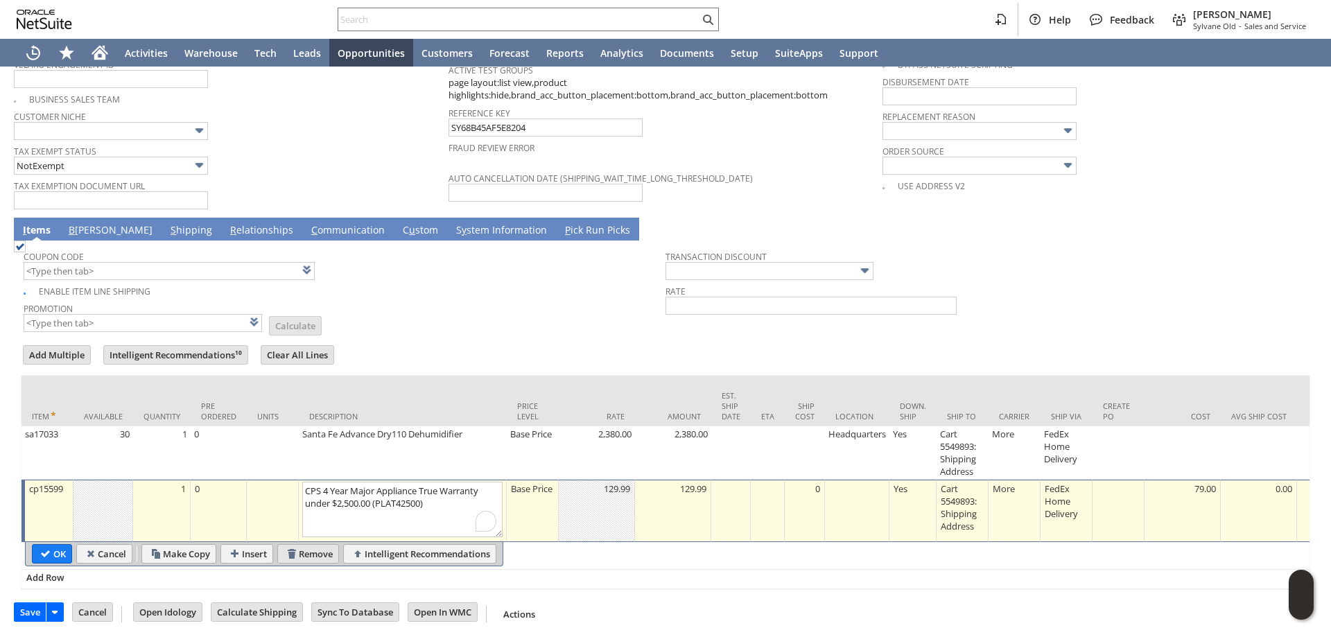
click at [316, 556] on input "Remove" at bounding box center [308, 554] width 60 height 18
type input "Add"
type input "Copy Previous"
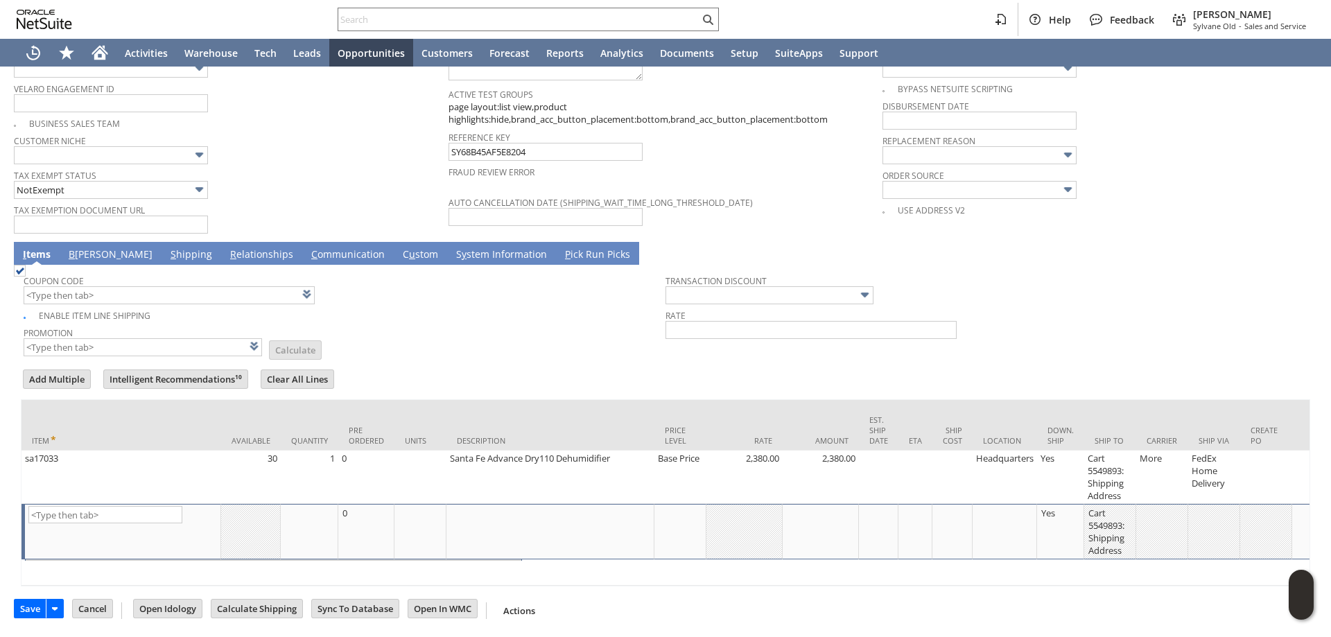
scroll to position [1052, 0]
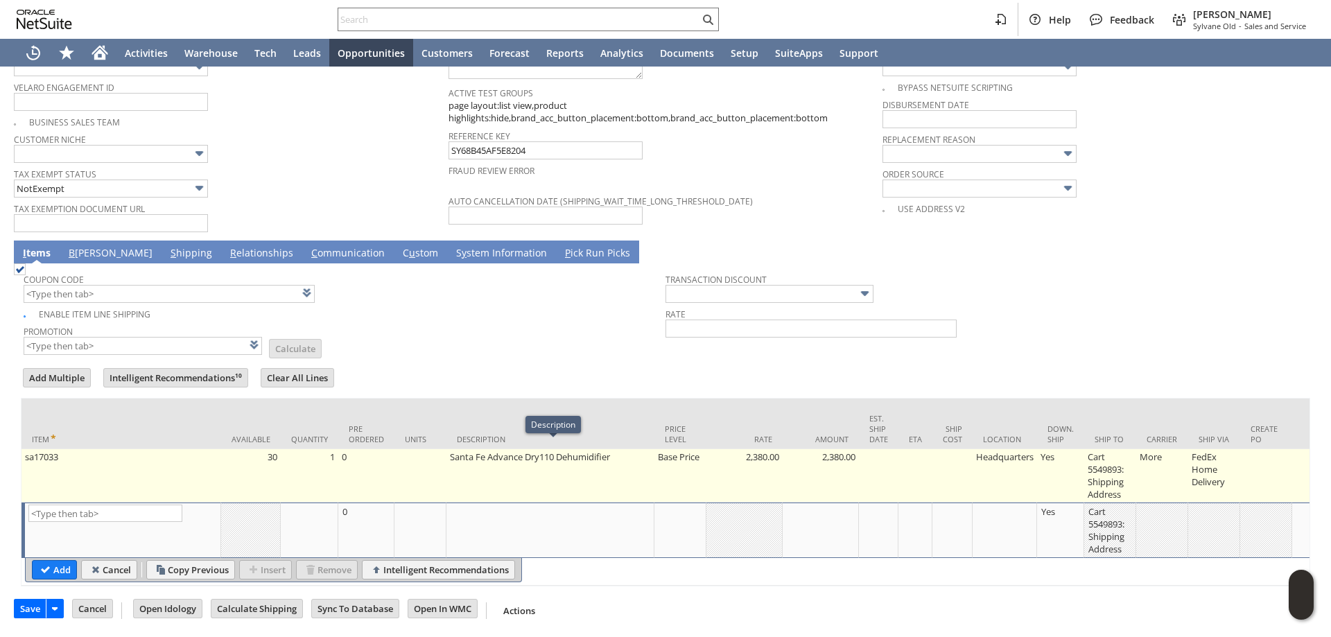
click at [677, 461] on td "Base Price" at bounding box center [680, 475] width 52 height 53
type input "Base Price"
type input "OK"
type input "Make Copy"
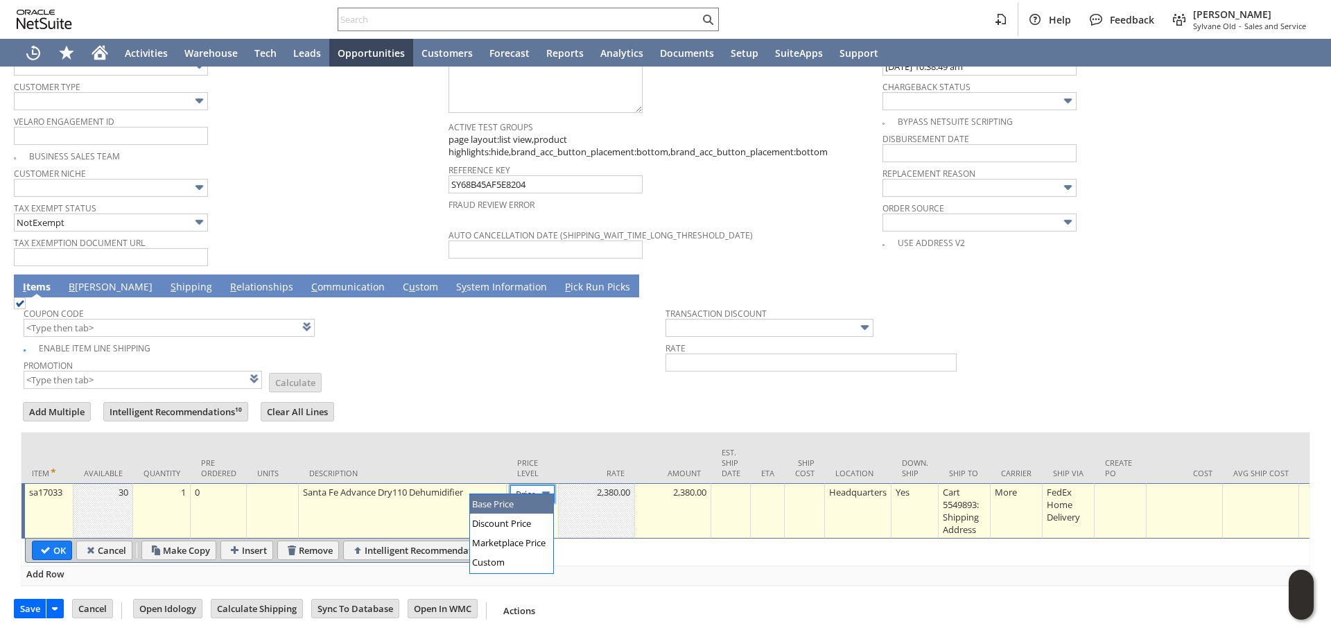
scroll to position [0, 0]
click at [541, 488] on img at bounding box center [546, 494] width 16 height 16
click at [539, 486] on img at bounding box center [546, 494] width 16 height 16
type input "Custom"
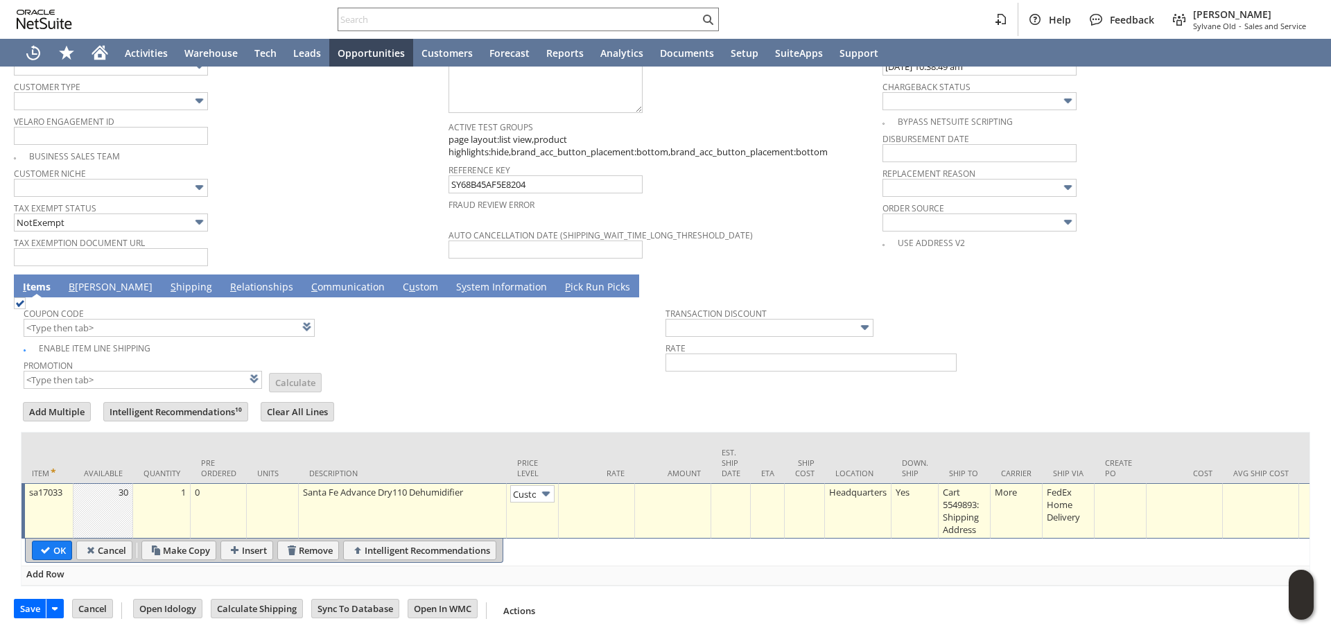
click at [617, 495] on td at bounding box center [597, 510] width 76 height 55
type input "0.00"
click at [690, 490] on td at bounding box center [673, 510] width 76 height 55
type input "0.00"
click at [59, 541] on input "OK" at bounding box center [52, 550] width 39 height 18
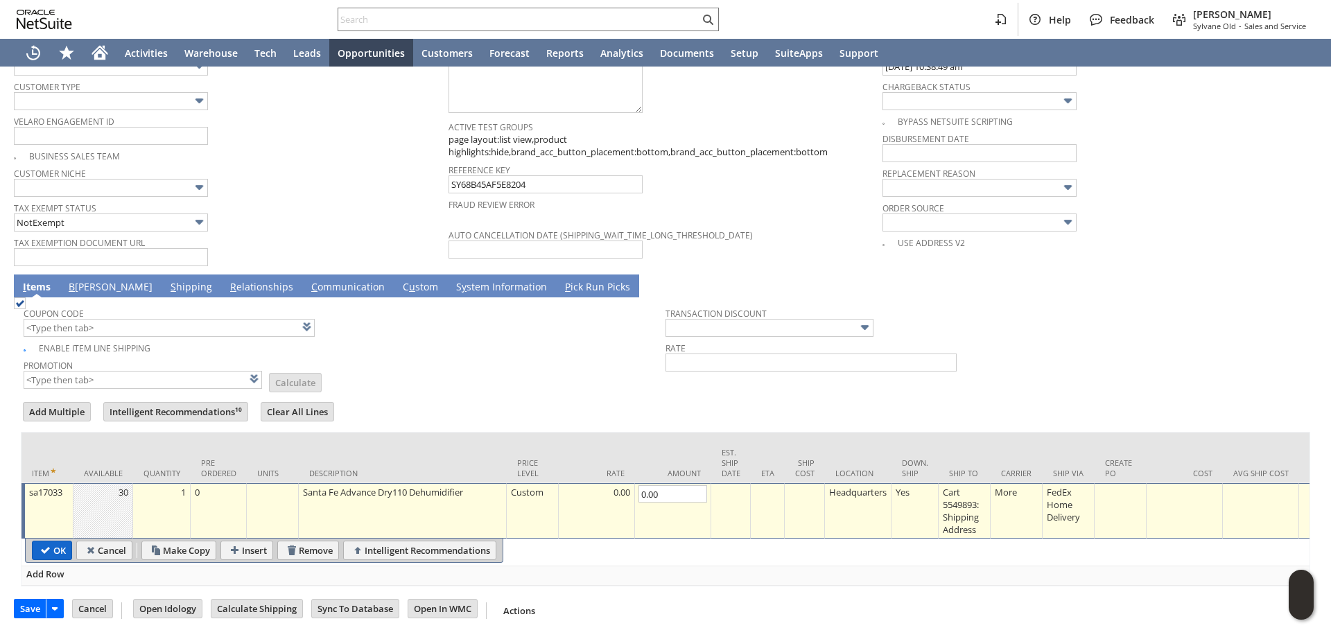
type input "Add"
type input "Copy Previous"
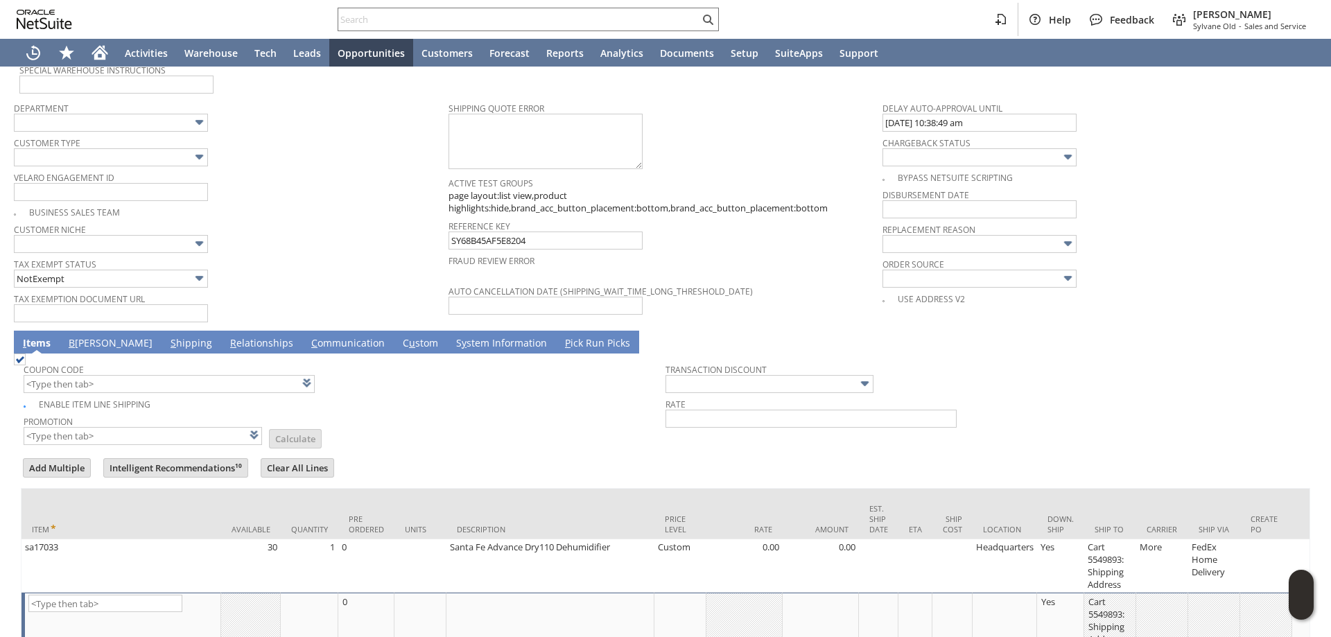
scroll to position [949, 0]
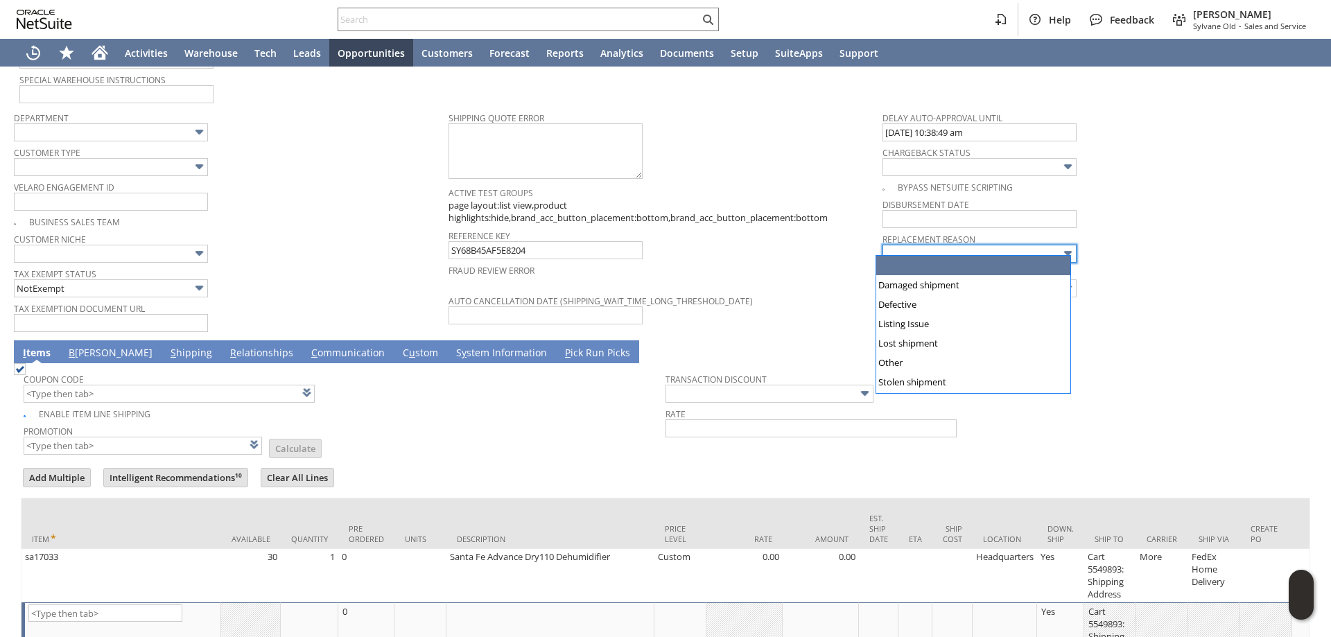
click at [986, 247] on input "text" at bounding box center [979, 254] width 194 height 18
type input "Damaged shipment"
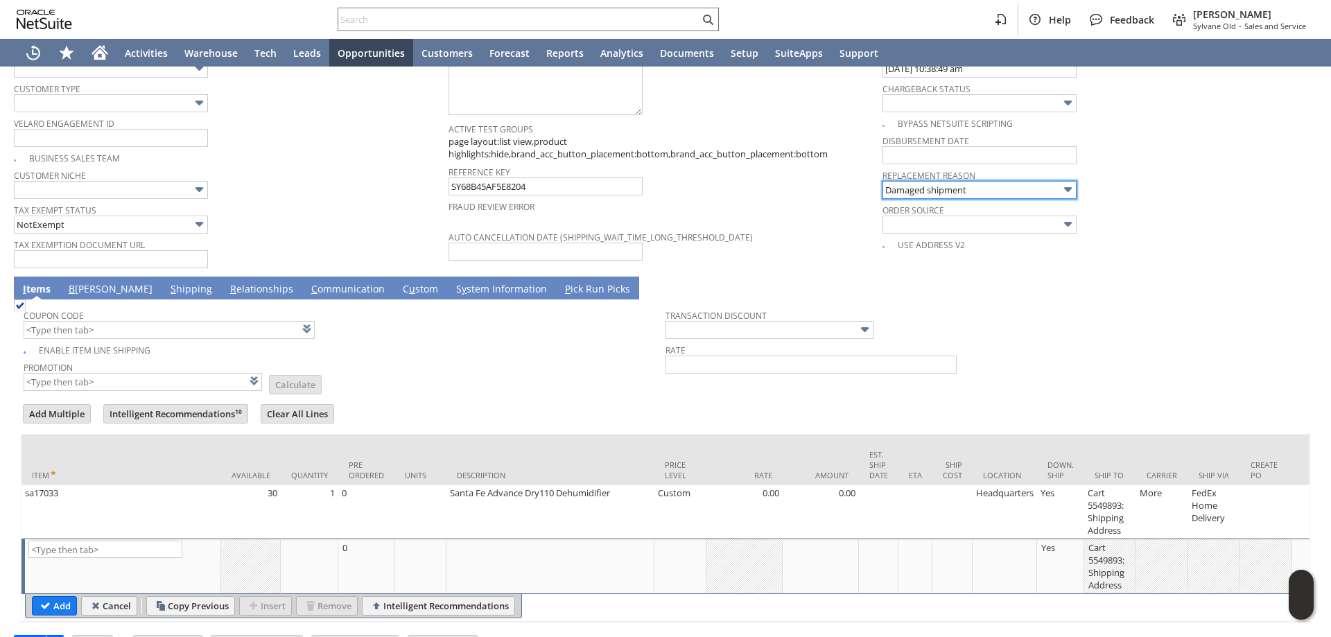
scroll to position [1018, 0]
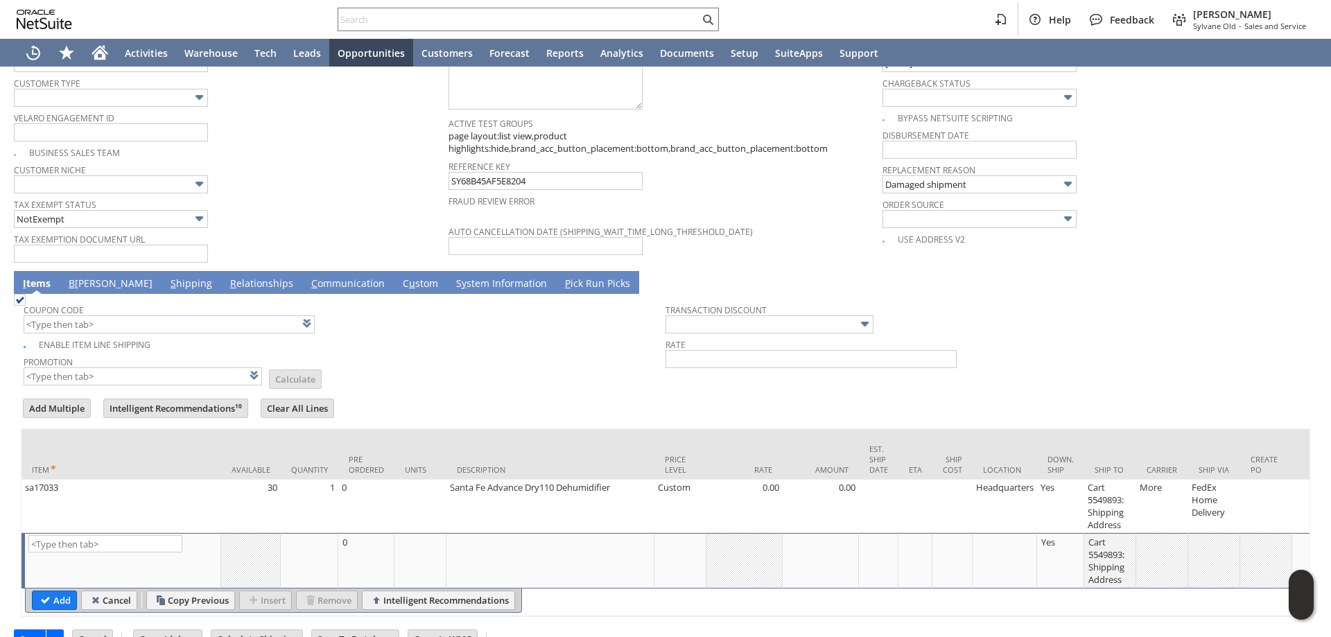
click at [87, 277] on link "B illing" at bounding box center [110, 284] width 91 height 15
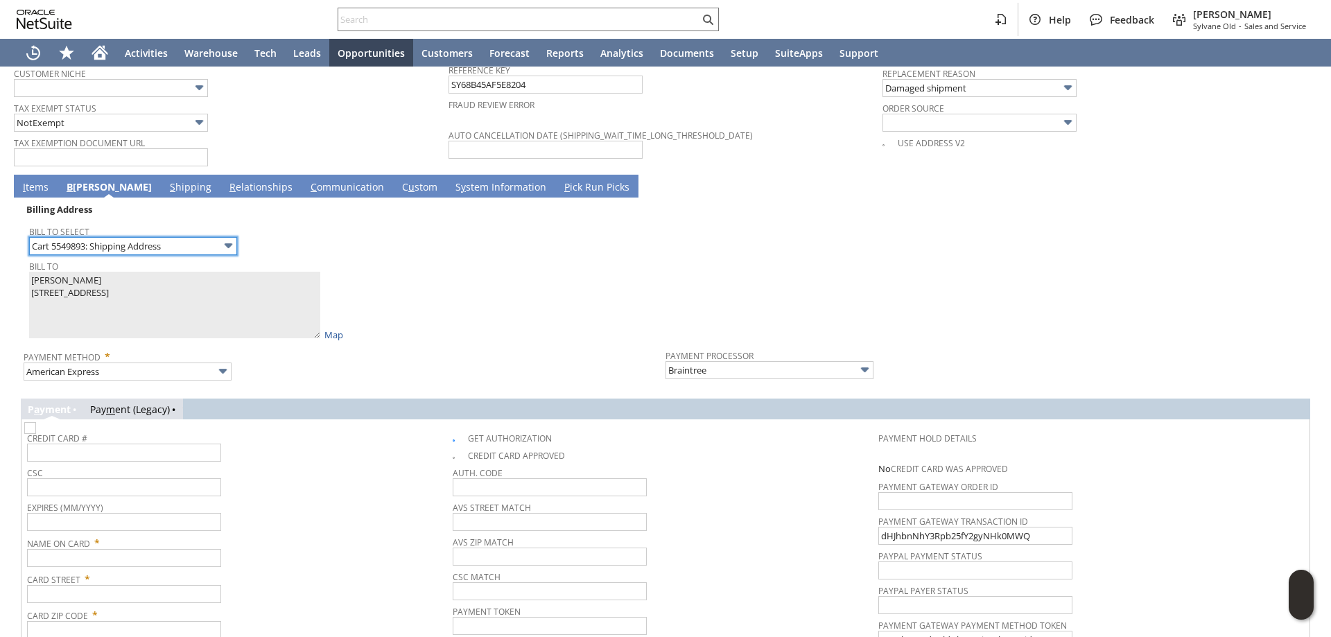
scroll to position [1157, 0]
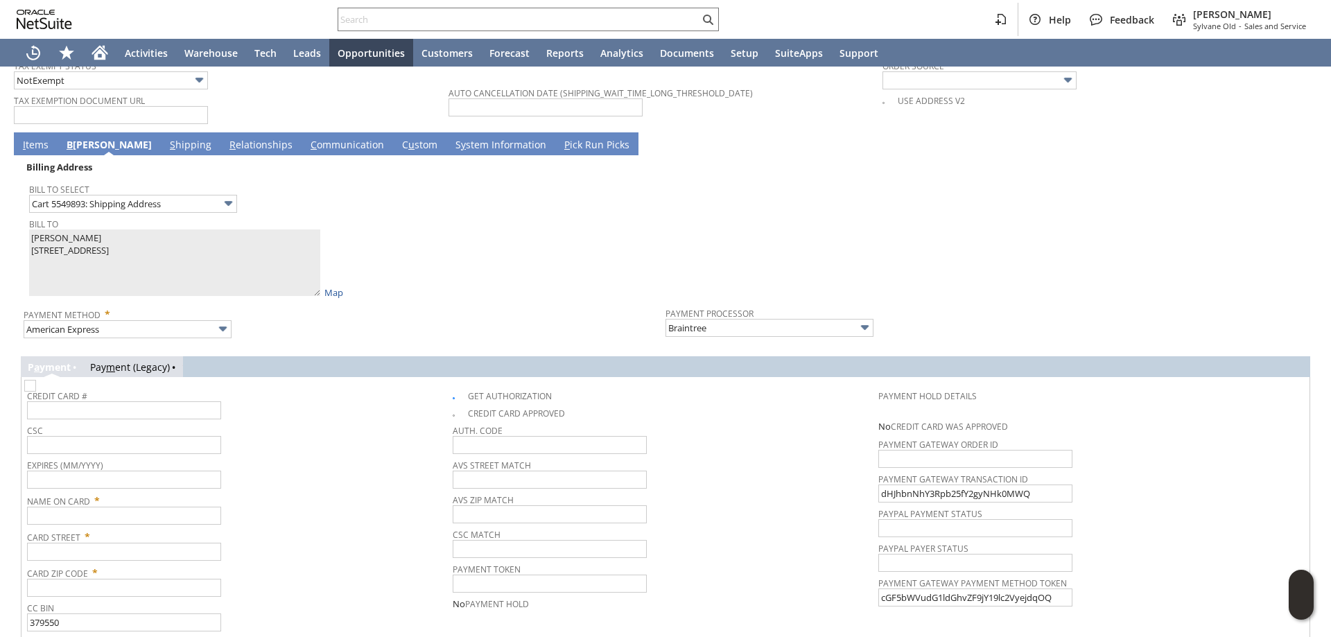
click at [36, 390] on img at bounding box center [30, 386] width 12 height 12
checkbox input "false"
click at [24, 235] on td "Bill To Select Cart 5549893: Shipping Address Bill To Marco Aguilar 4044 Presid…" at bounding box center [345, 238] width 642 height 124
click at [95, 512] on input "text" at bounding box center [124, 516] width 194 height 18
paste input "Marco Aguilar"
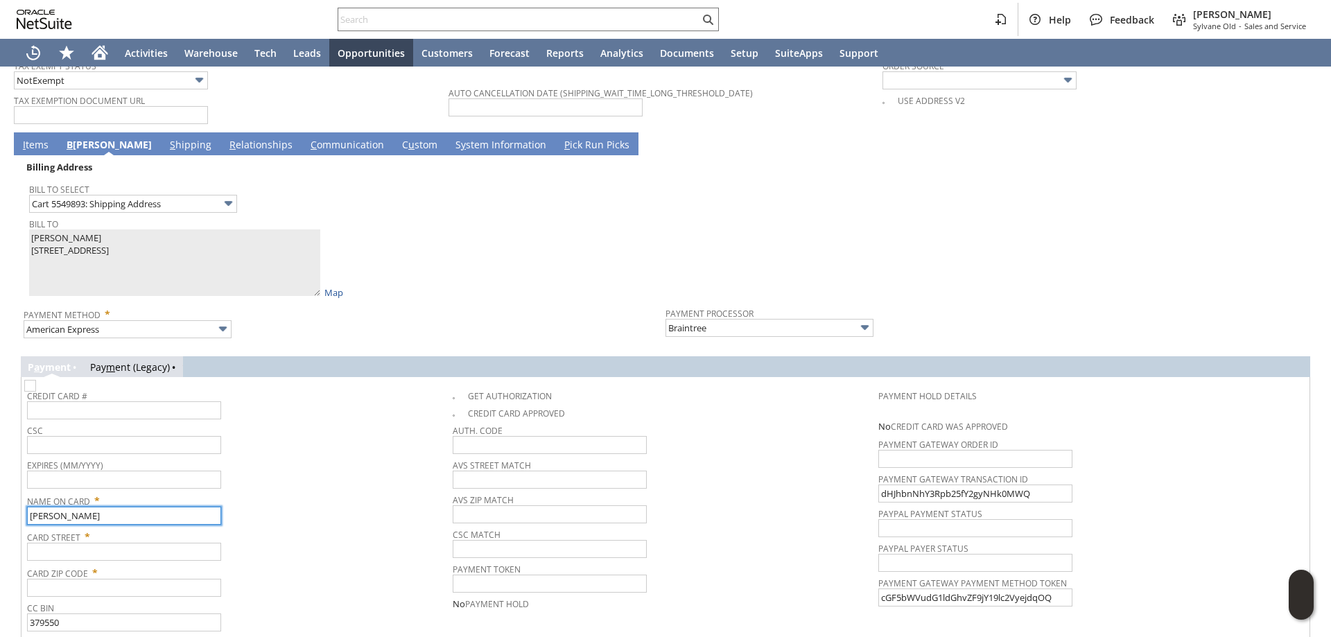
type input "Marco Aguilar"
click at [28, 250] on td "Bill To Select Cart 5549893: Shipping Address Bill To Marco Aguilar 4044 Presid…" at bounding box center [345, 238] width 642 height 124
click at [112, 550] on input "text" at bounding box center [124, 552] width 194 height 18
paste input "4044 Presidential Hill Loop"
type input "4044 Presidential Hill Loop"
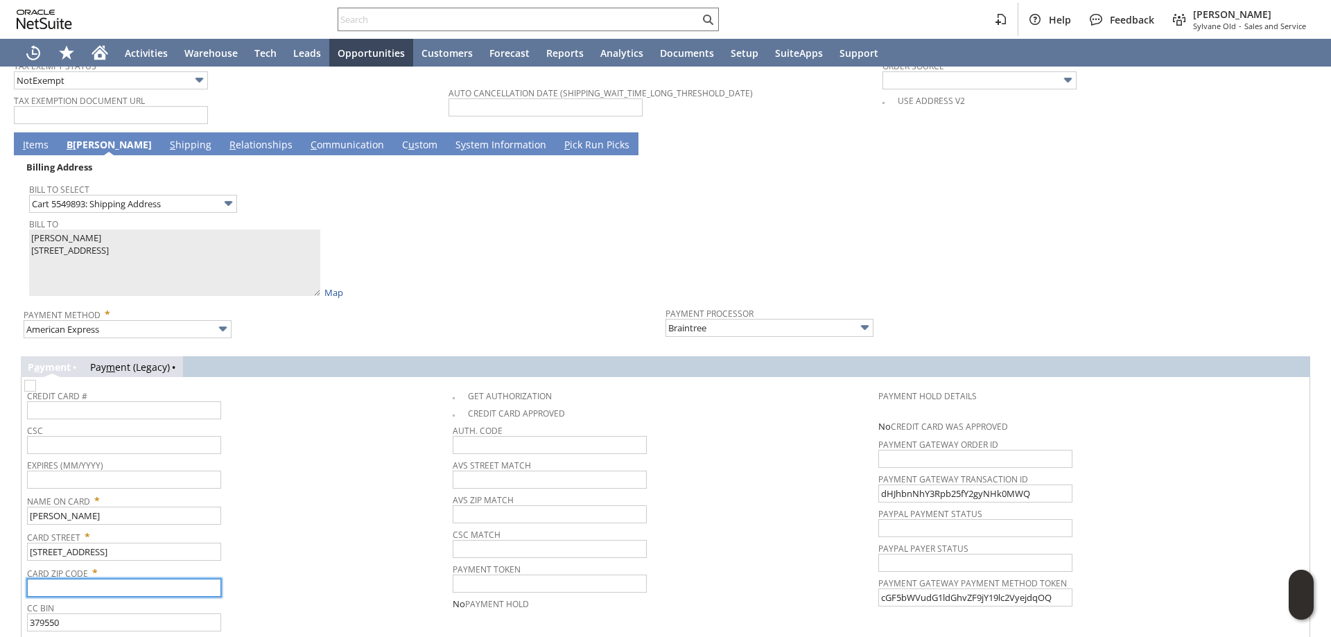
click at [101, 590] on input "text" at bounding box center [124, 588] width 194 height 18
paste input "22025"
type input "22025"
click at [354, 568] on span "Card Zip Code *" at bounding box center [236, 570] width 419 height 17
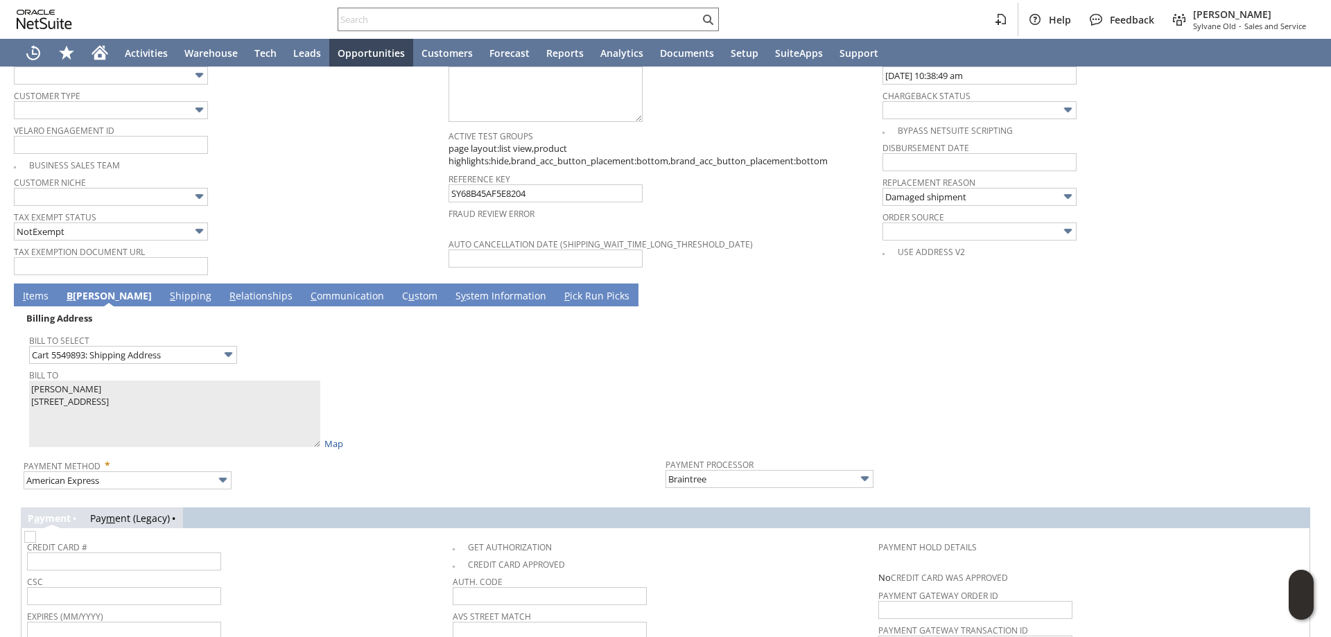
scroll to position [1018, 0]
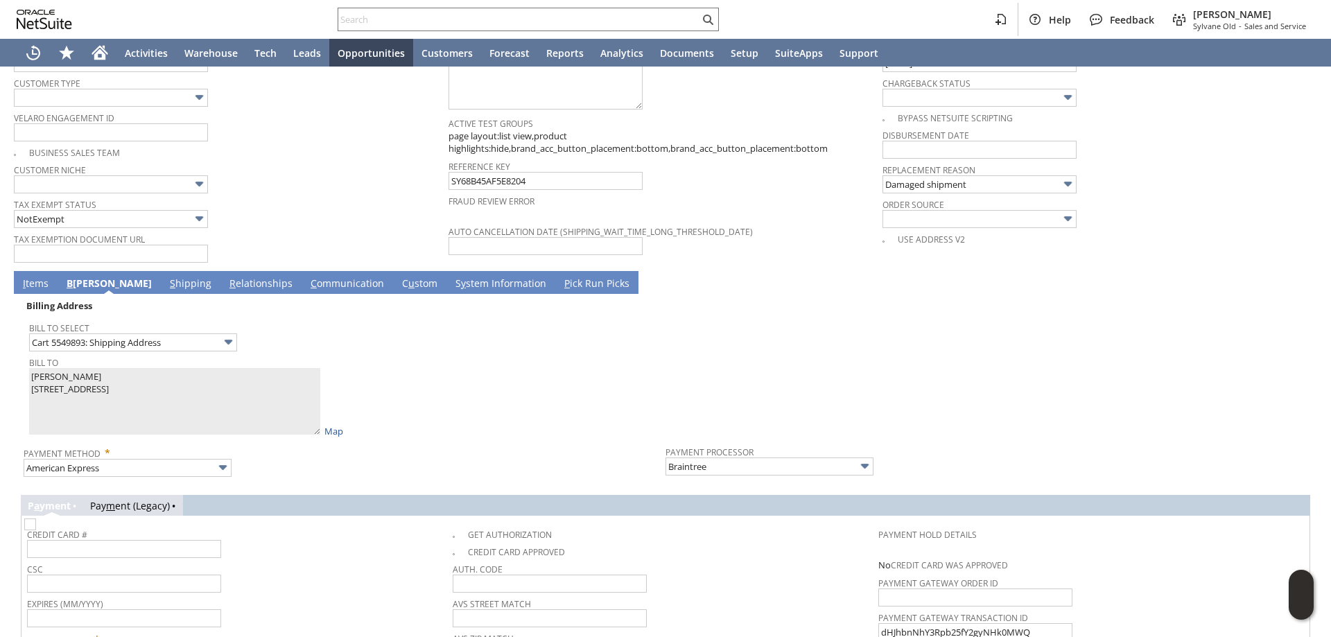
click at [38, 277] on link "I tems" at bounding box center [35, 284] width 33 height 15
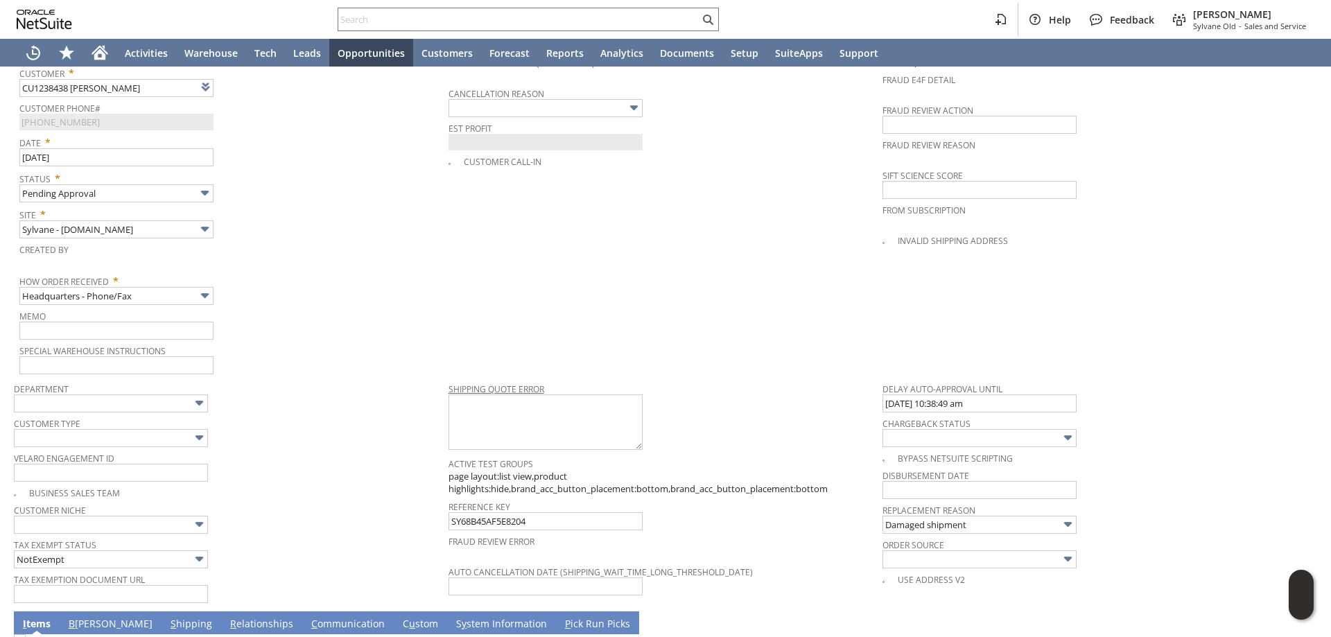
scroll to position [464, 0]
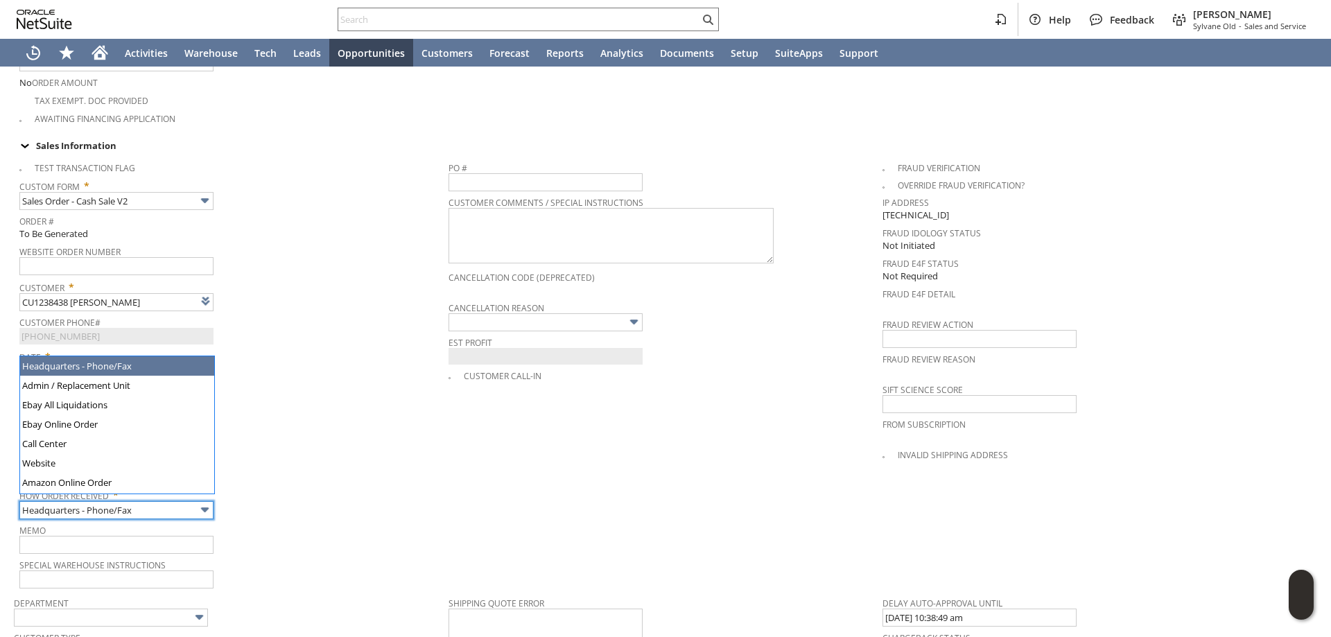
click at [136, 501] on input "Headquarters - Phone/Fax" at bounding box center [116, 510] width 194 height 18
type input "Admin / Replacement Unit"
type input "sa17033"
type input "OK"
type input "Make Copy"
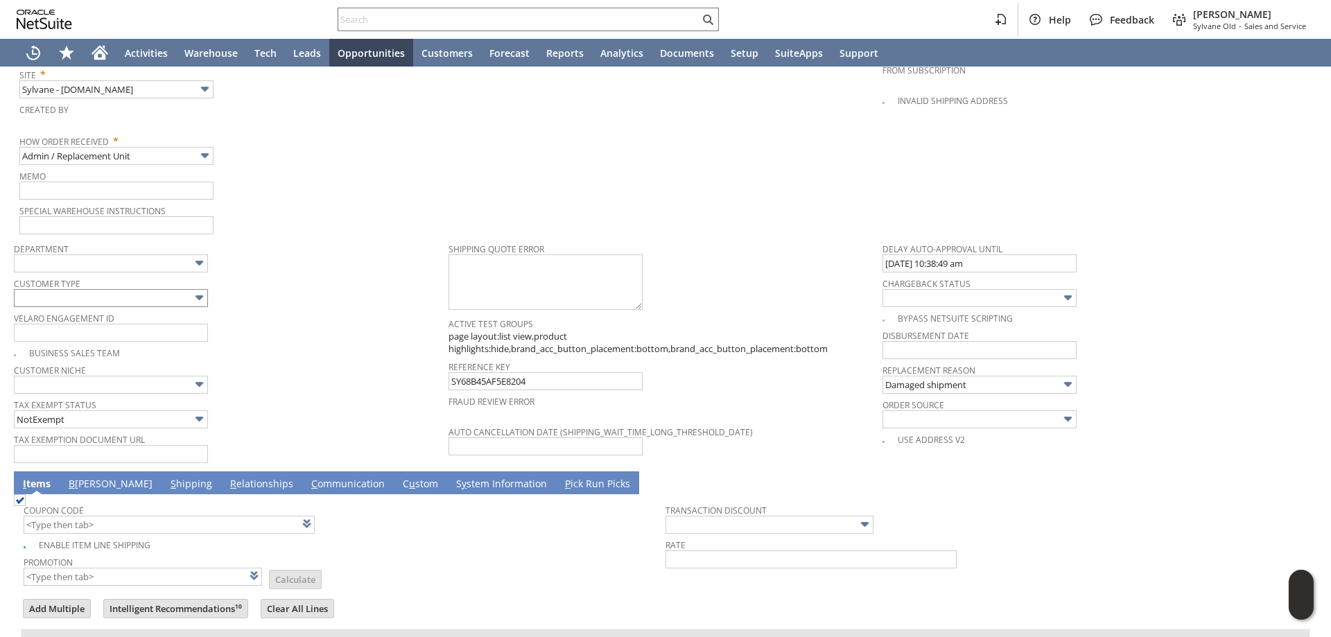
scroll to position [742, 0]
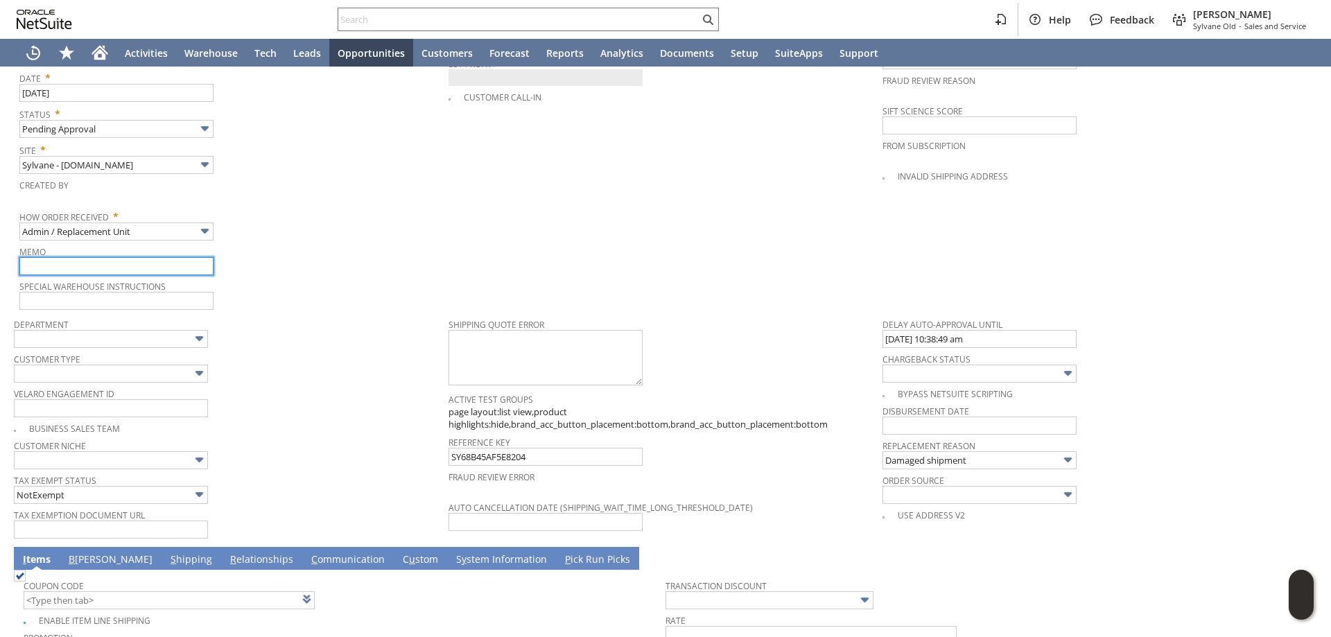
click at [120, 257] on input "text" at bounding box center [116, 266] width 194 height 18
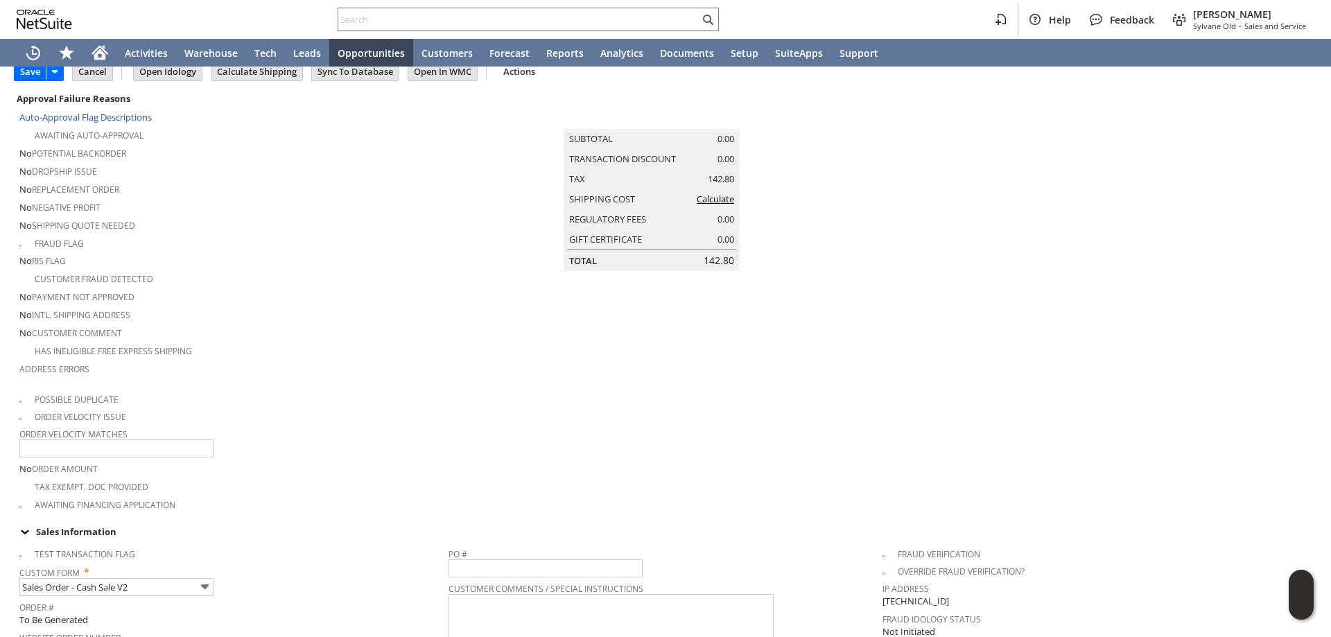
scroll to position [49, 0]
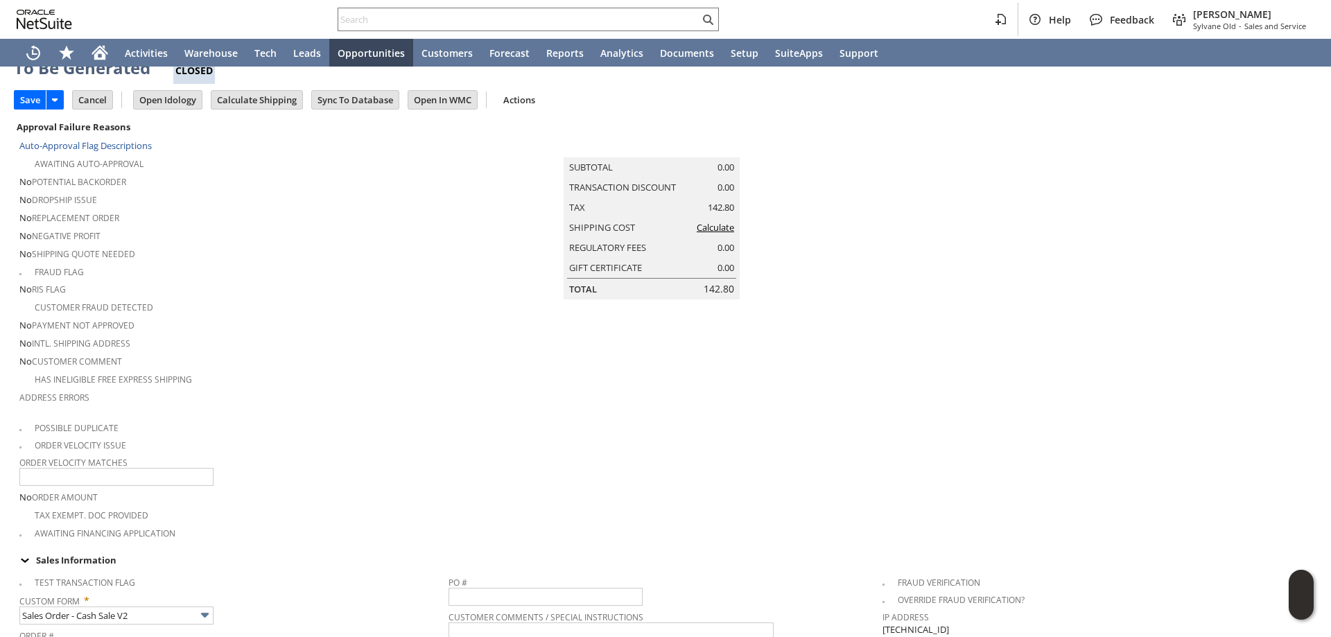
type input "Replacement order - other unit returning to HQ"
click at [719, 234] on link "Calculate" at bounding box center [715, 227] width 37 height 12
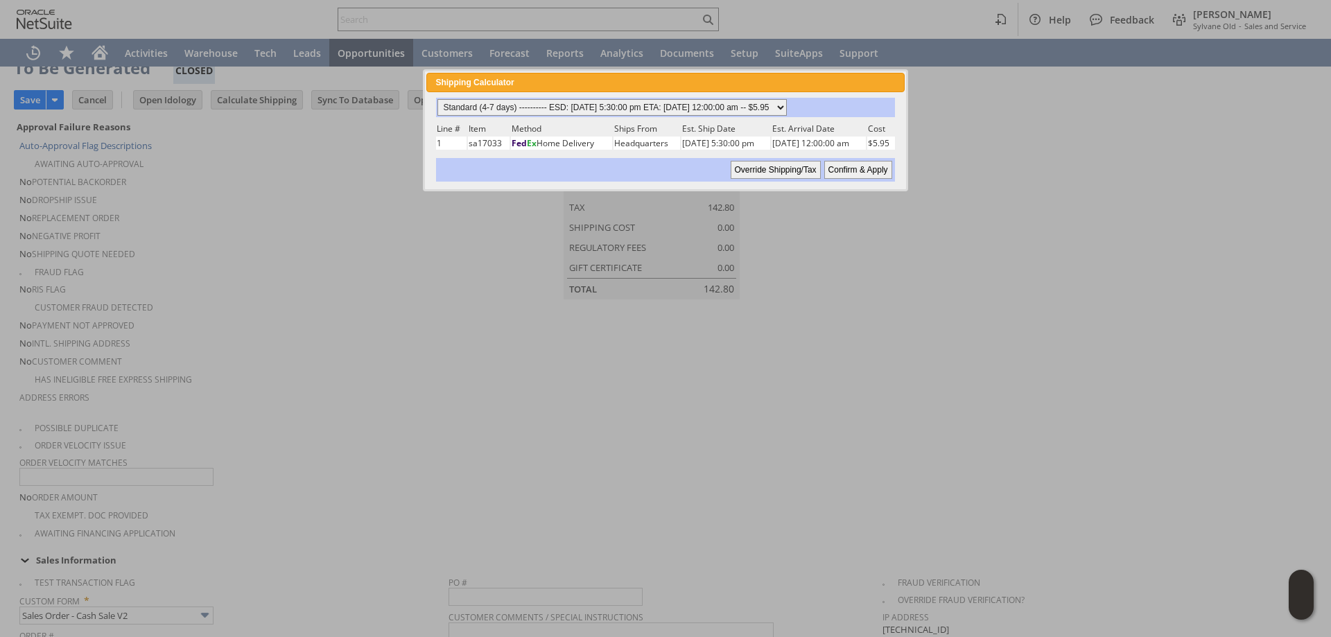
click at [787, 103] on select "Standard (4-7 days) ---------- ESD: 09/18/2025 5:30:00 pm ETA: 09/20/2025 12:00…" at bounding box center [611, 107] width 349 height 17
click at [794, 166] on input "Override Shipping/Tax" at bounding box center [776, 170] width 90 height 18
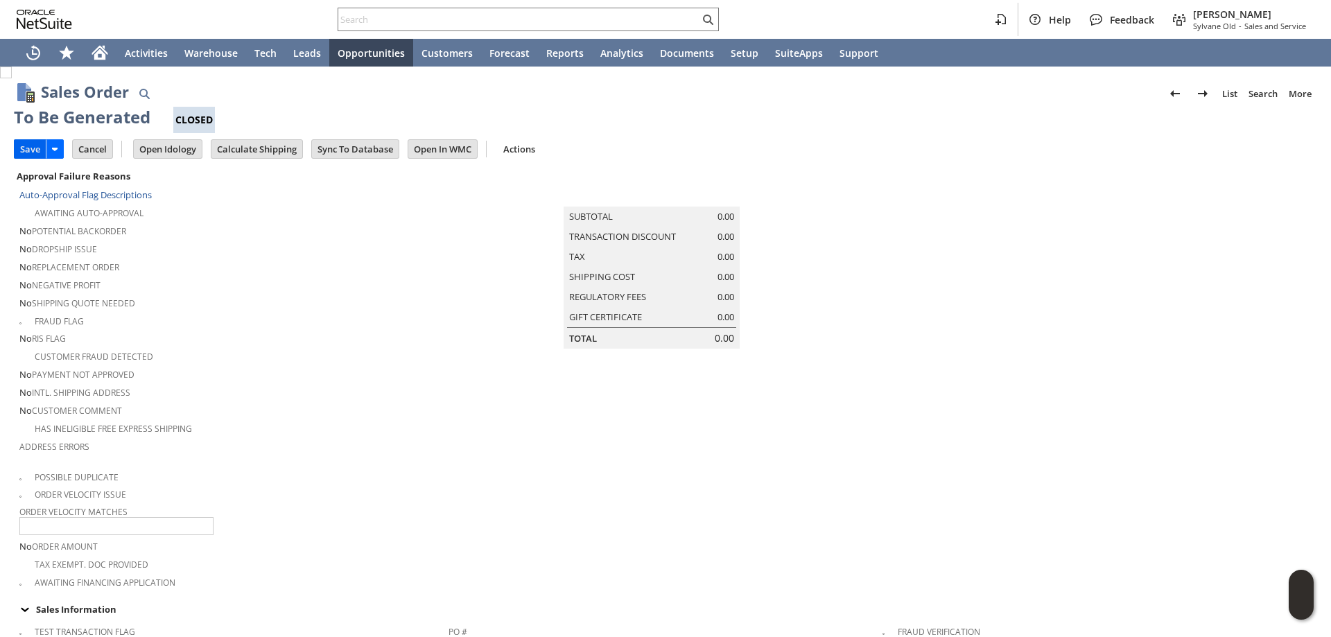
click at [24, 143] on input "Save" at bounding box center [30, 149] width 31 height 18
type input "Add"
type input "Copy Previous"
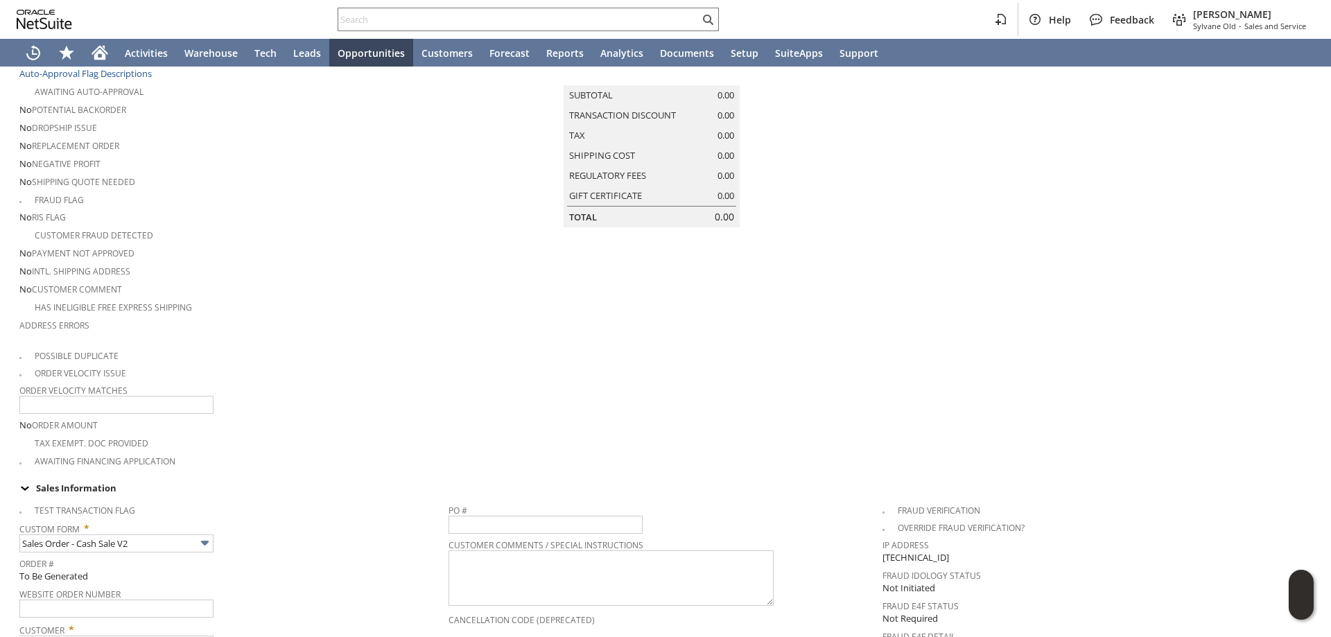
scroll to position [69, 0]
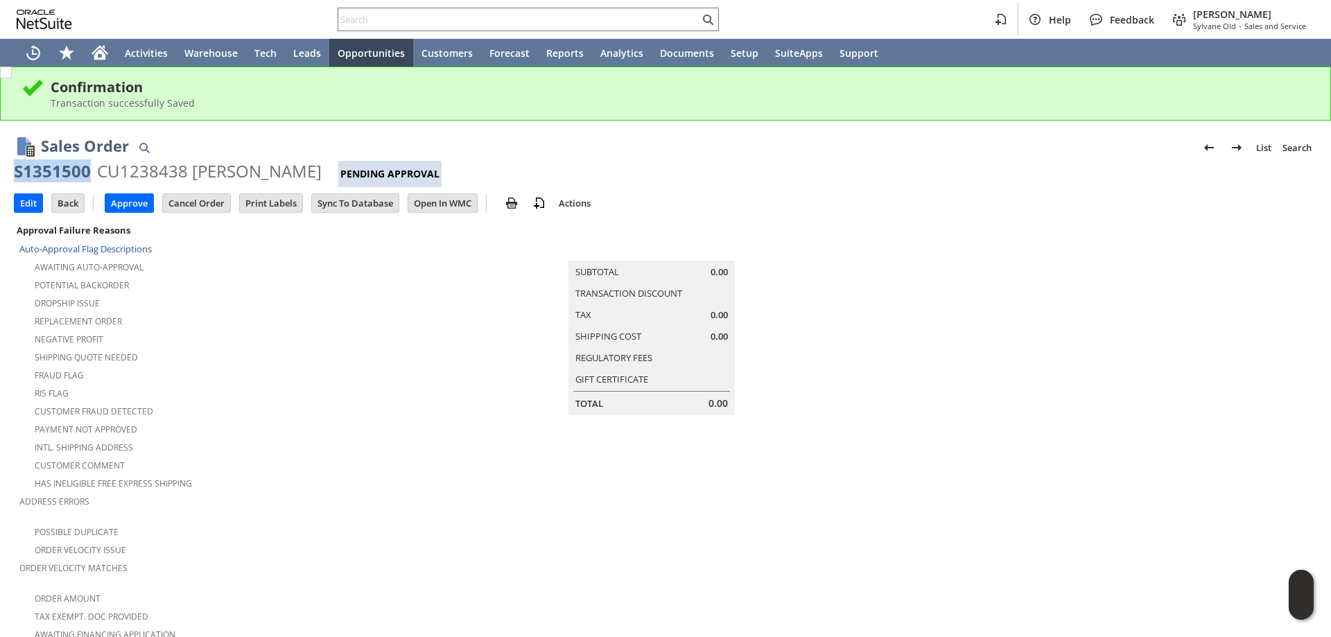
drag, startPoint x: 89, startPoint y: 169, endPoint x: 13, endPoint y: 168, distance: 76.3
copy div "S1351500"
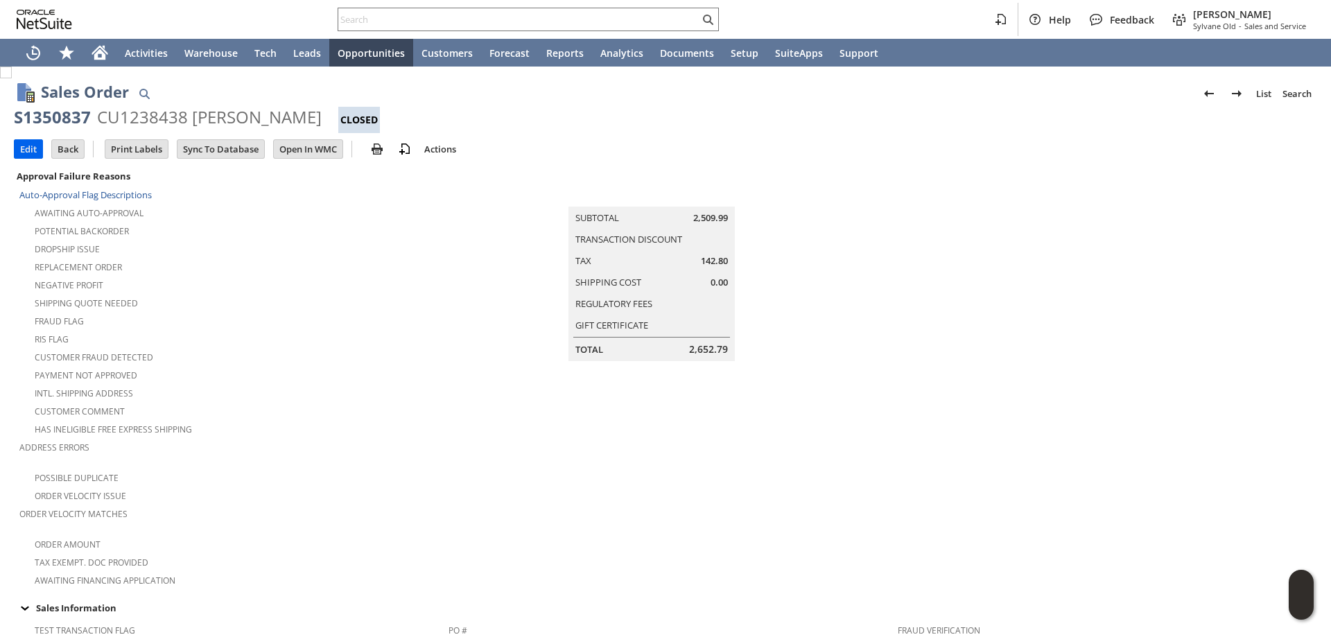
click at [25, 149] on input "Edit" at bounding box center [29, 149] width 28 height 18
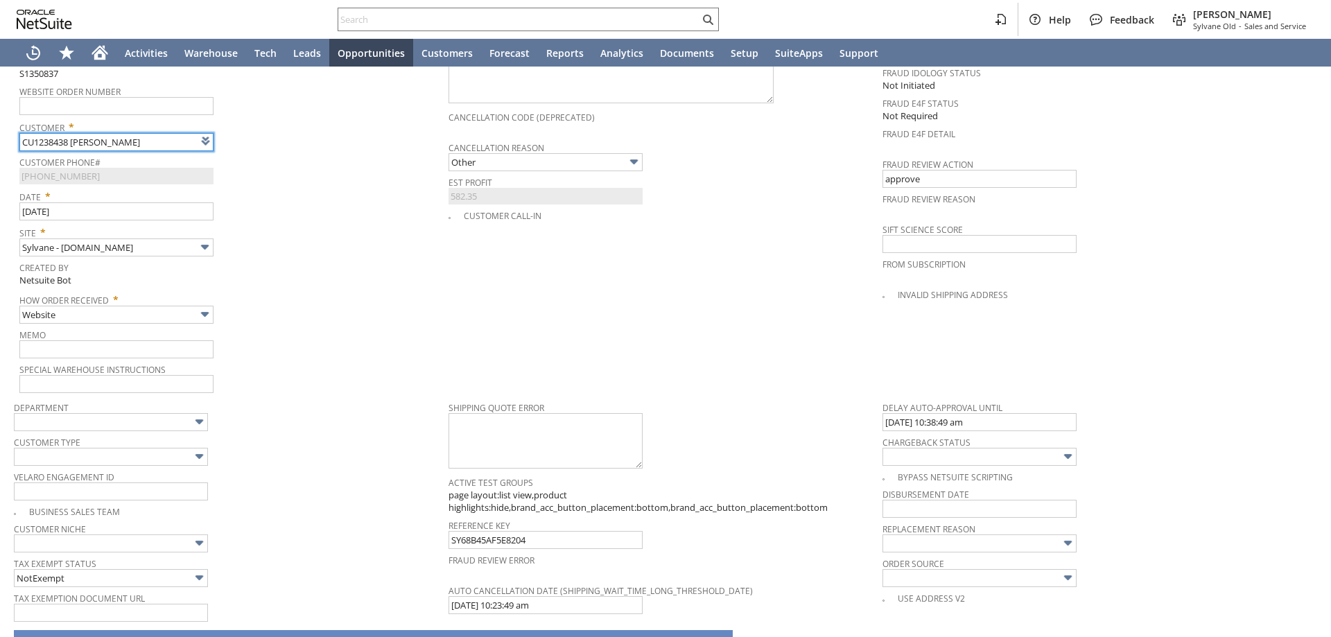
scroll to position [485, 0]
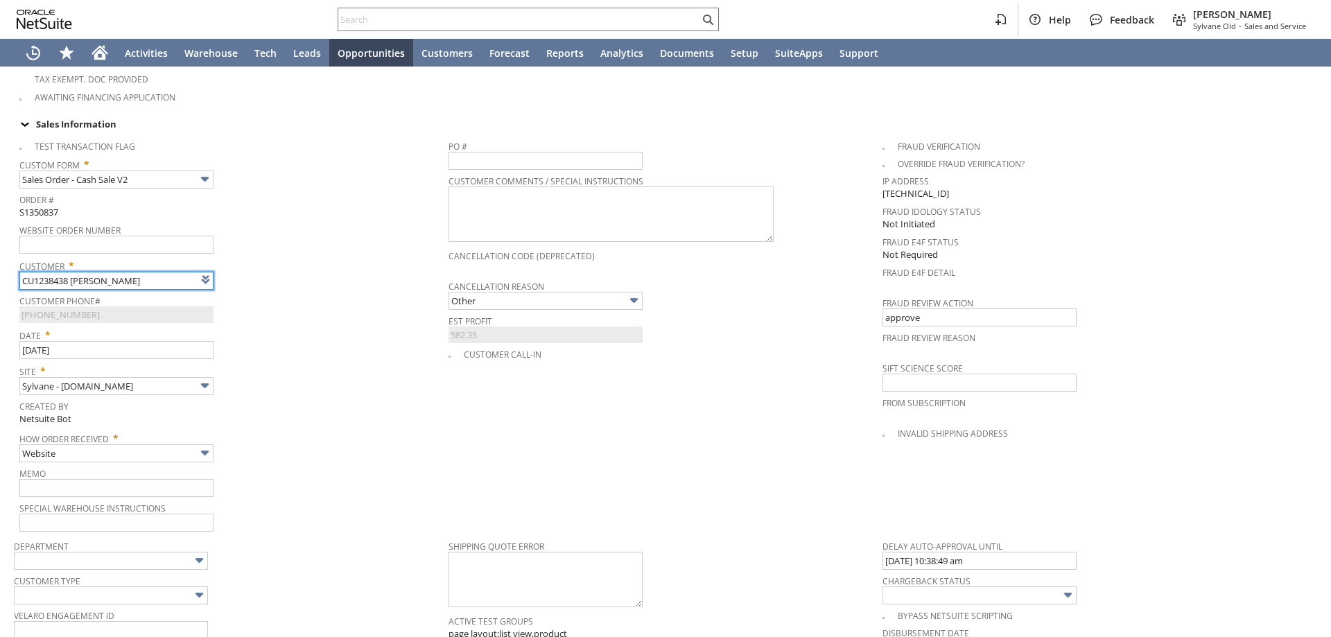
type input "Intelligent Recommendations¹⁰"
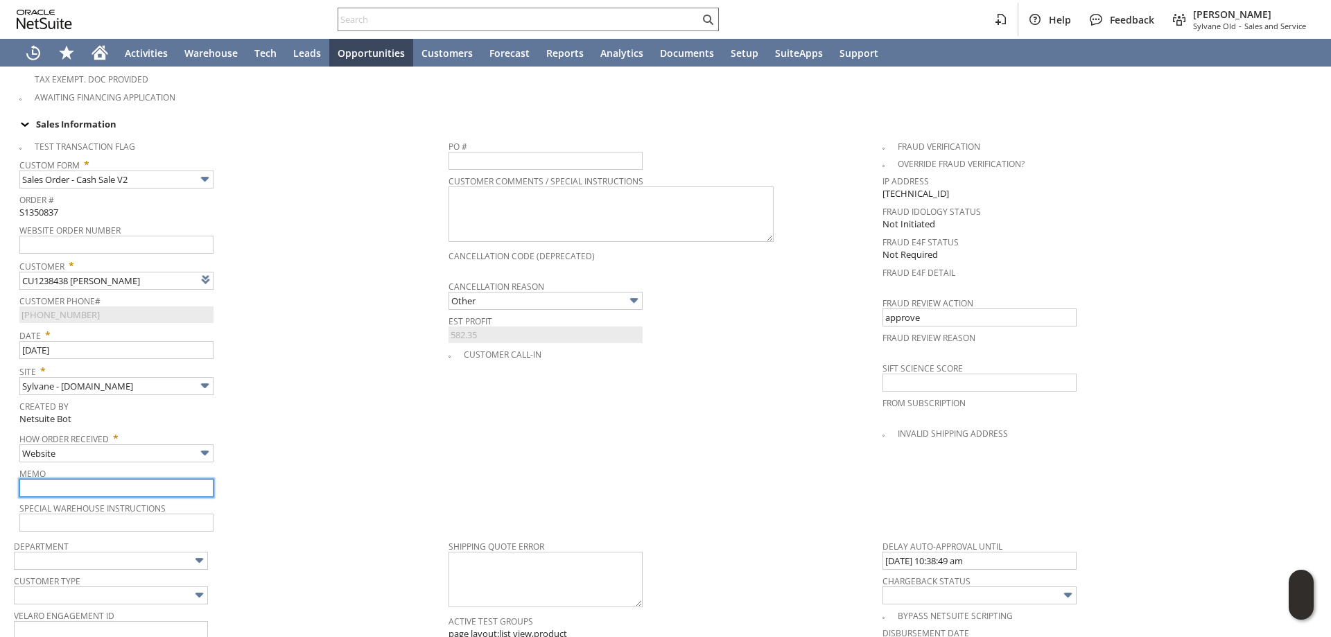
click at [81, 479] on input "text" at bounding box center [116, 488] width 194 height 18
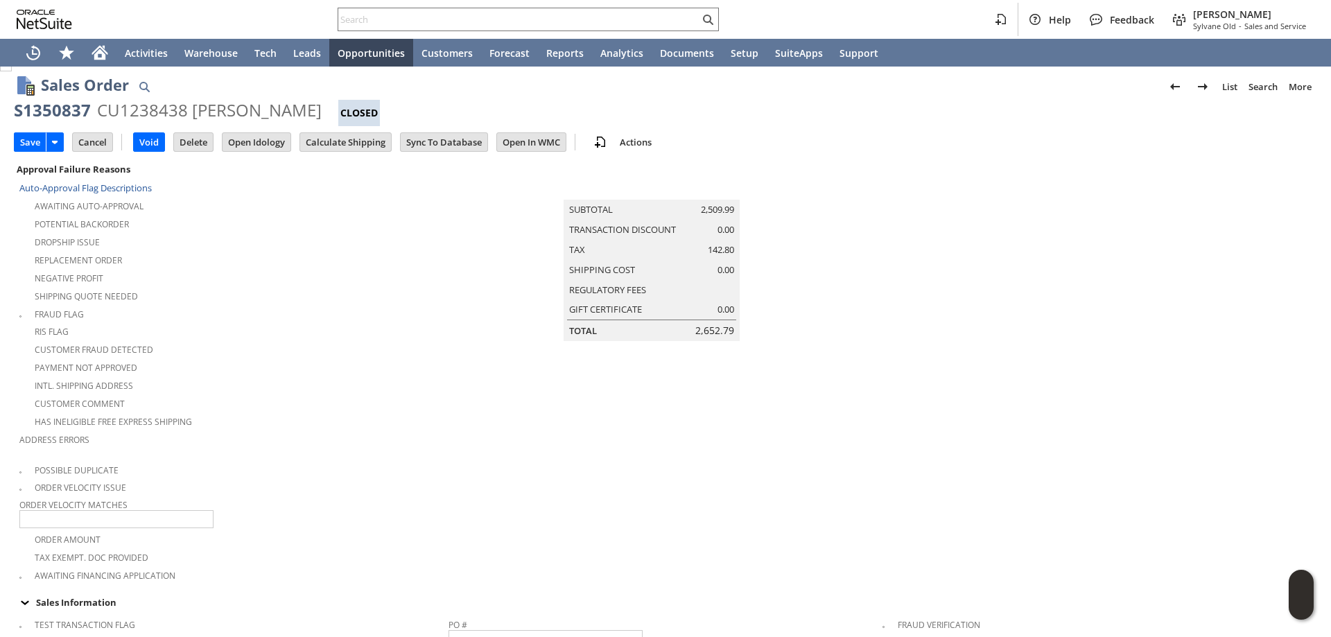
scroll to position [0, 0]
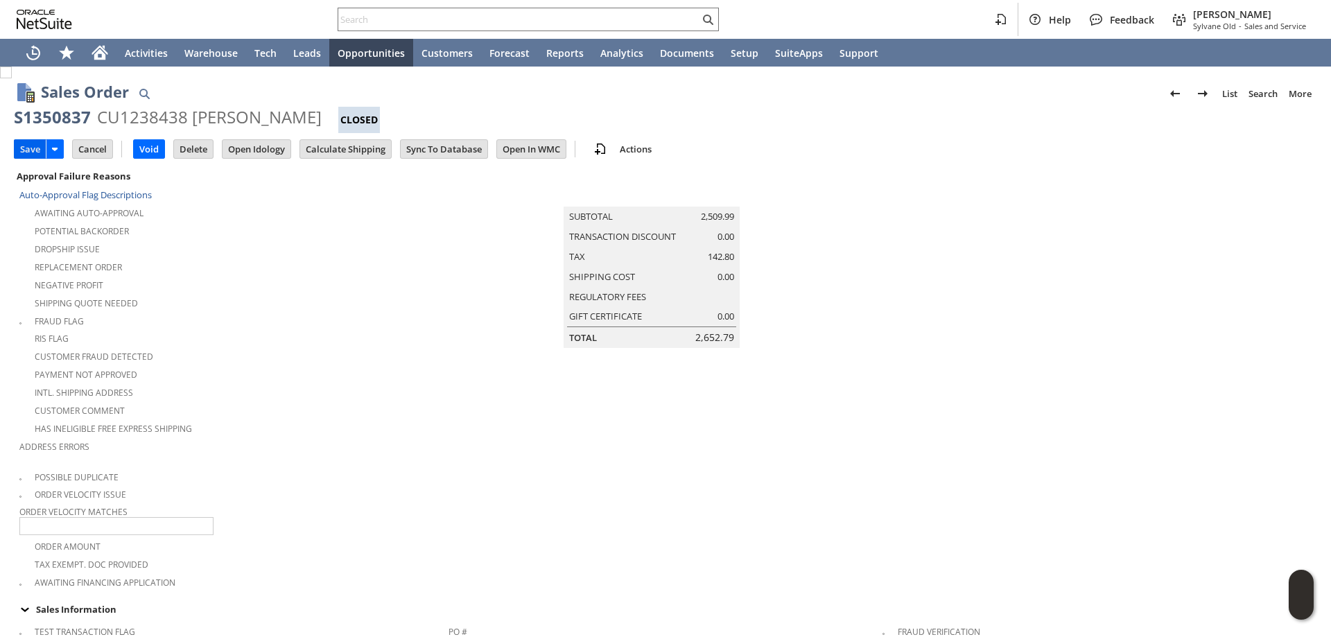
type input "9/18 CPS entended warranty was canceled in error but still valid as per Coby"
click at [30, 146] on input "Save" at bounding box center [30, 149] width 31 height 18
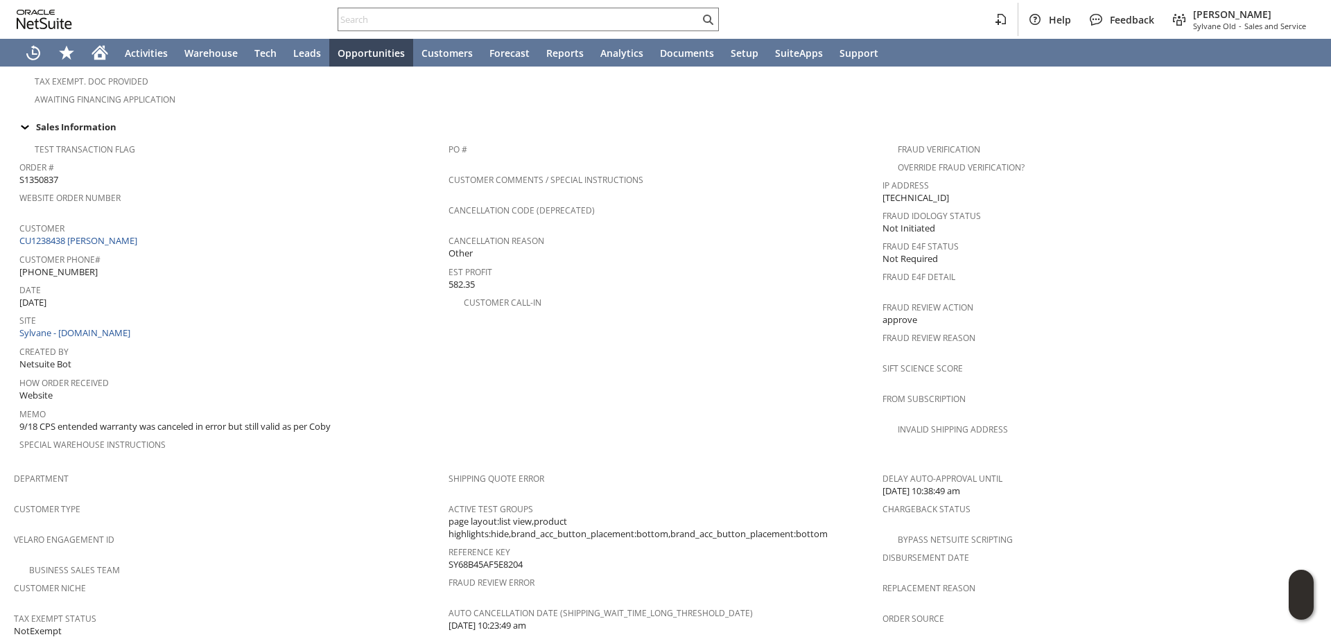
scroll to position [555, 0]
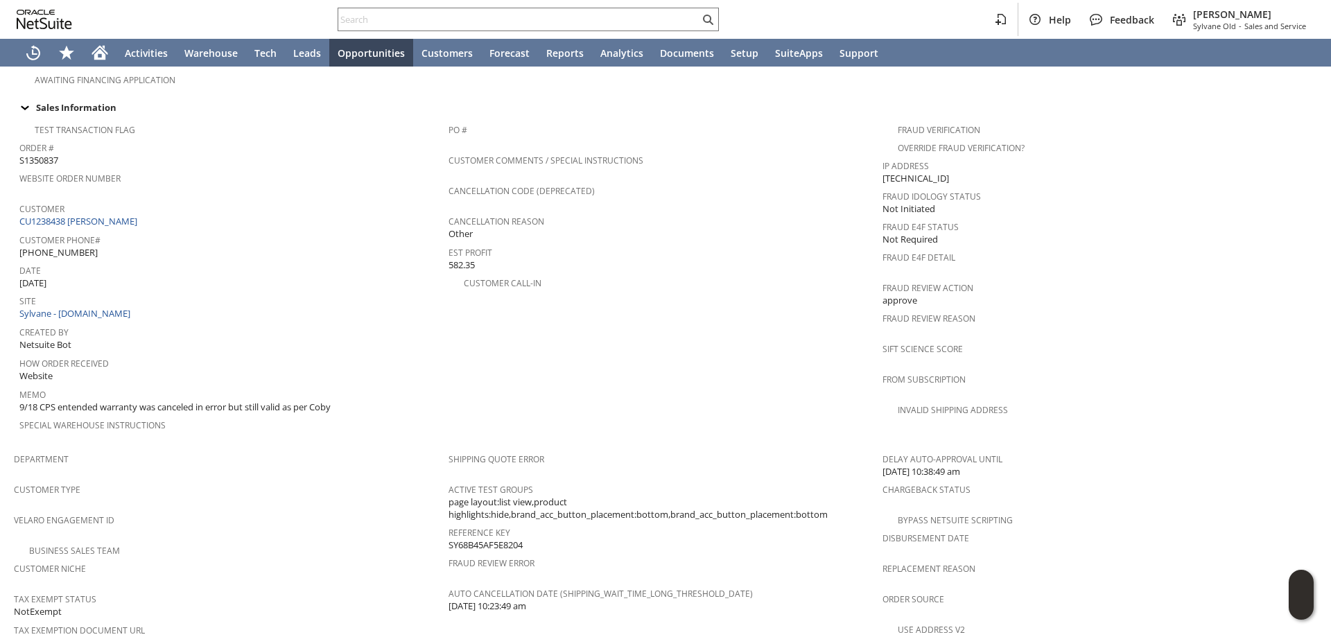
drag, startPoint x: 524, startPoint y: 519, endPoint x: 449, endPoint y: 521, distance: 75.6
click at [449, 523] on div "Reference Key SY68B45AF5E8204" at bounding box center [663, 537] width 428 height 29
copy span "SY68B45AF5E8204"
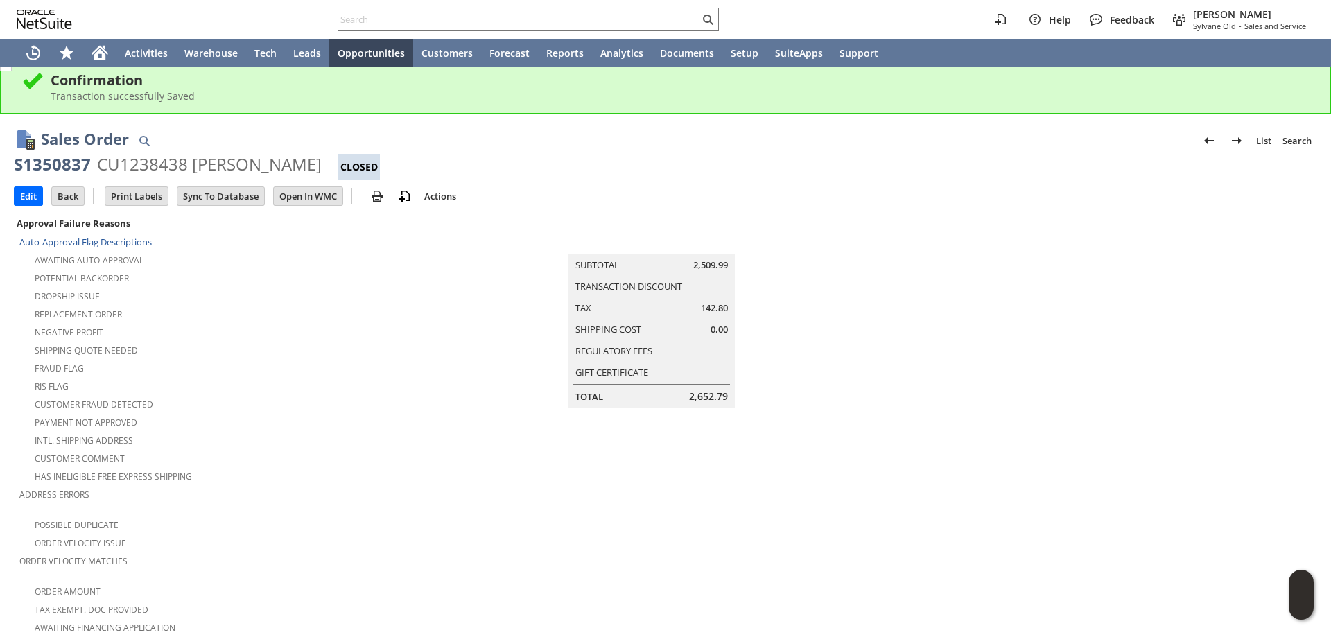
scroll to position [0, 0]
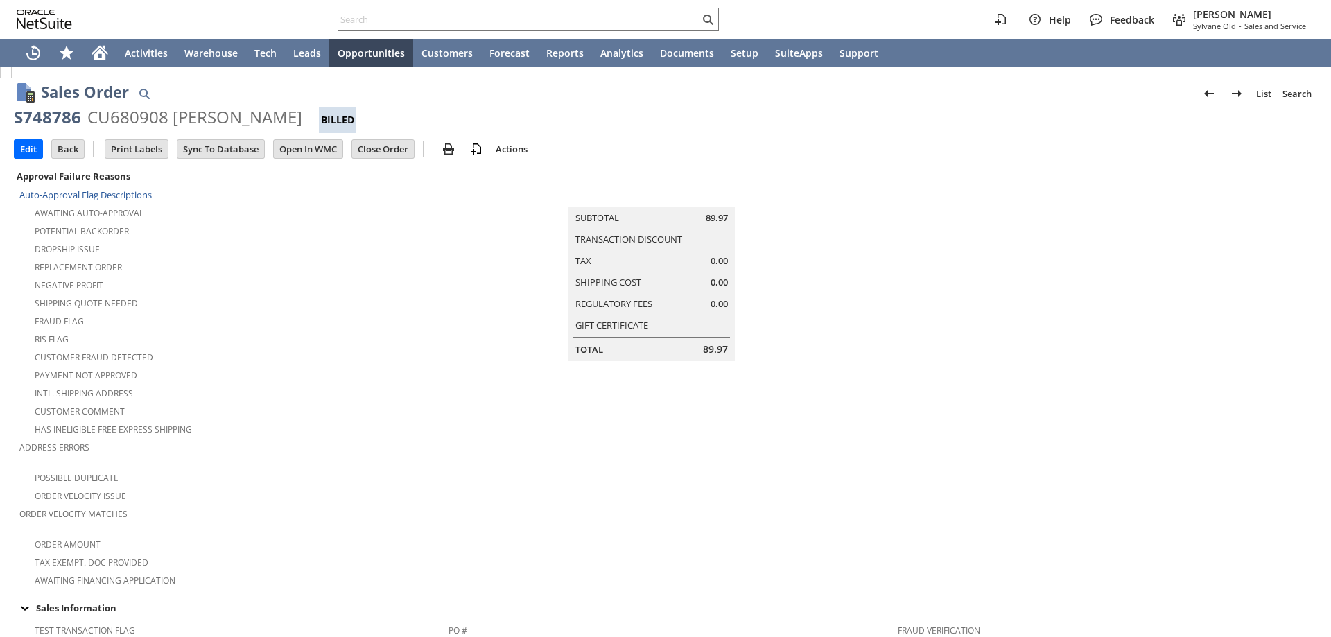
scroll to position [800, 0]
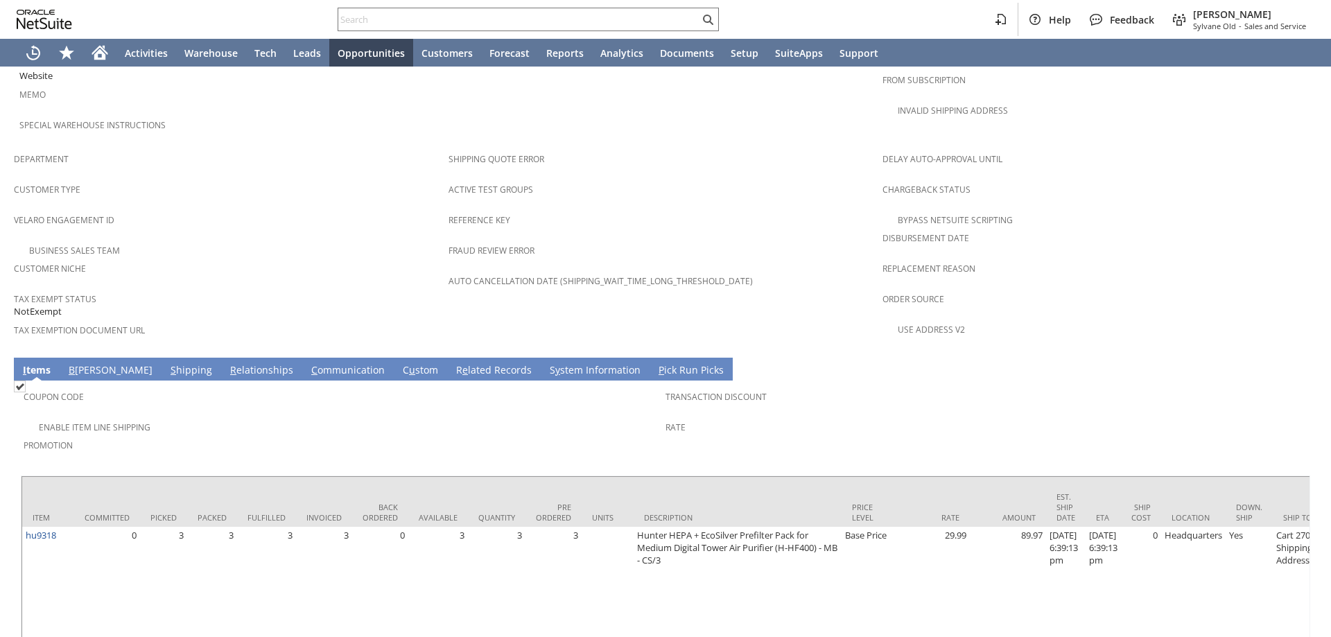
click at [167, 363] on link "S hipping" at bounding box center [191, 370] width 49 height 15
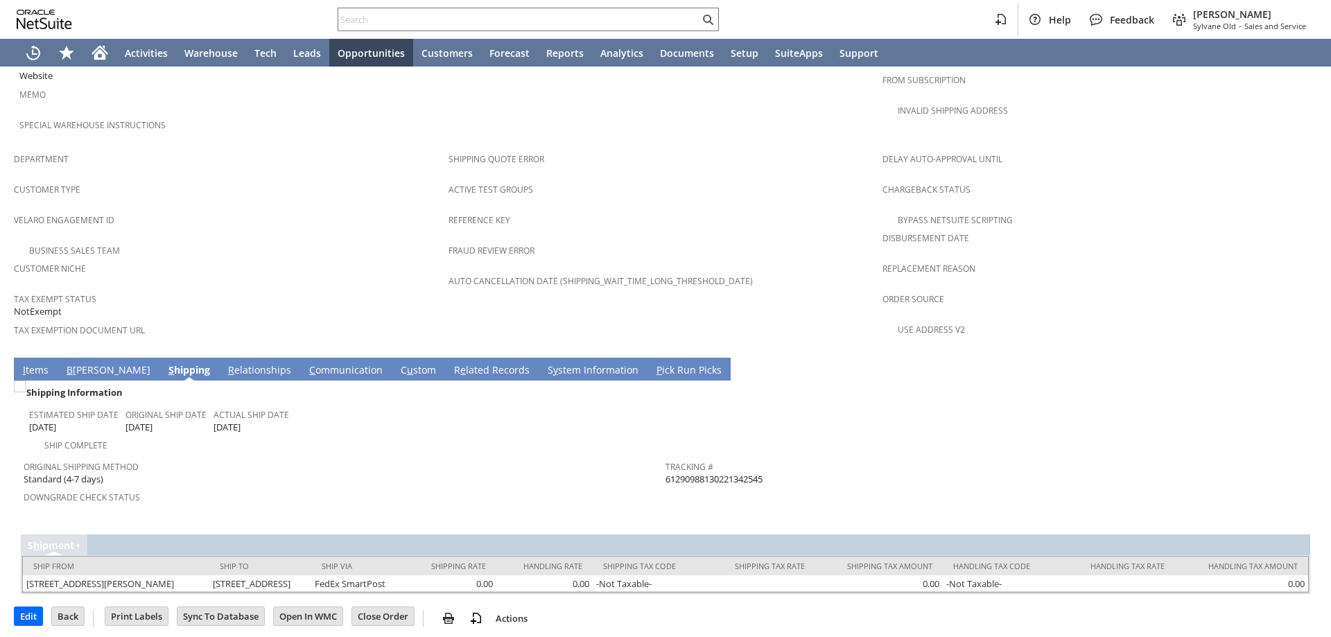
scroll to position [798, 0]
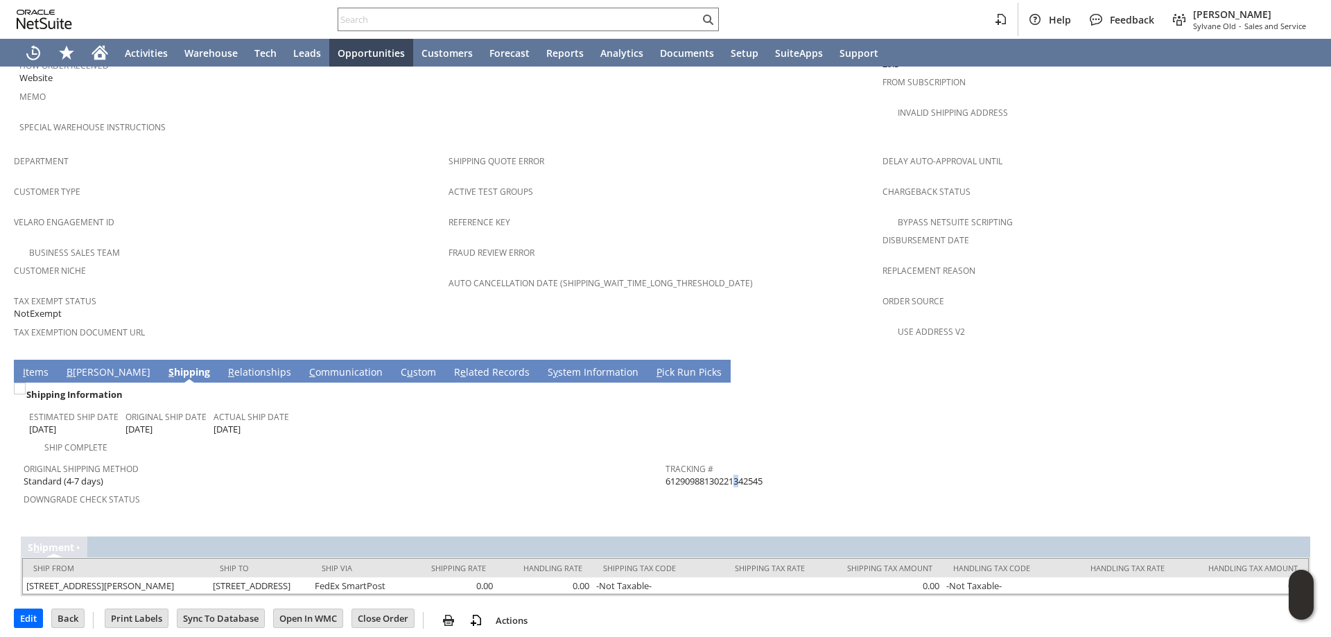
click at [693, 475] on span "61290988130221342545" at bounding box center [713, 481] width 97 height 13
click at [686, 475] on span "61290988130221342545" at bounding box center [713, 481] width 97 height 13
drag, startPoint x: 685, startPoint y: 448, endPoint x: 704, endPoint y: 449, distance: 19.4
click at [704, 475] on span "61290988130221342545" at bounding box center [713, 481] width 97 height 13
click at [773, 459] on div "Tracking # 61290988130221342545" at bounding box center [982, 473] width 635 height 29
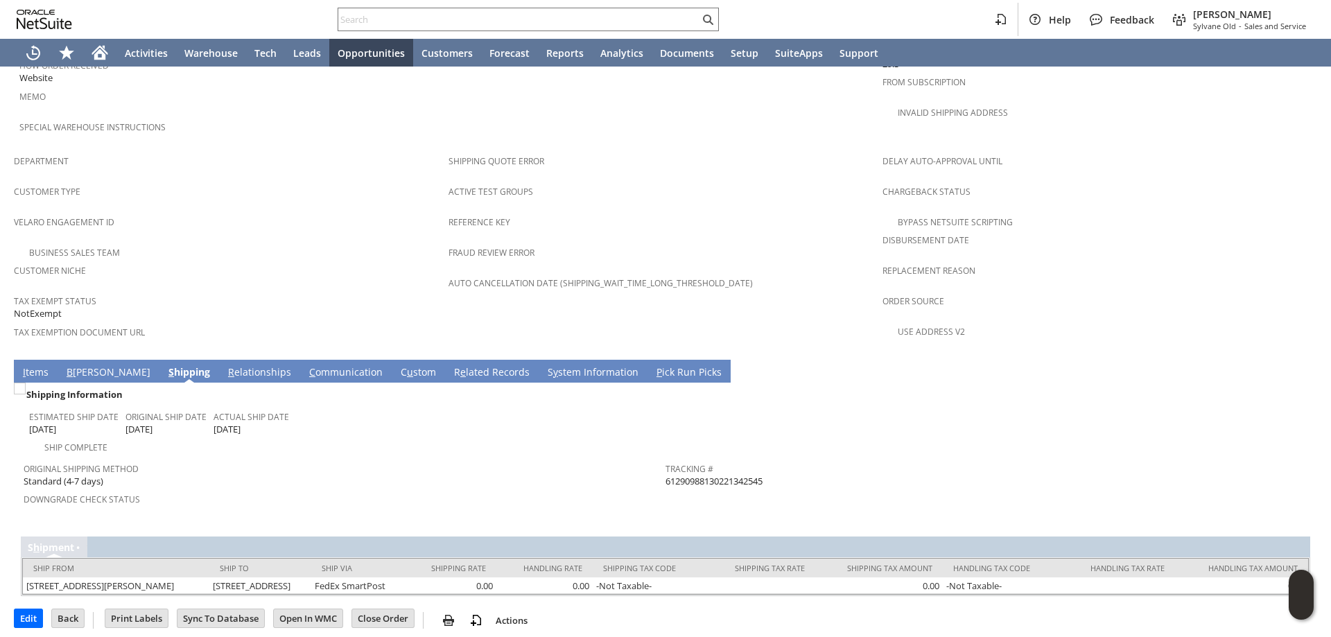
click at [33, 365] on link "I tems" at bounding box center [35, 372] width 33 height 15
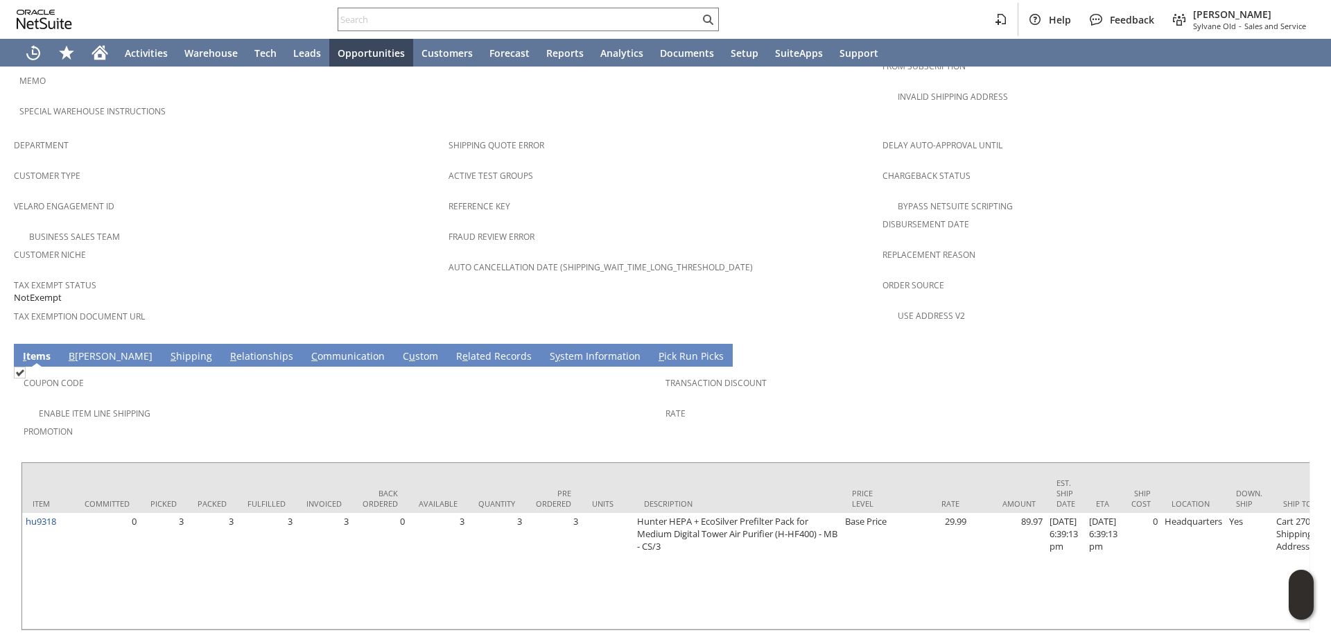
scroll to position [837, 0]
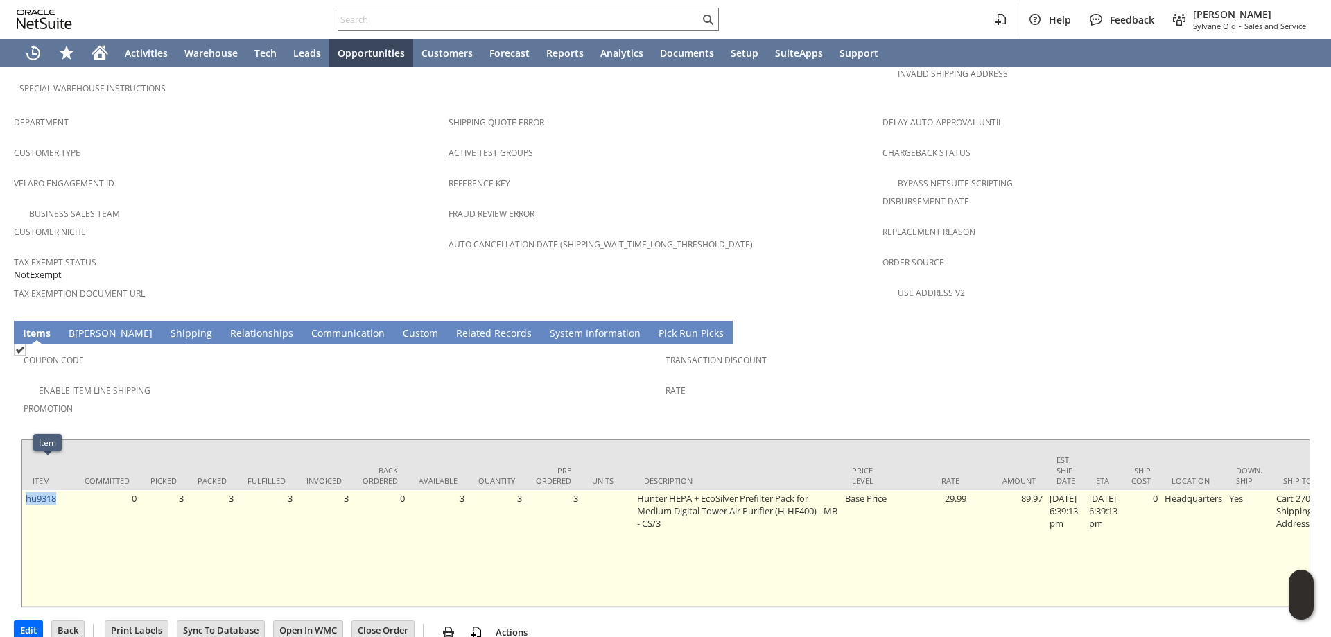
drag, startPoint x: 64, startPoint y: 470, endPoint x: 24, endPoint y: 474, distance: 40.4
click at [24, 490] on td "hu9318" at bounding box center [48, 548] width 52 height 116
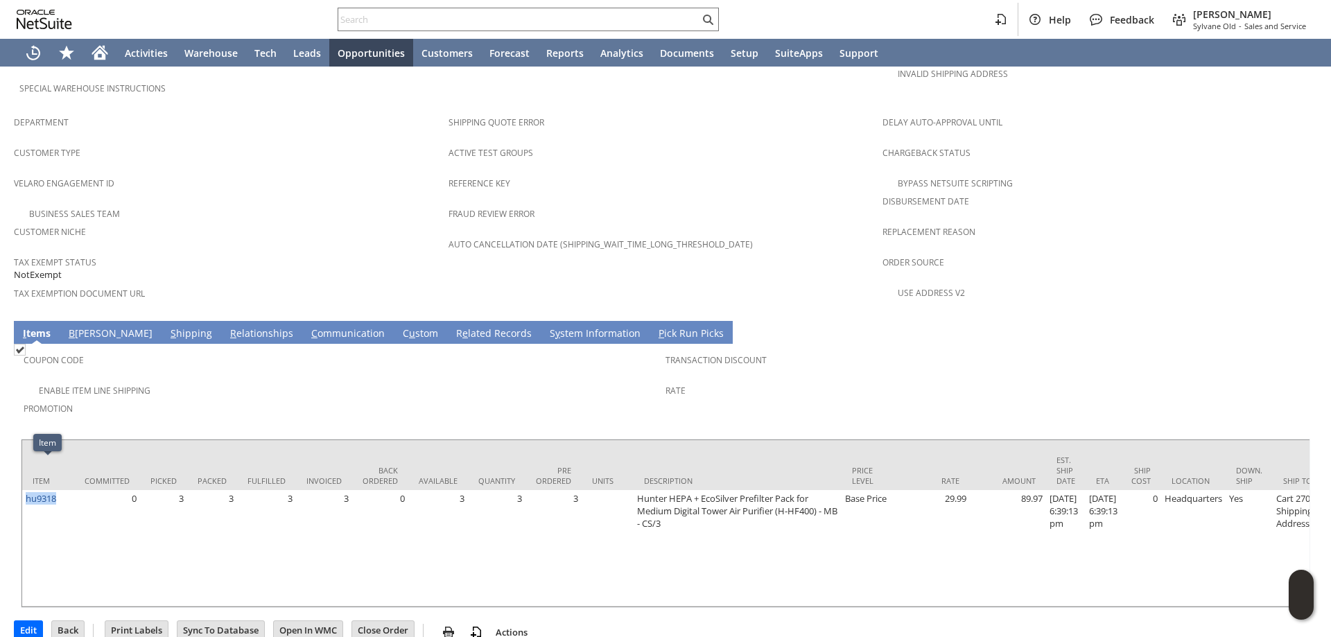
copy link "hu9318"
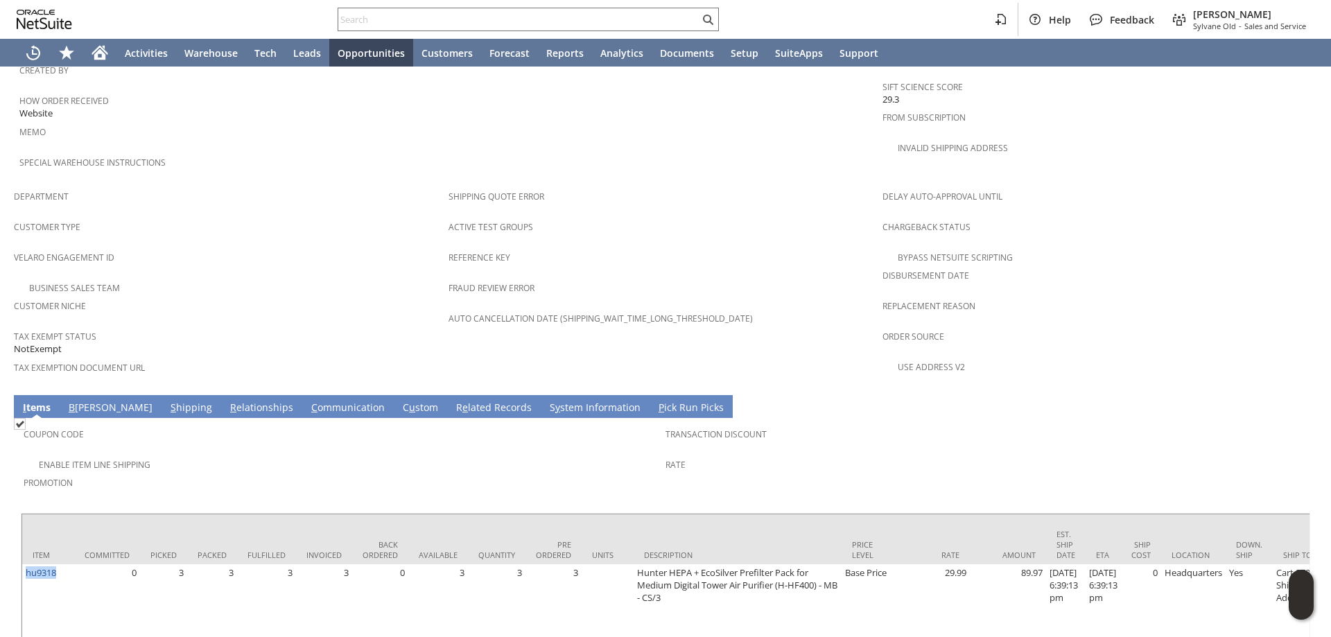
scroll to position [832, 0]
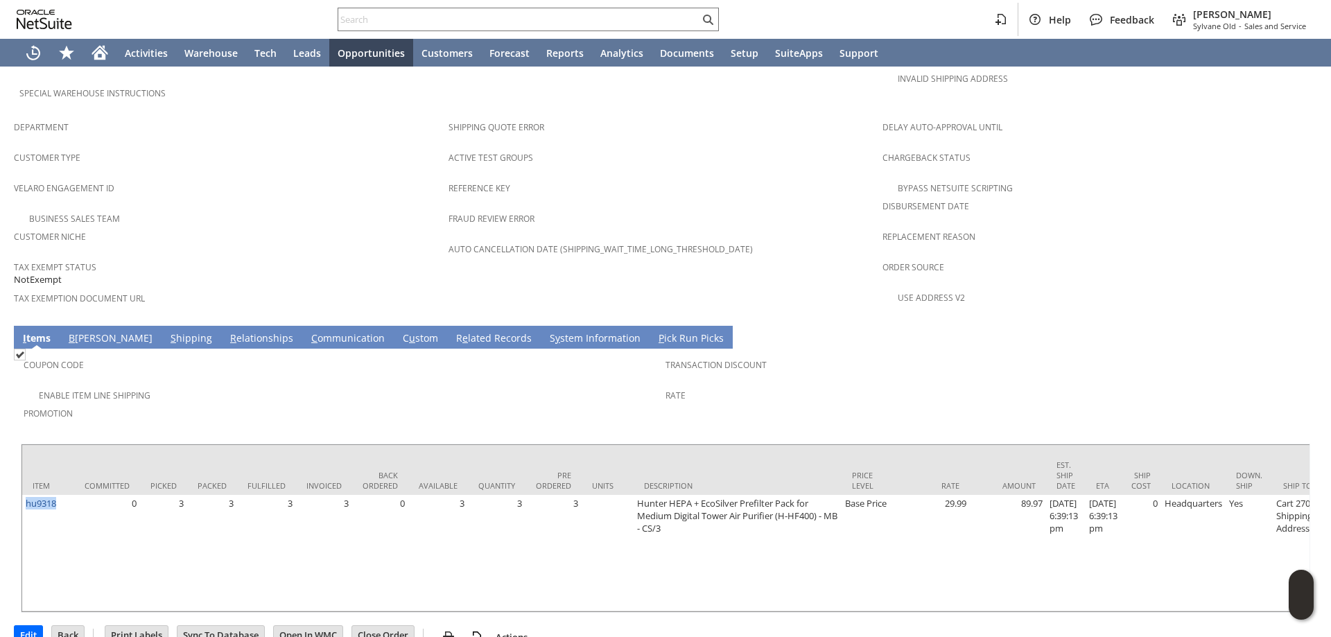
click at [167, 331] on link "S hipping" at bounding box center [191, 338] width 49 height 15
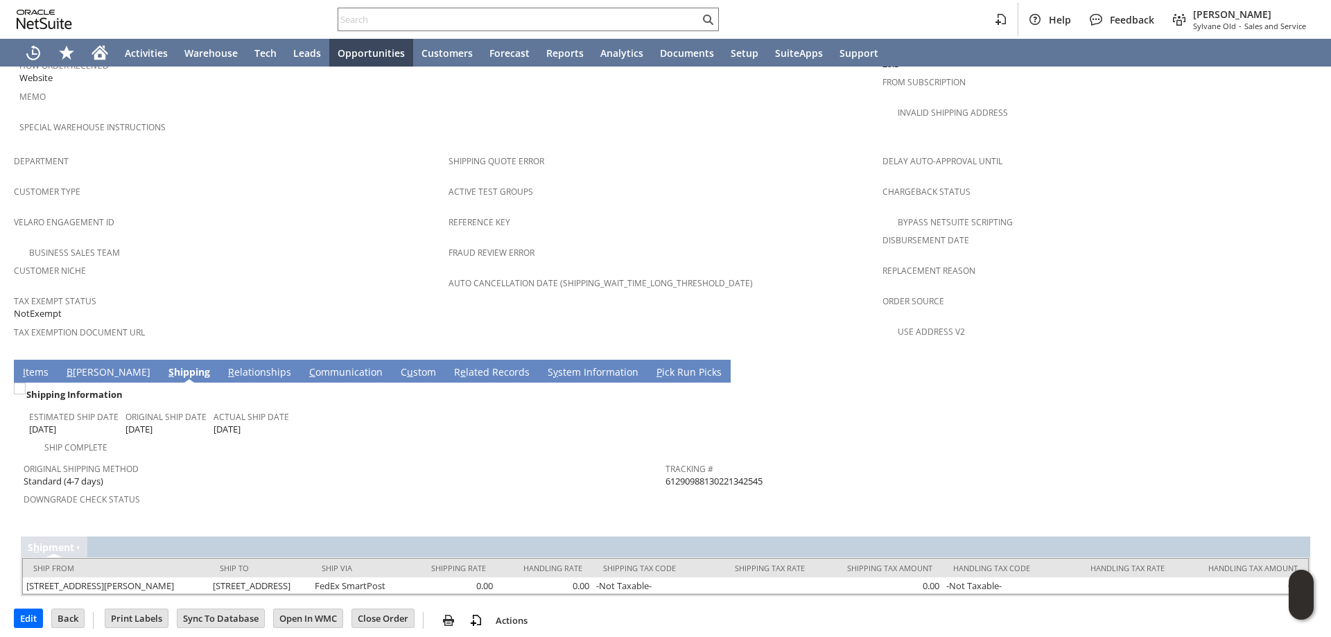
click at [43, 365] on link "I tems" at bounding box center [35, 372] width 33 height 15
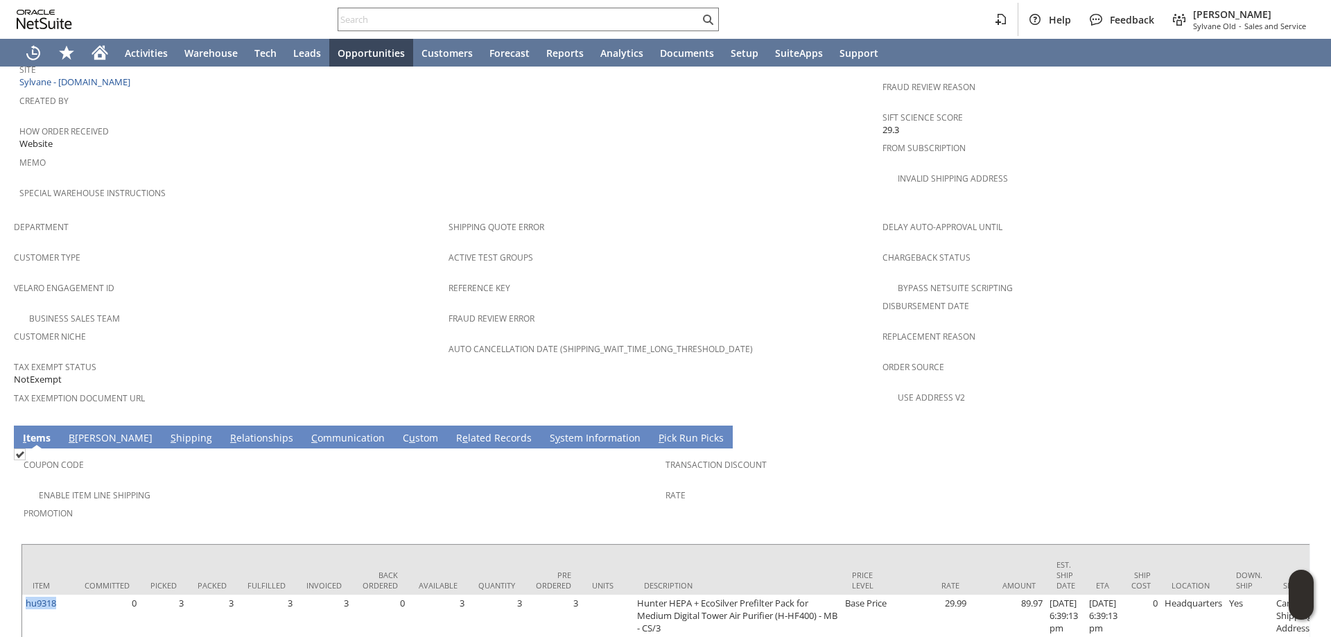
scroll to position [832, 0]
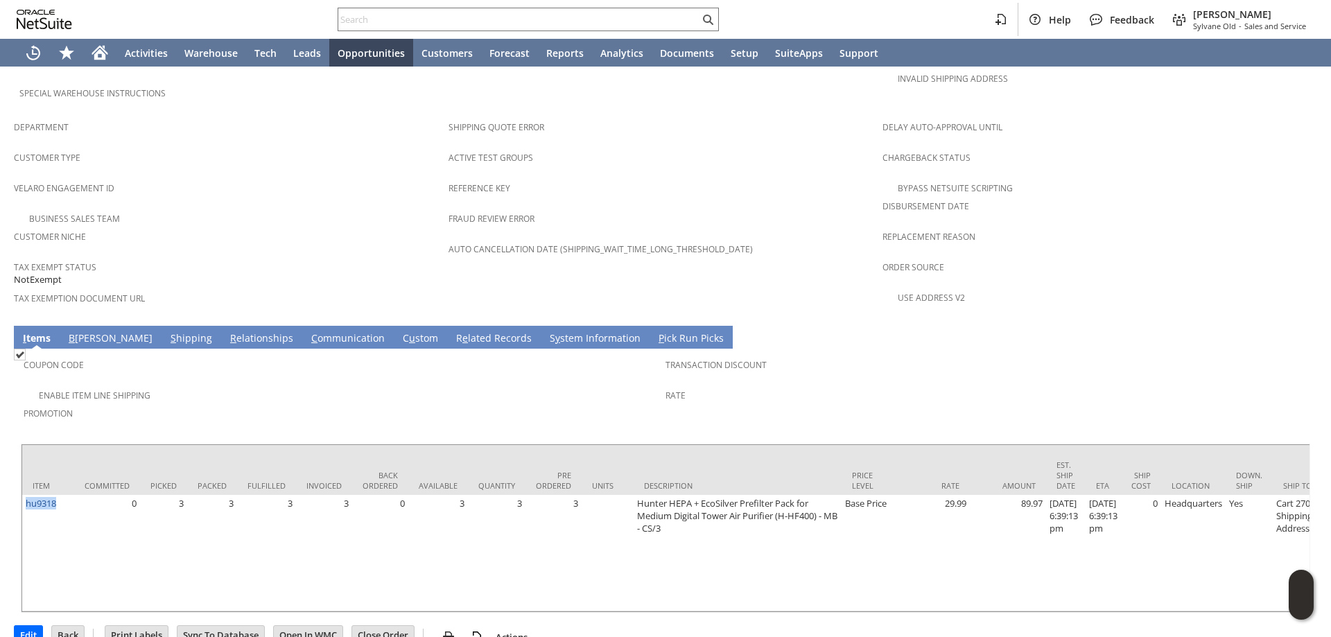
click at [167, 331] on link "S hipping" at bounding box center [191, 338] width 49 height 15
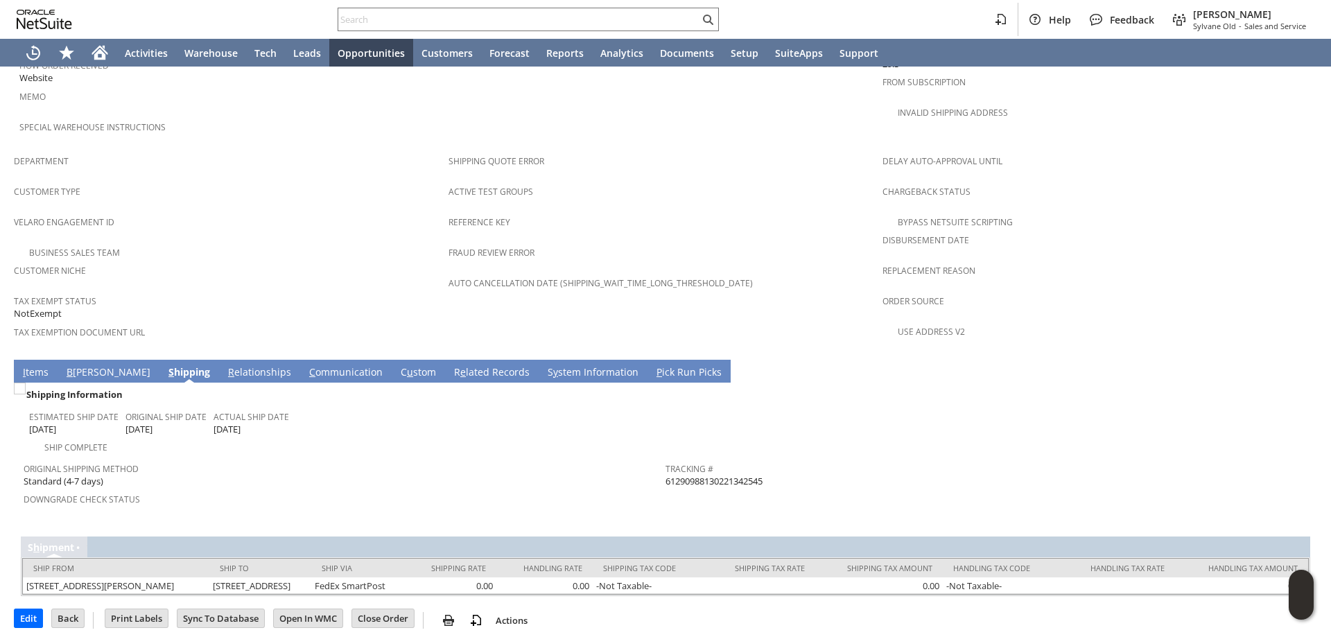
click at [37, 365] on link "I tems" at bounding box center [35, 372] width 33 height 15
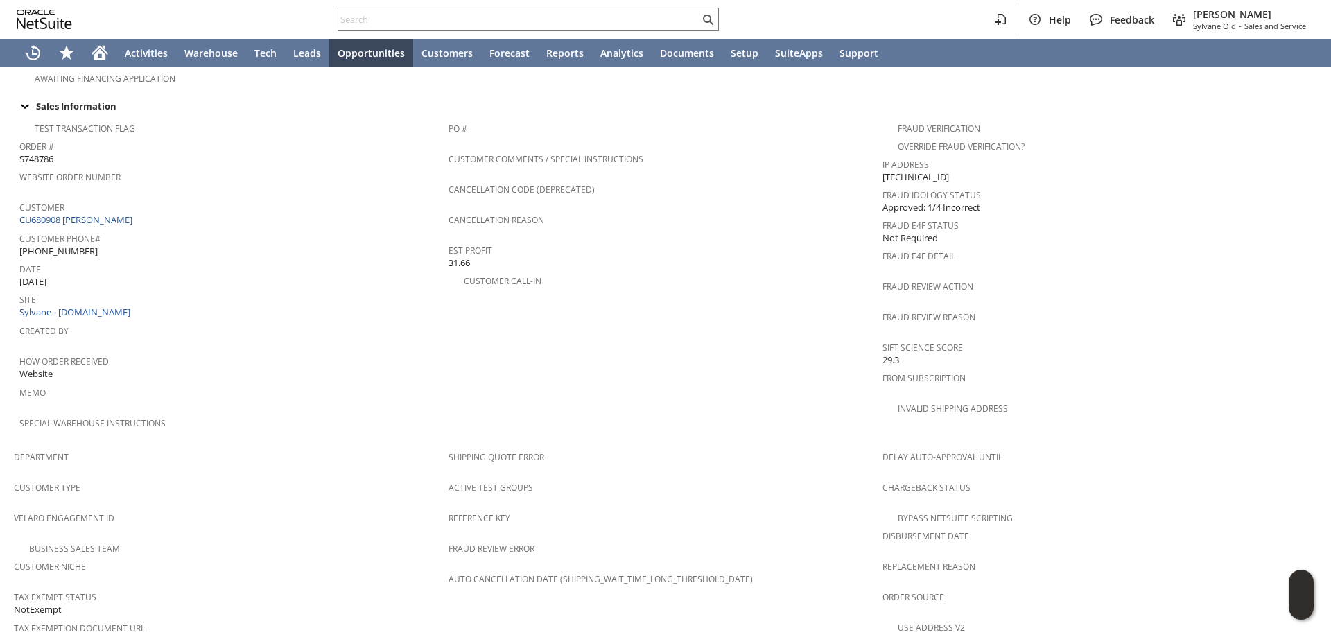
scroll to position [767, 0]
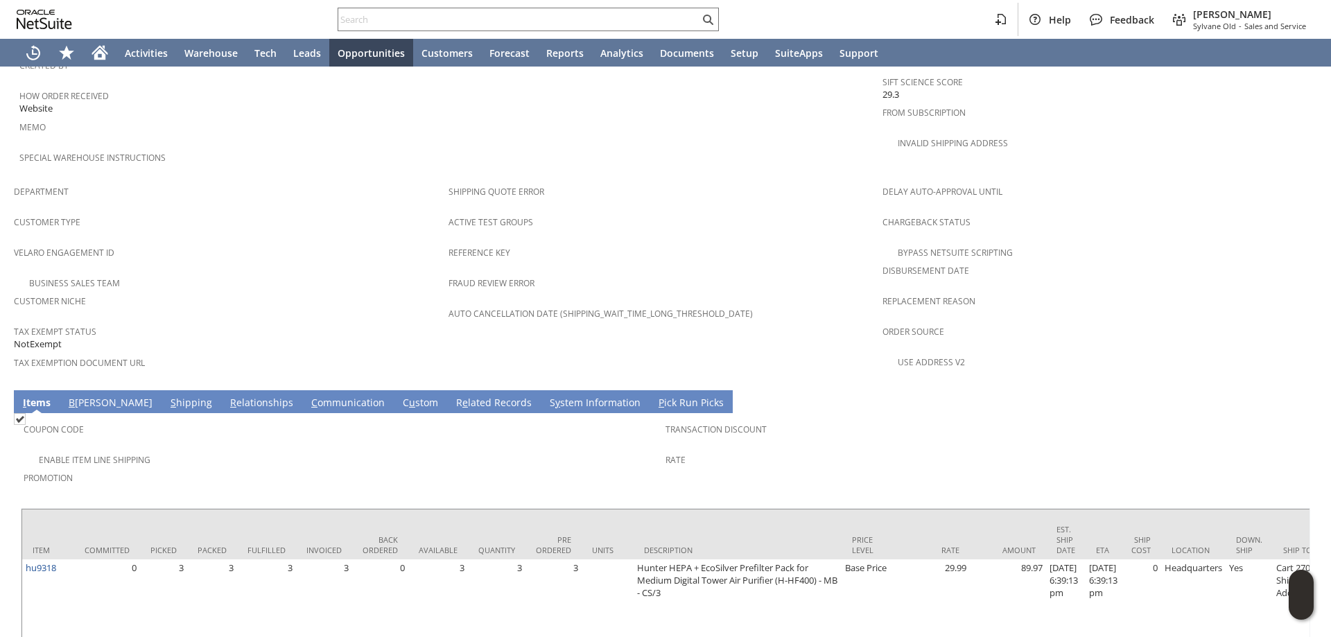
click at [336, 468] on span "Promotion" at bounding box center [341, 476] width 635 height 16
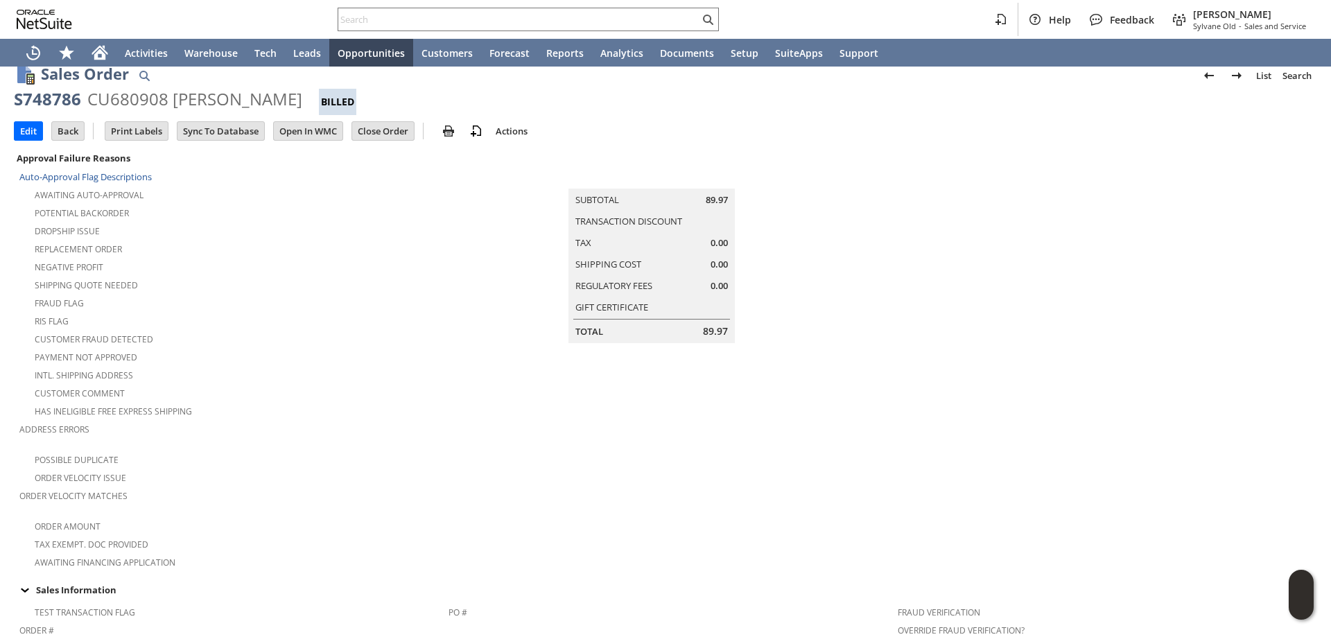
scroll to position [0, 0]
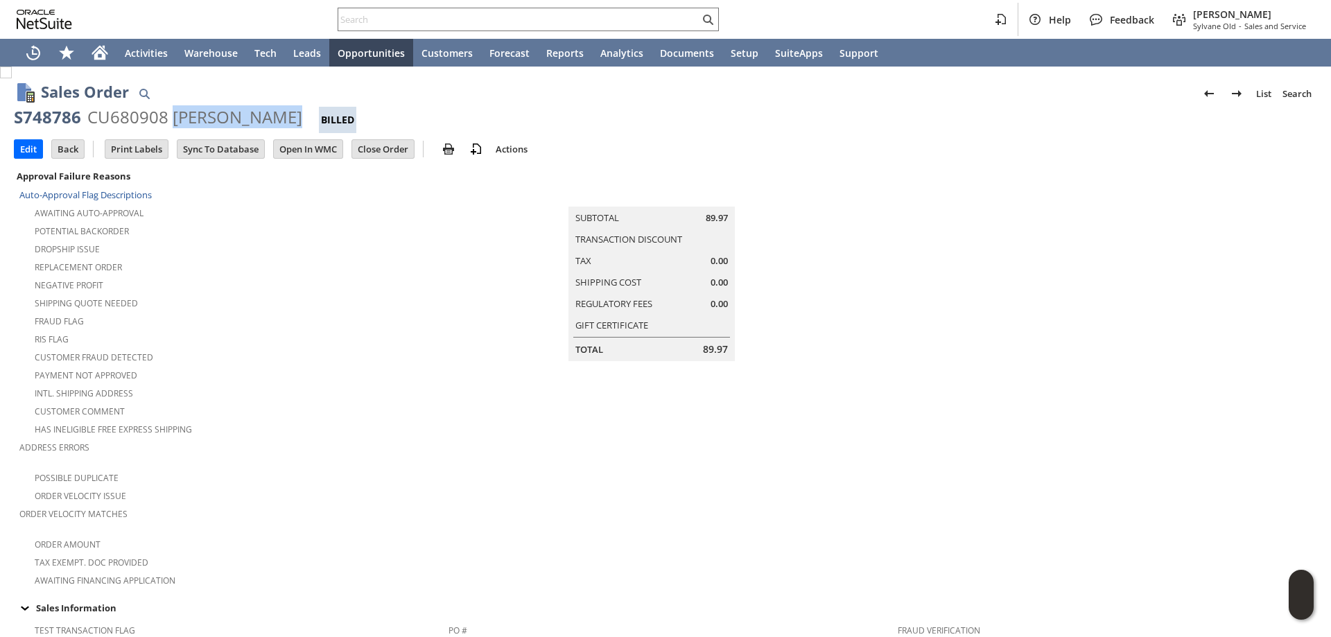
drag, startPoint x: 173, startPoint y: 116, endPoint x: 295, endPoint y: 110, distance: 122.8
click at [295, 110] on div "CU680908 ELLEN GARDNER" at bounding box center [194, 117] width 215 height 22
copy div "ELLEN GARDNER"
click at [428, 17] on input "text" at bounding box center [518, 19] width 361 height 17
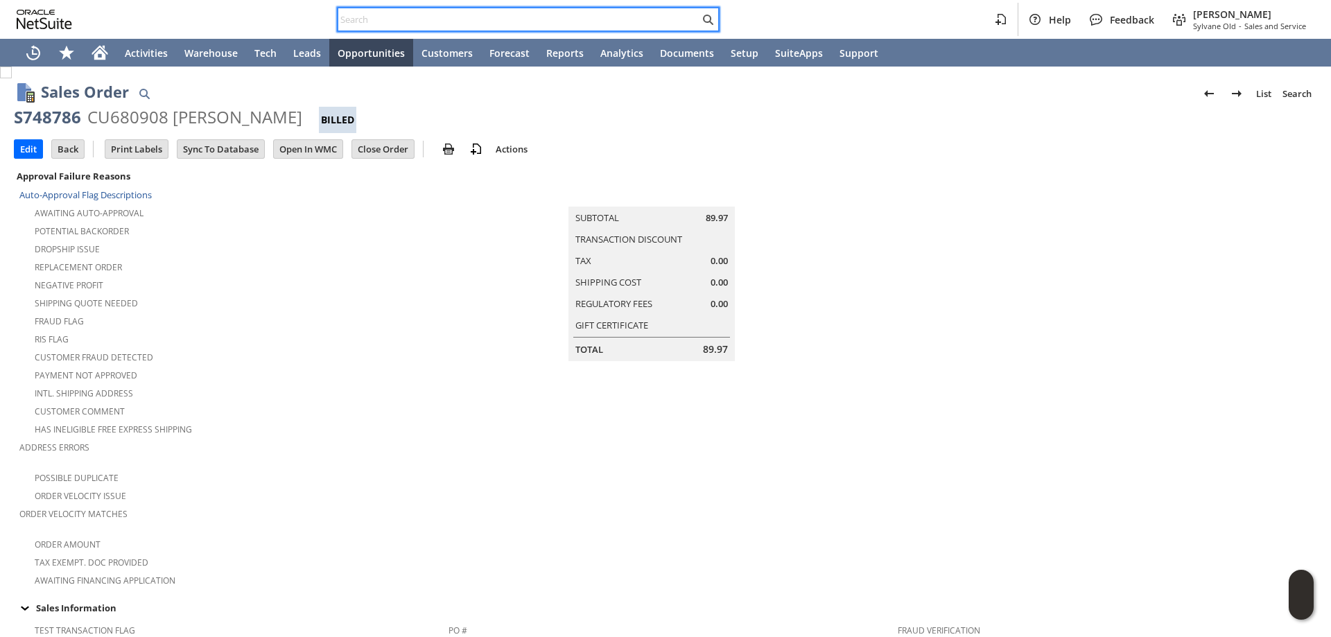
paste input "ELLEN GARDNER"
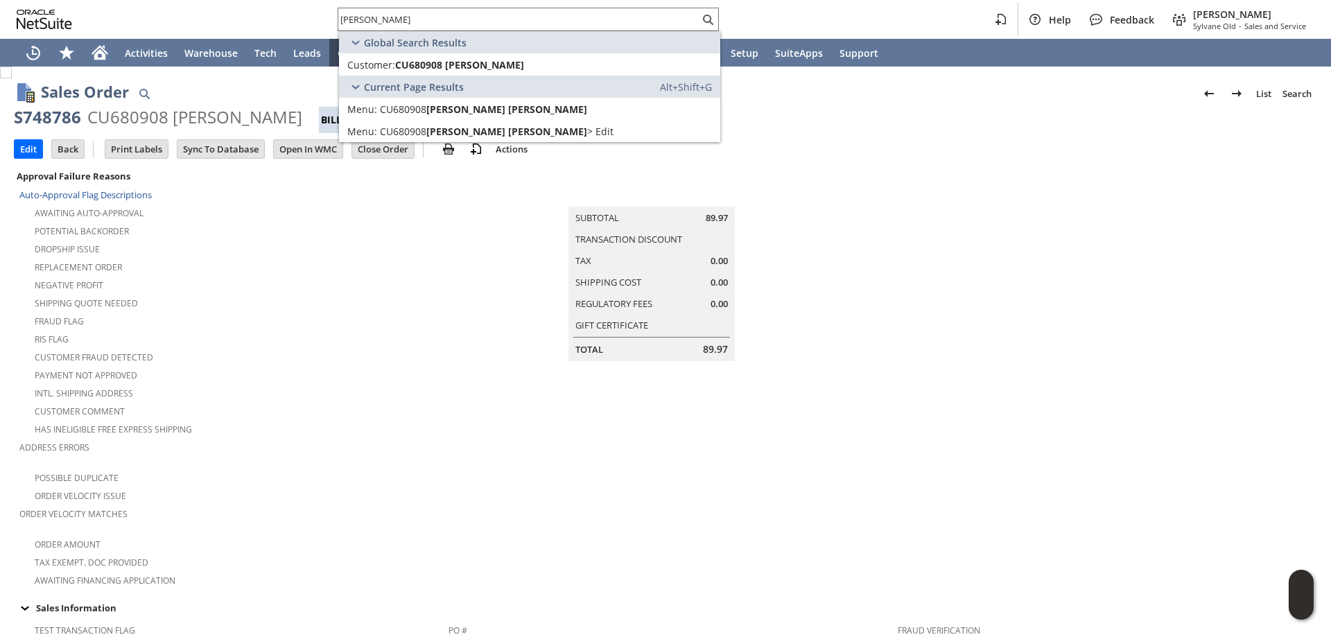
click at [285, 82] on div "Sales Order List Search" at bounding box center [679, 93] width 1276 height 26
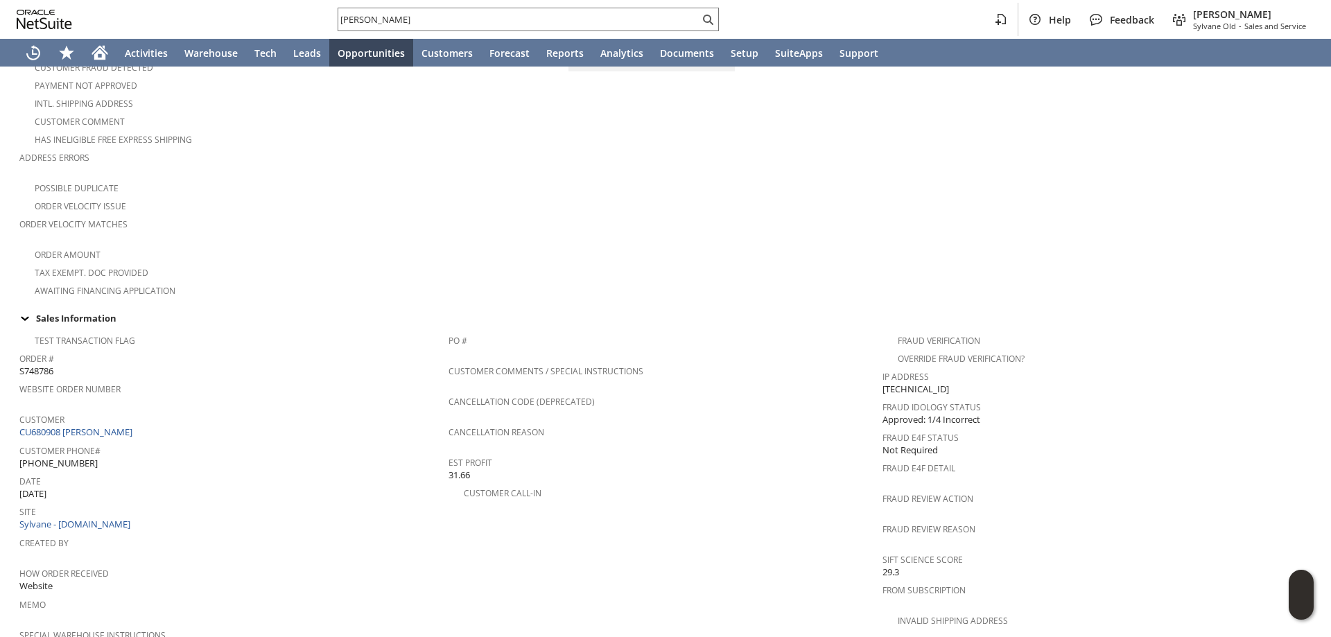
scroll to position [347, 0]
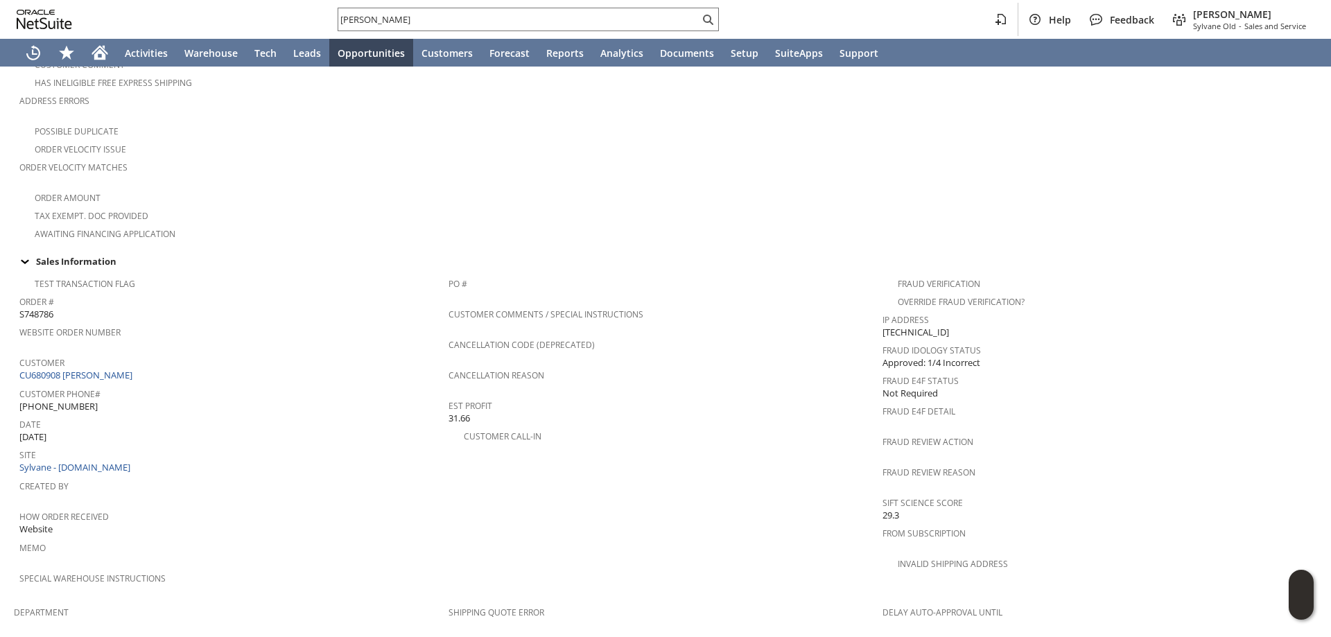
click at [385, 485] on td "Created By" at bounding box center [233, 491] width 429 height 31
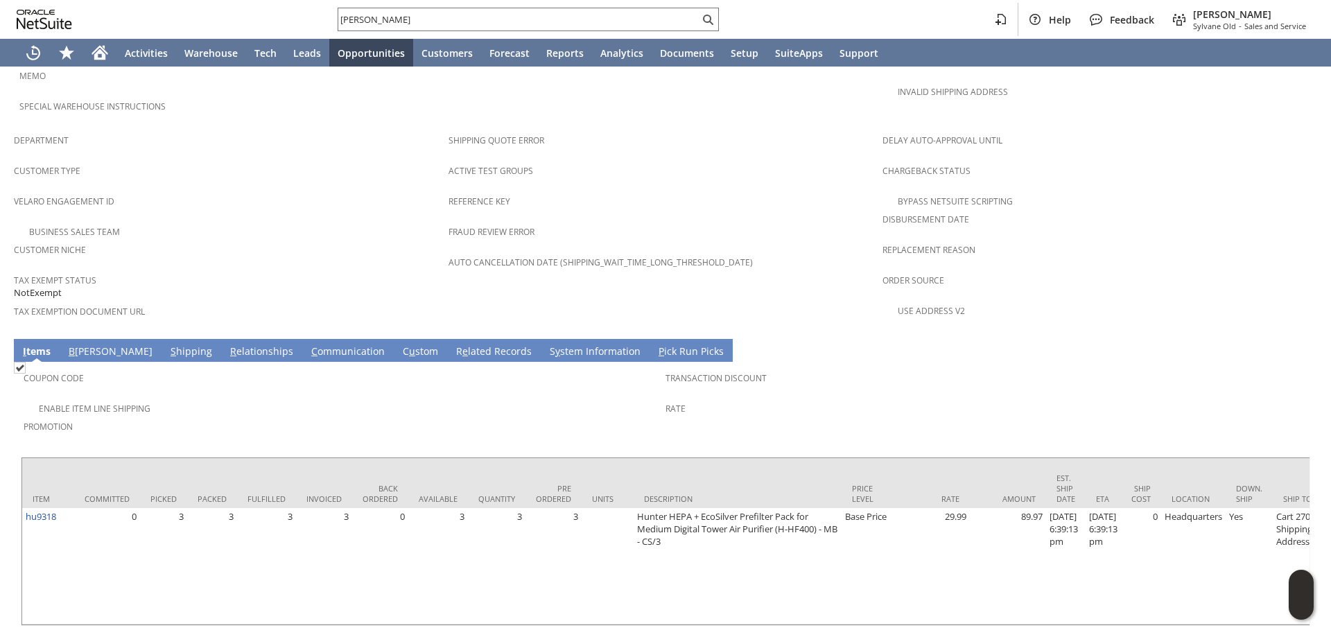
scroll to position [837, 0]
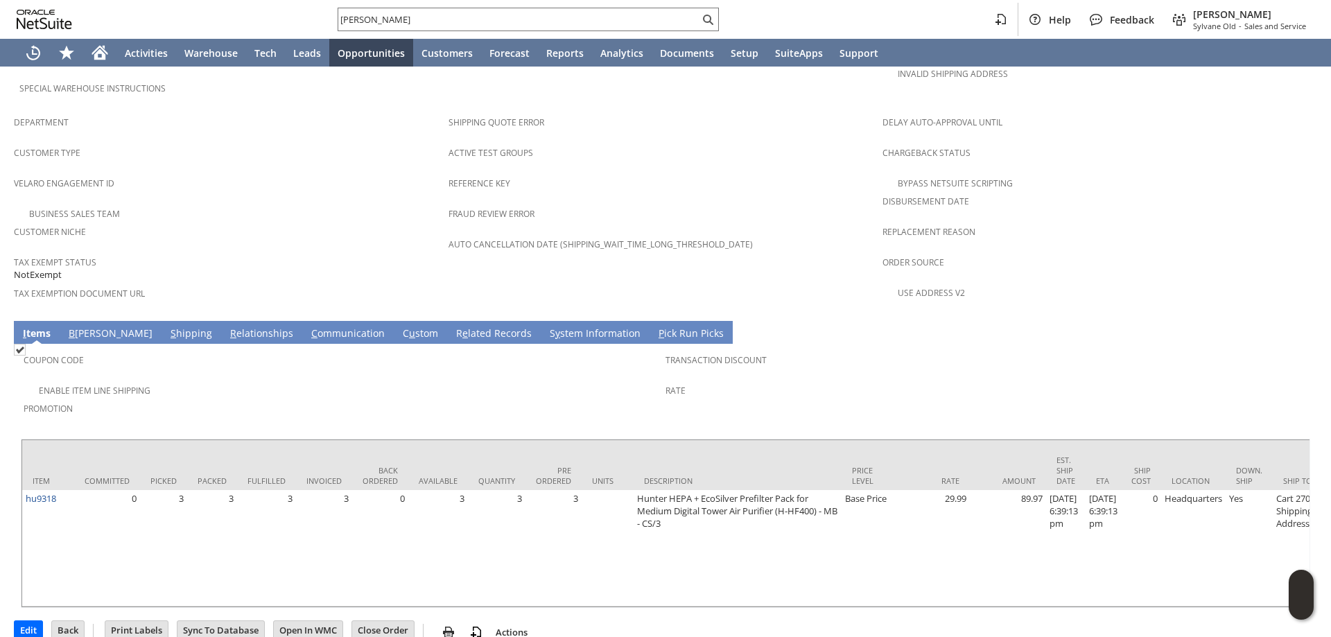
click at [87, 327] on link "B illing" at bounding box center [110, 334] width 91 height 15
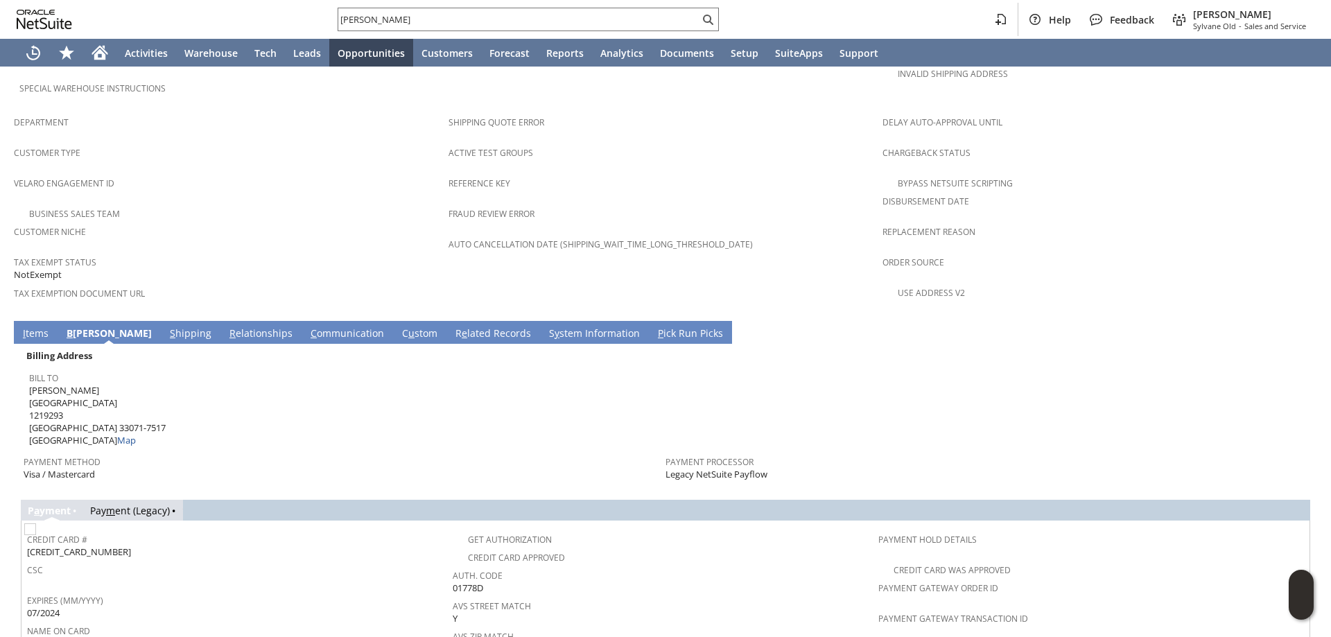
scroll to position [767, 0]
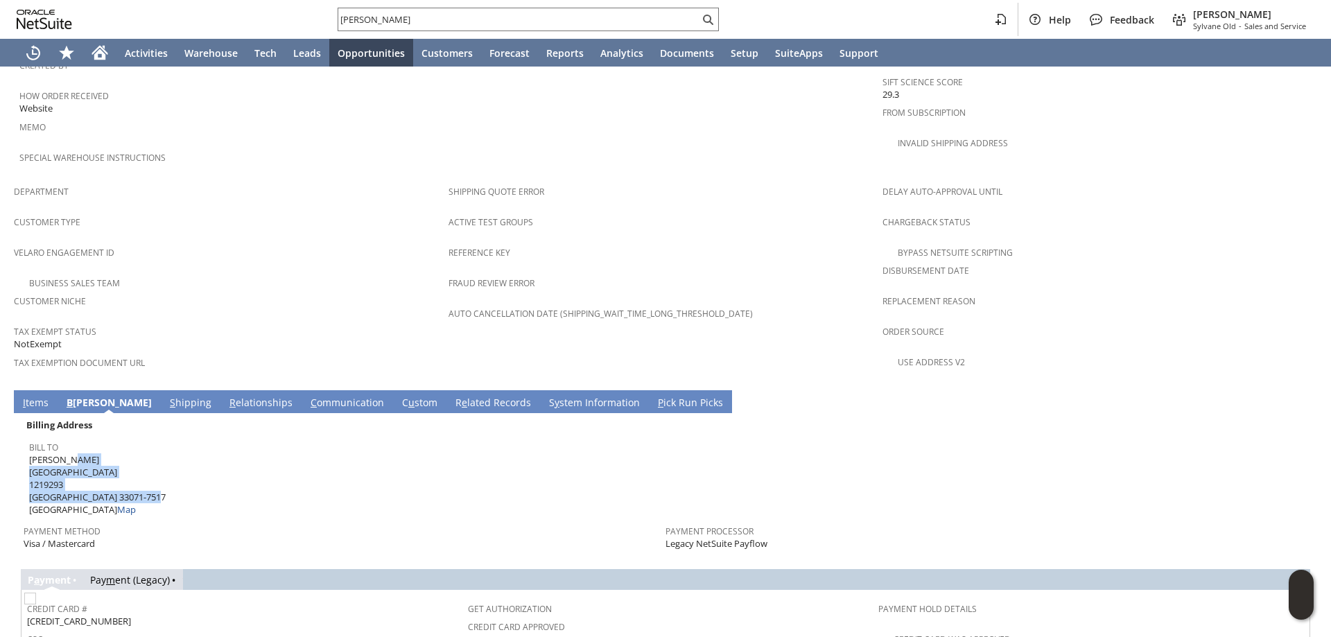
drag, startPoint x: 30, startPoint y: 431, endPoint x: 137, endPoint y: 464, distance: 112.5
click at [146, 464] on span "ELLEN GARDNER 8126 SW 1st Manor 1219293 Coral Springs FL 33071-7517 United Stat…" at bounding box center [97, 484] width 137 height 63
copy span "ELLEN GARDNER 8126 SW 1st Manor 1219293 Coral Springs FL 33071-7517"
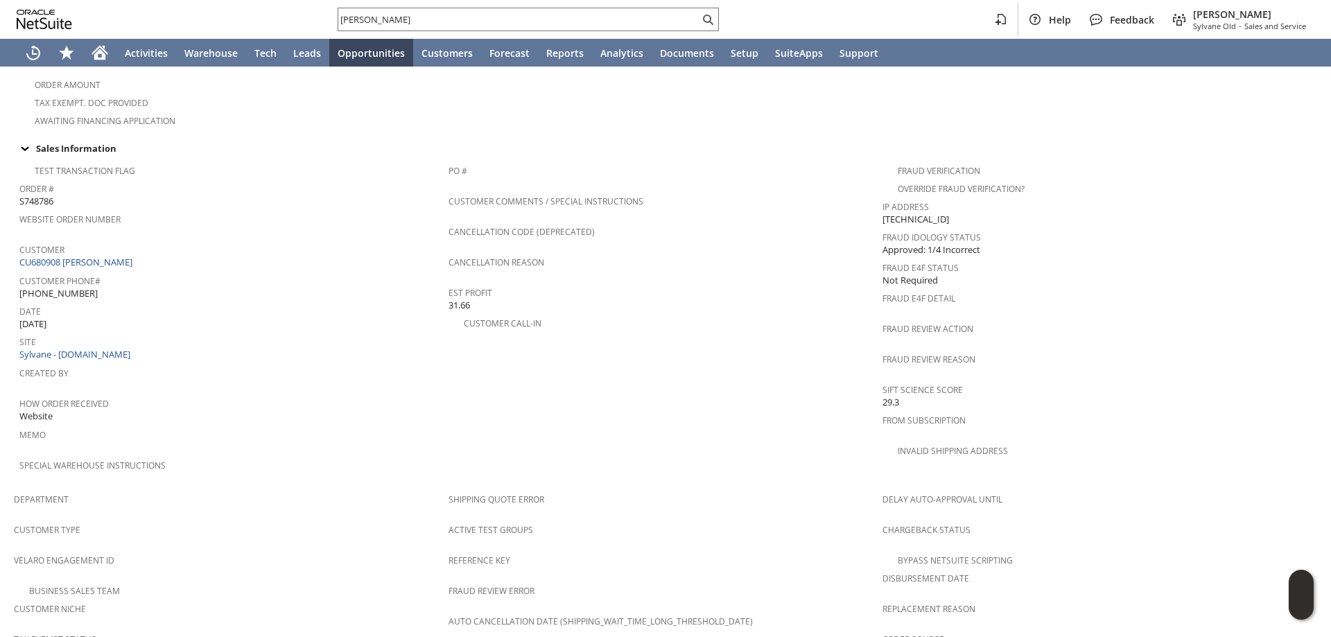
scroll to position [421, 0]
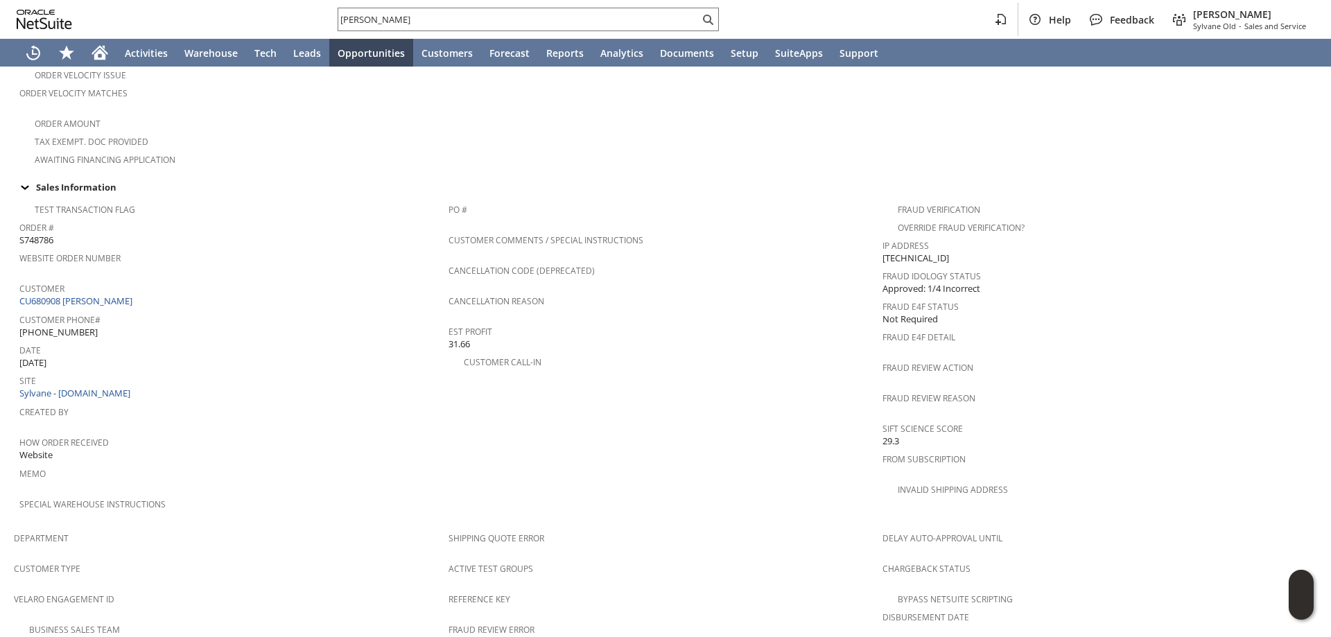
drag, startPoint x: 576, startPoint y: 23, endPoint x: 186, endPoint y: -16, distance: 391.5
click at [186, 0] on html "ELLEN GARDNER Help Feedback Mark Neri Sylvane Old - Sales and Service Activitie…" at bounding box center [665, 318] width 1331 height 637
paste input "CU1238927 Rozelle C Evans"
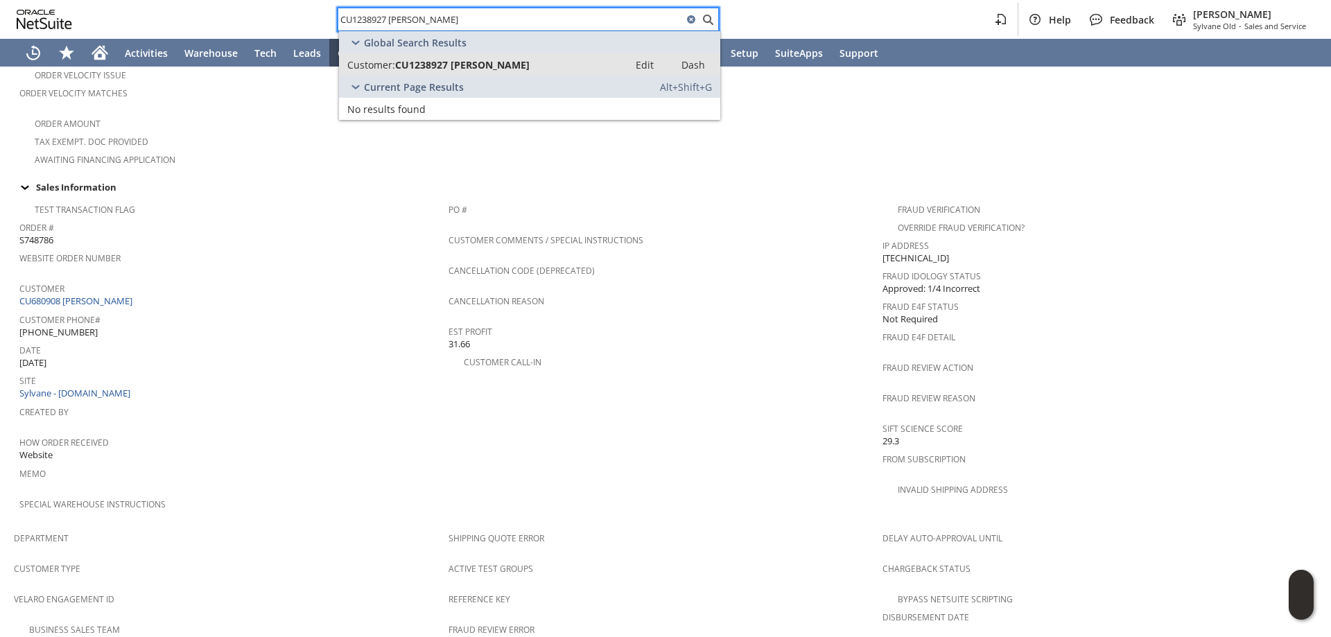
type input "CU1238927 Rozelle C Evans"
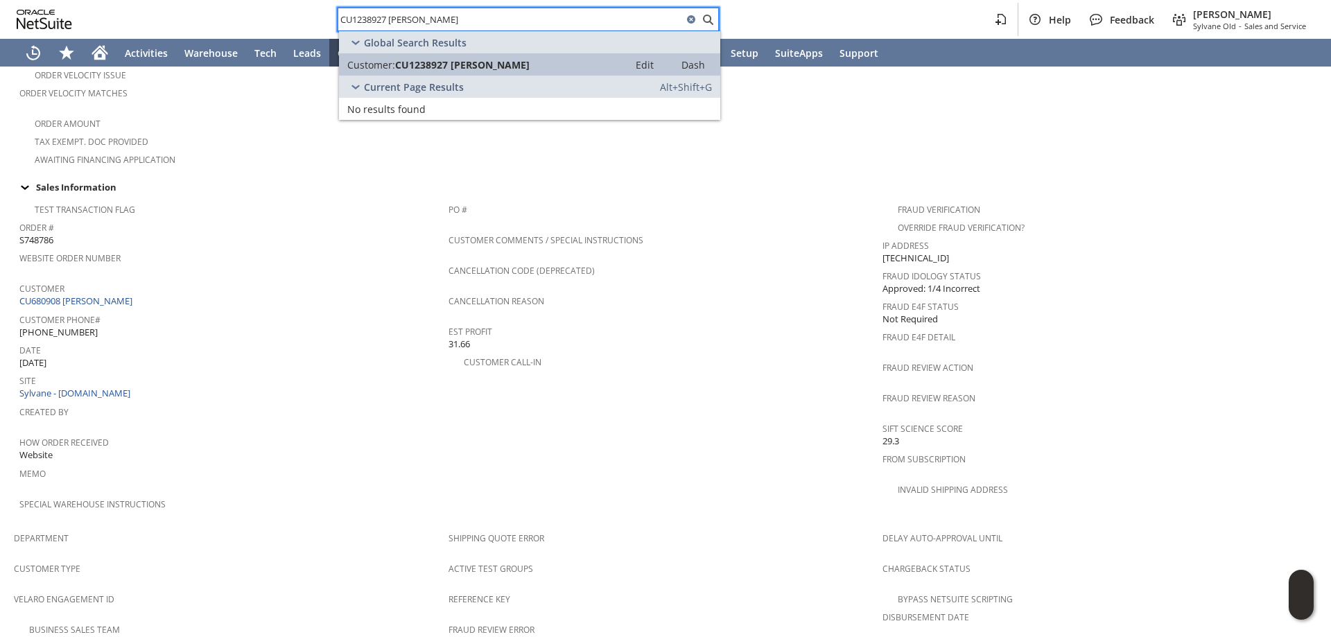
click at [514, 57] on link "Customer: CU1238927 Rozelle C Evans Edit Dash" at bounding box center [529, 64] width 381 height 22
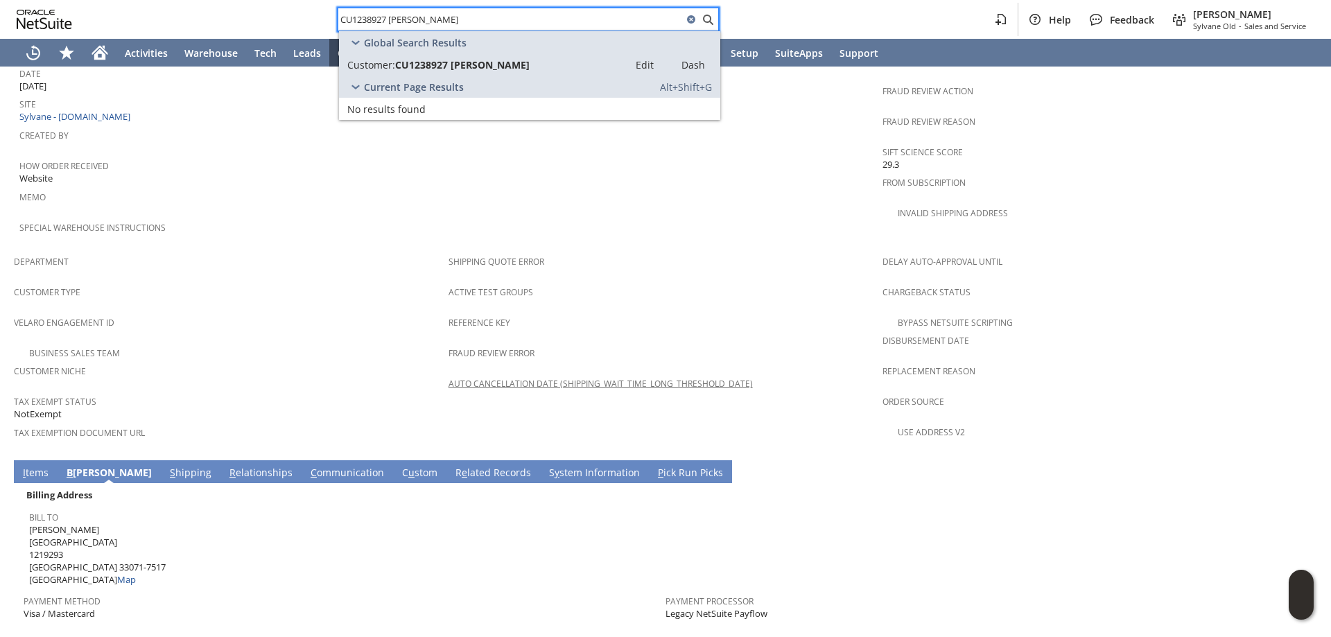
scroll to position [832, 0]
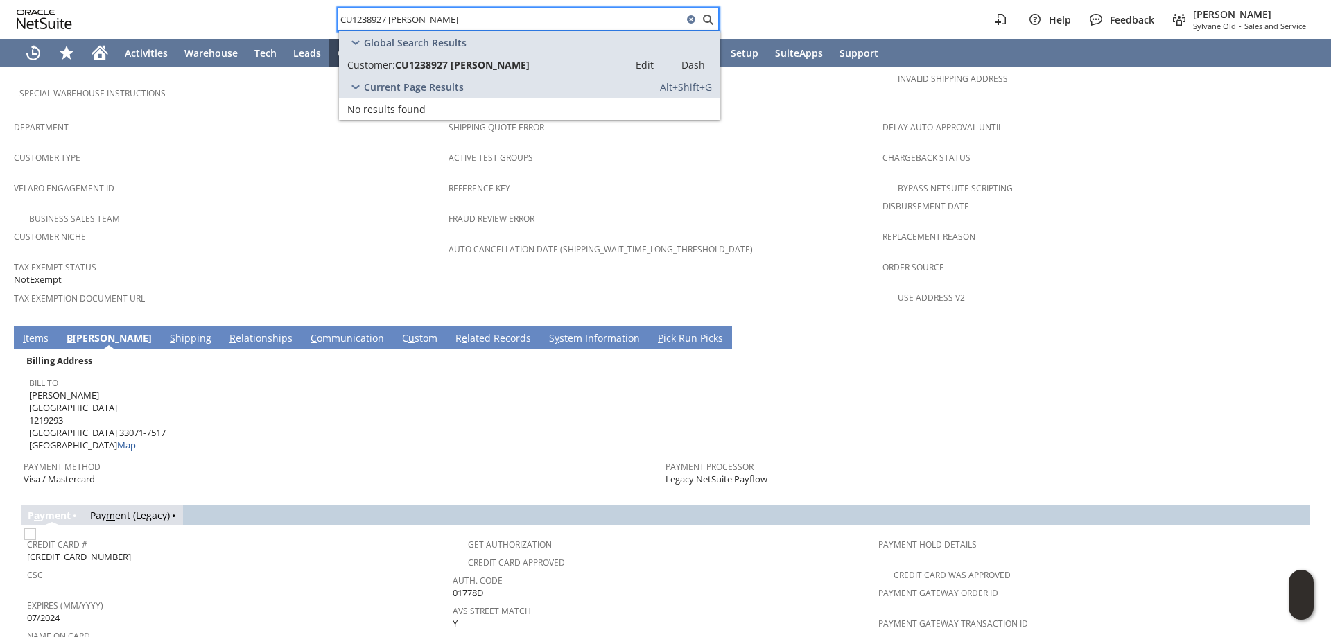
click at [36, 326] on td "I tems" at bounding box center [36, 337] width 44 height 23
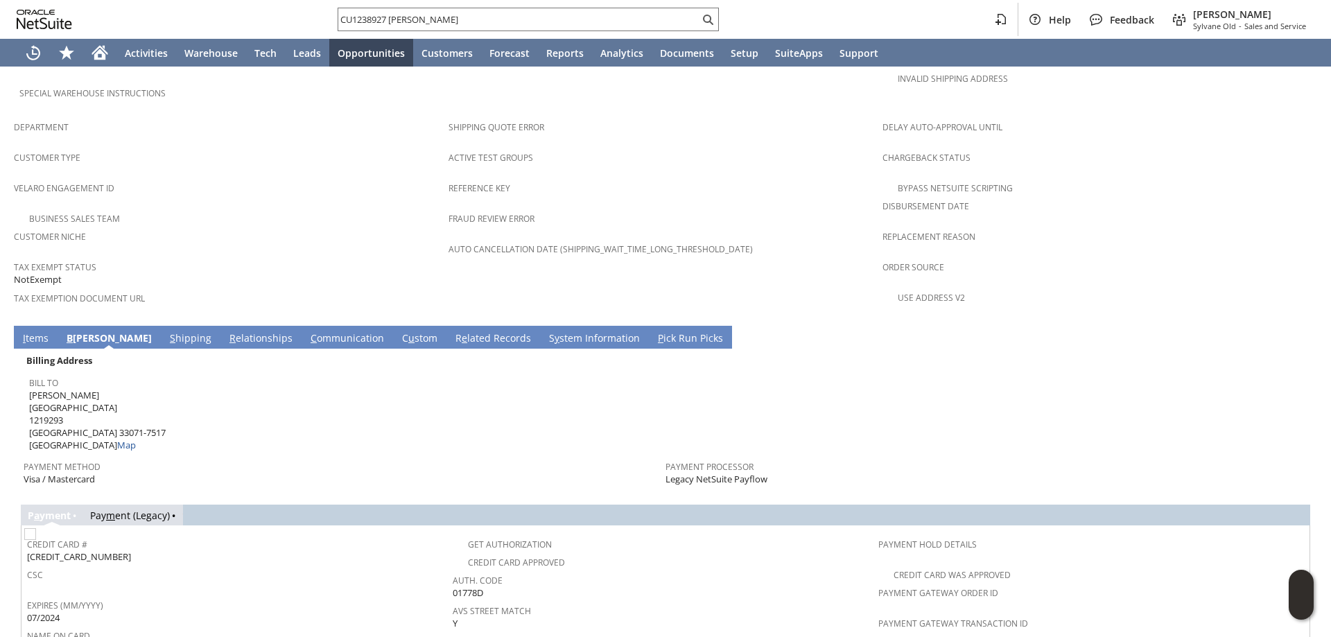
click at [28, 326] on td "I tems" at bounding box center [36, 337] width 44 height 23
click at [24, 331] on span "I" at bounding box center [24, 337] width 3 height 13
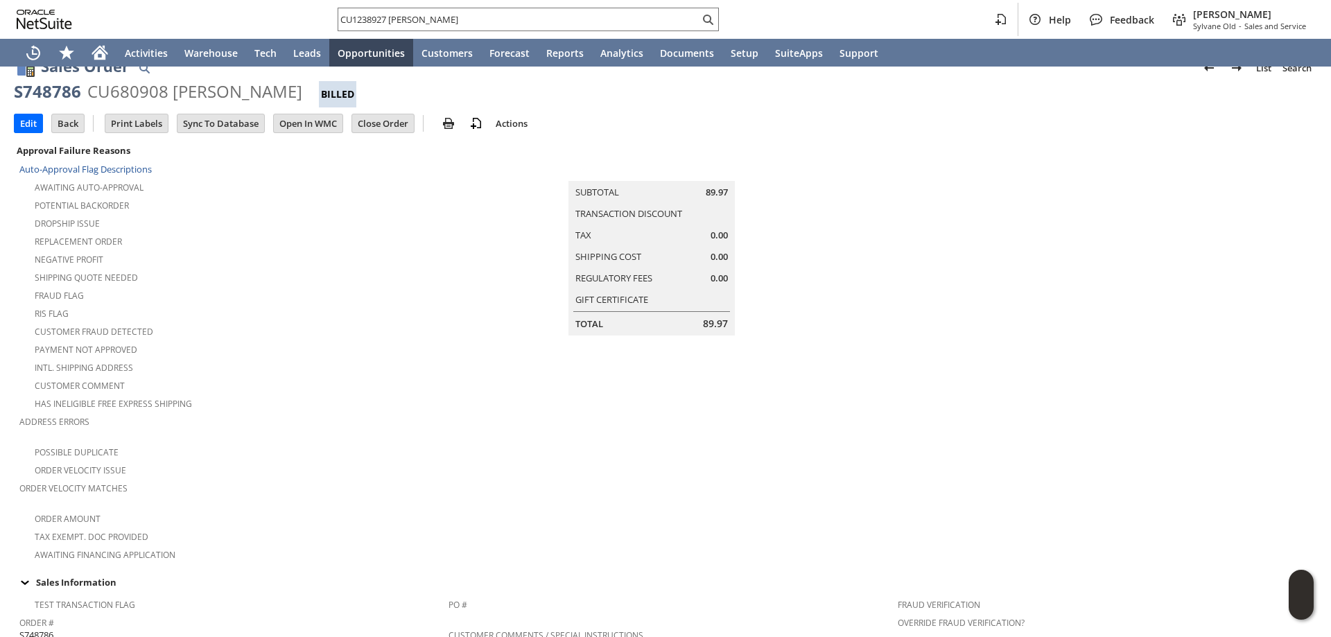
scroll to position [0, 0]
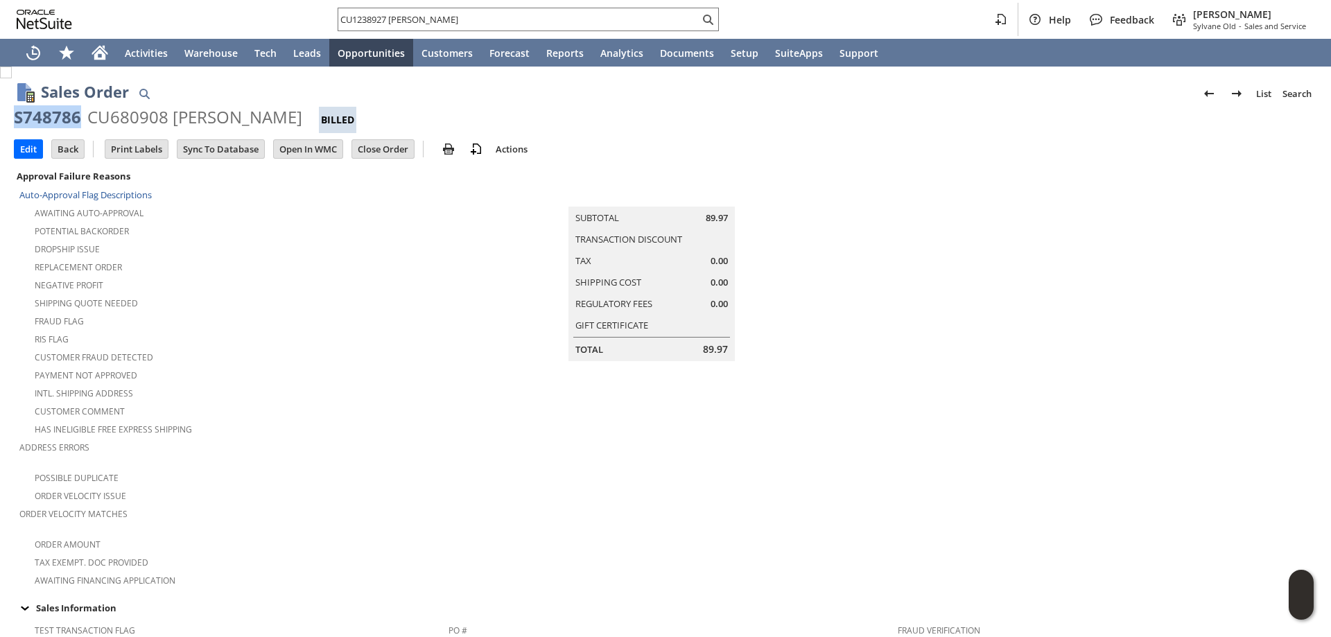
drag, startPoint x: 79, startPoint y: 119, endPoint x: 10, endPoint y: 114, distance: 68.8
copy div "S748786"
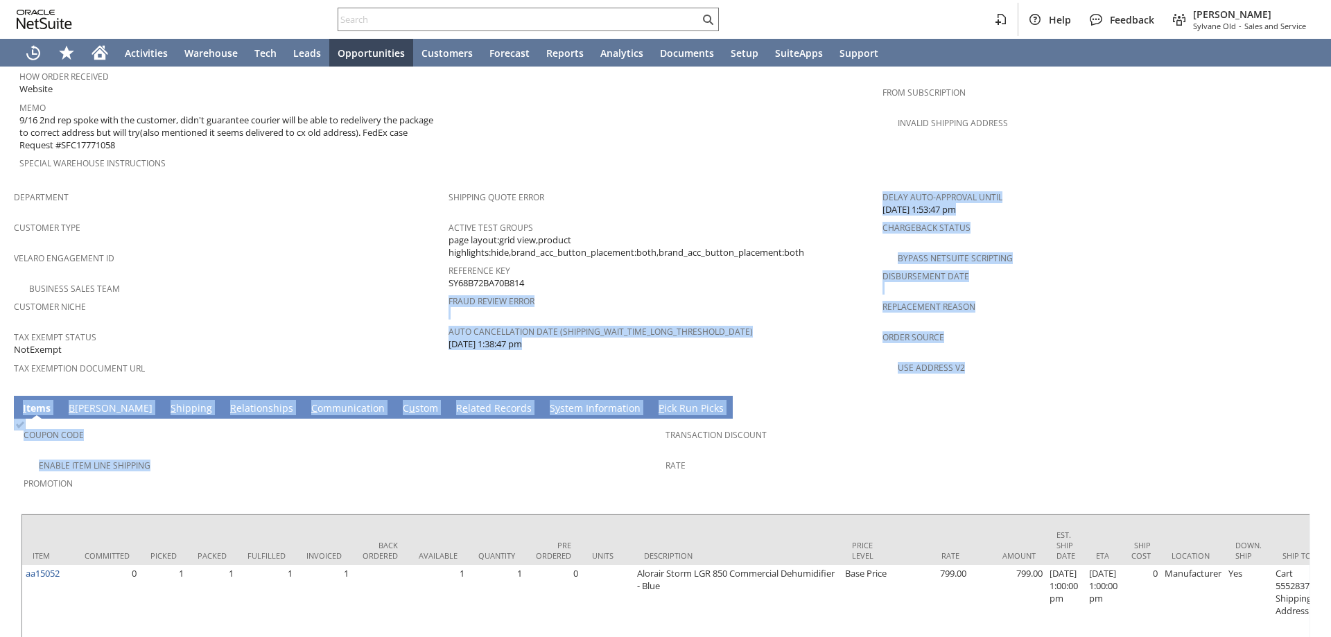
click at [555, 261] on div "Reference Key SY68B72BA70B814" at bounding box center [663, 275] width 428 height 29
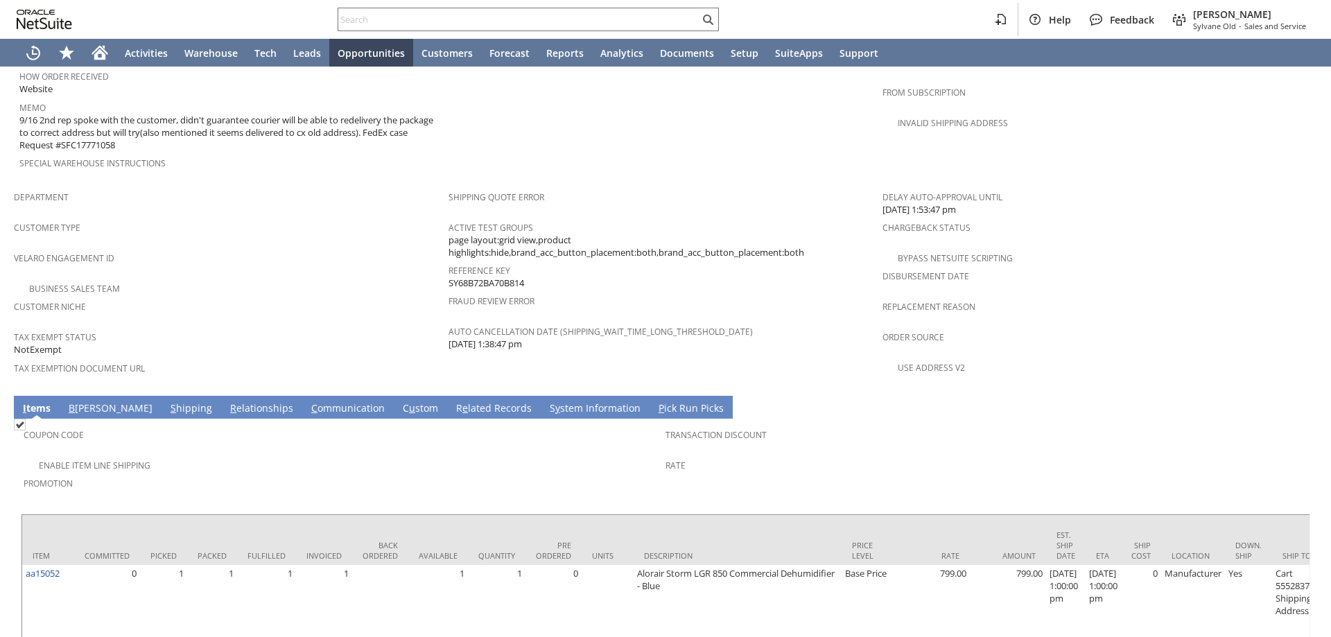
drag, startPoint x: 530, startPoint y: 260, endPoint x: 446, endPoint y: 257, distance: 84.6
click at [449, 261] on div "Reference Key SY68B72BA70B814" at bounding box center [663, 275] width 428 height 29
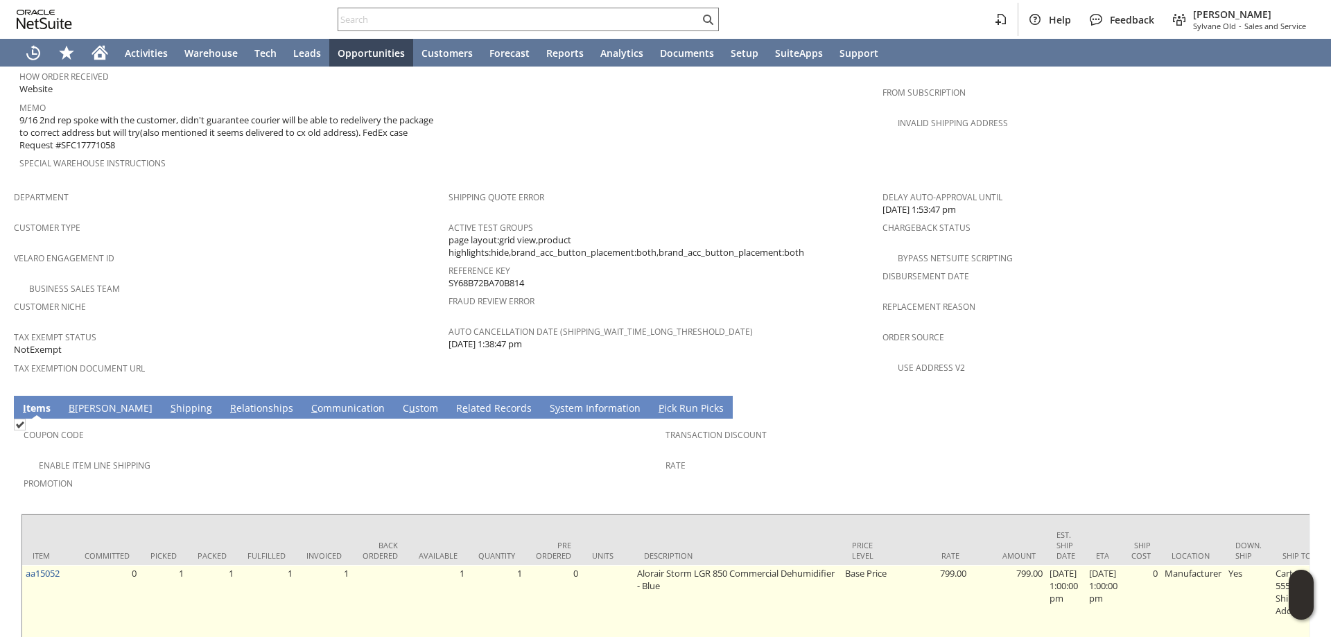
copy span "SY68B72BA70B814"
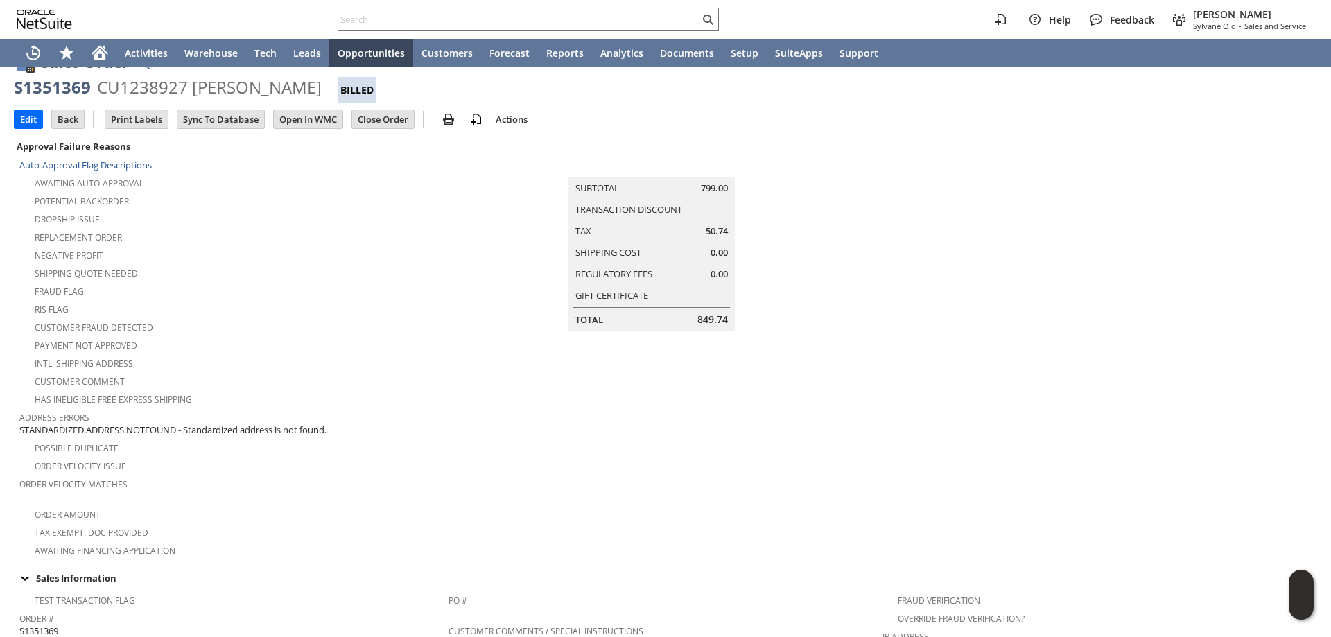
scroll to position [0, 0]
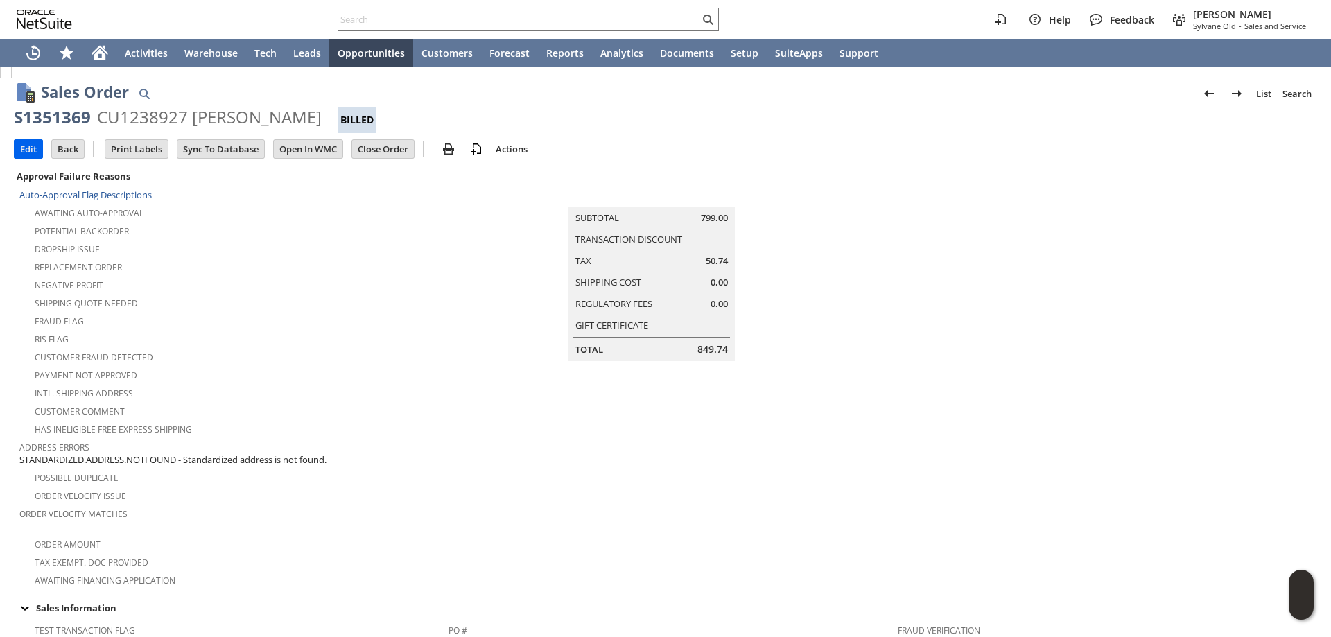
click at [27, 142] on input "Edit" at bounding box center [29, 149] width 28 height 18
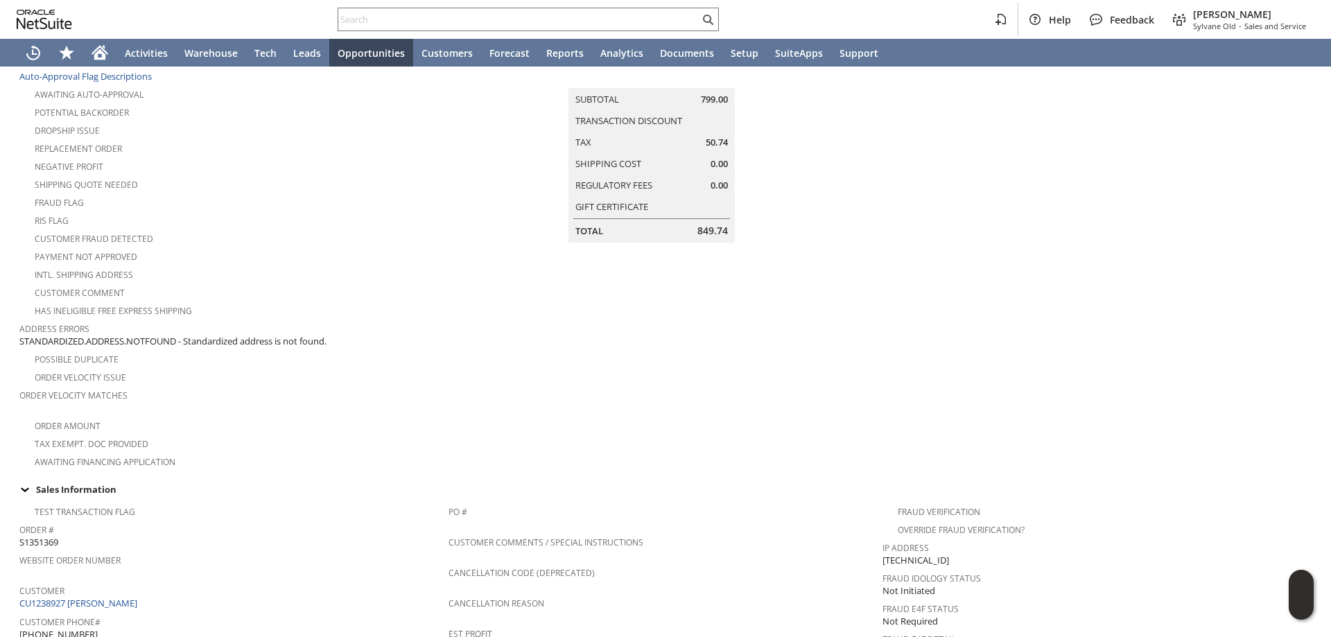
scroll to position [347, 0]
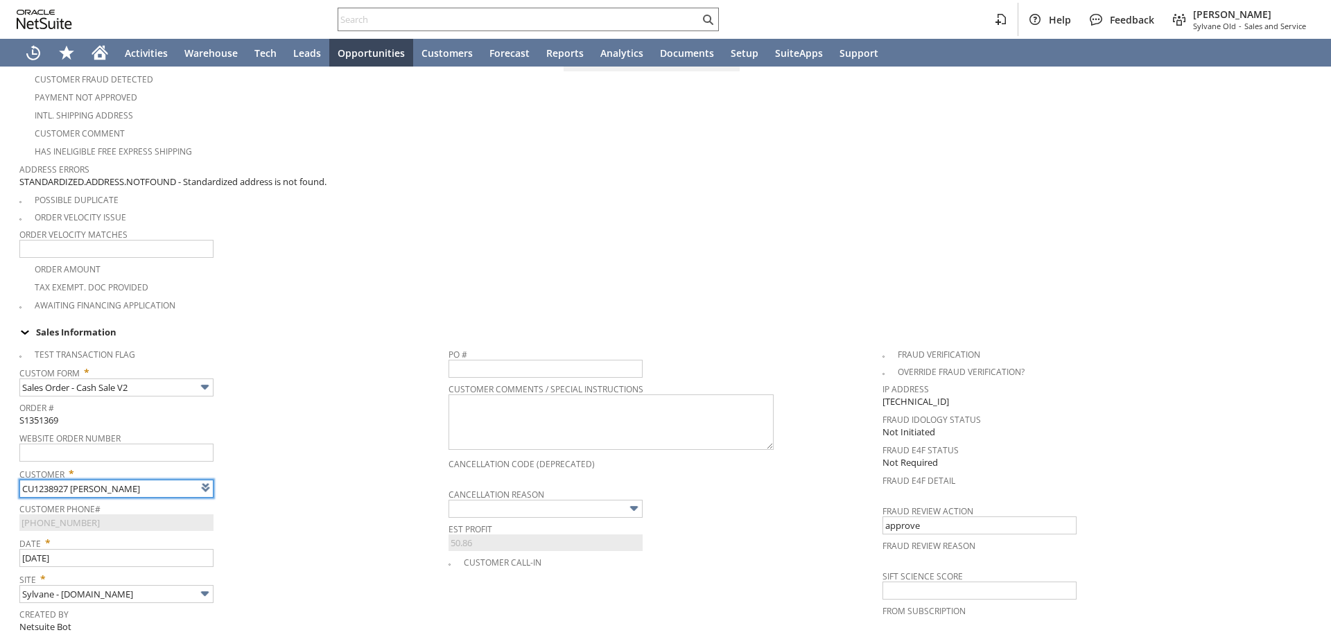
scroll to position [416, 0]
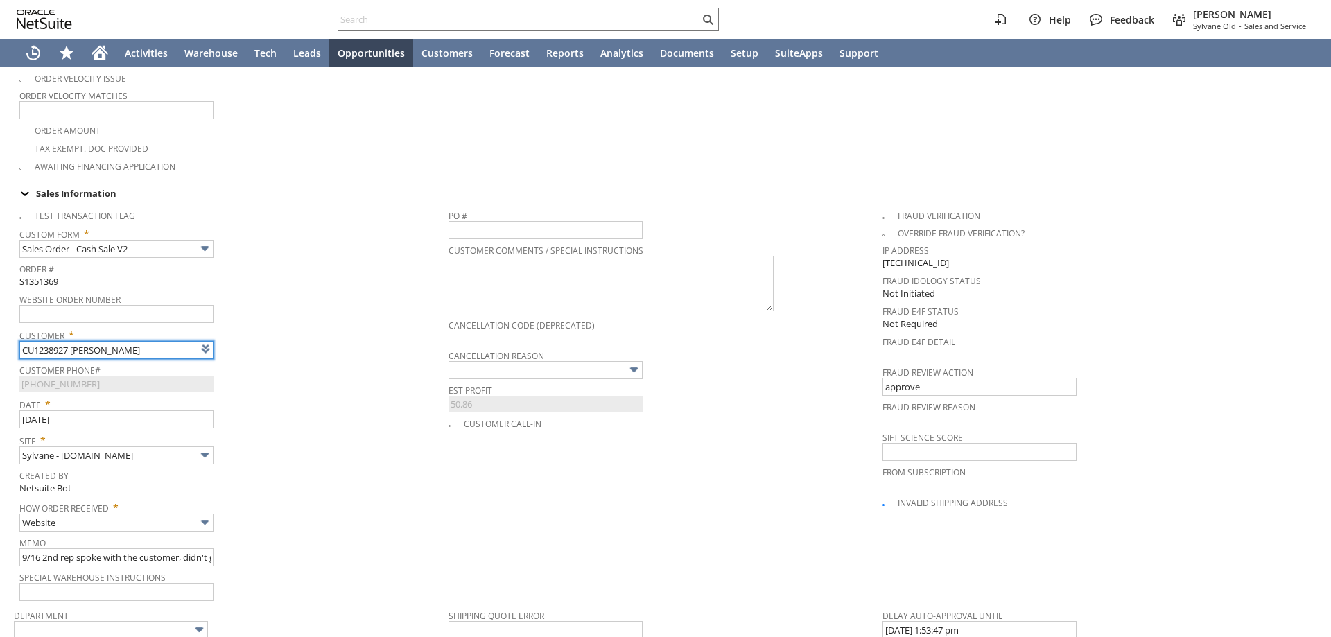
type input "Intelligent Recommendations ⁰"
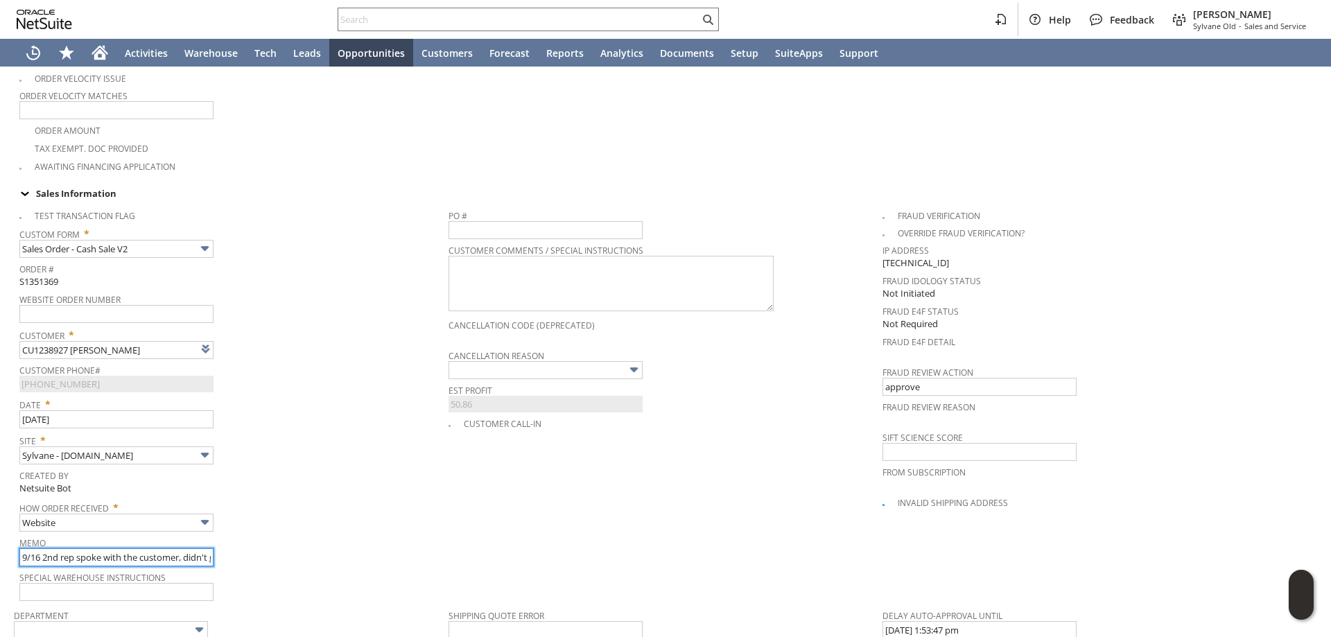
drag, startPoint x: 23, startPoint y: 548, endPoint x: 49, endPoint y: 539, distance: 27.8
click at [24, 548] on input "9/16 2nd rep spoke with the customer, didn't guarantee courier will be able to …" at bounding box center [116, 557] width 194 height 18
paste input "C-205455539"
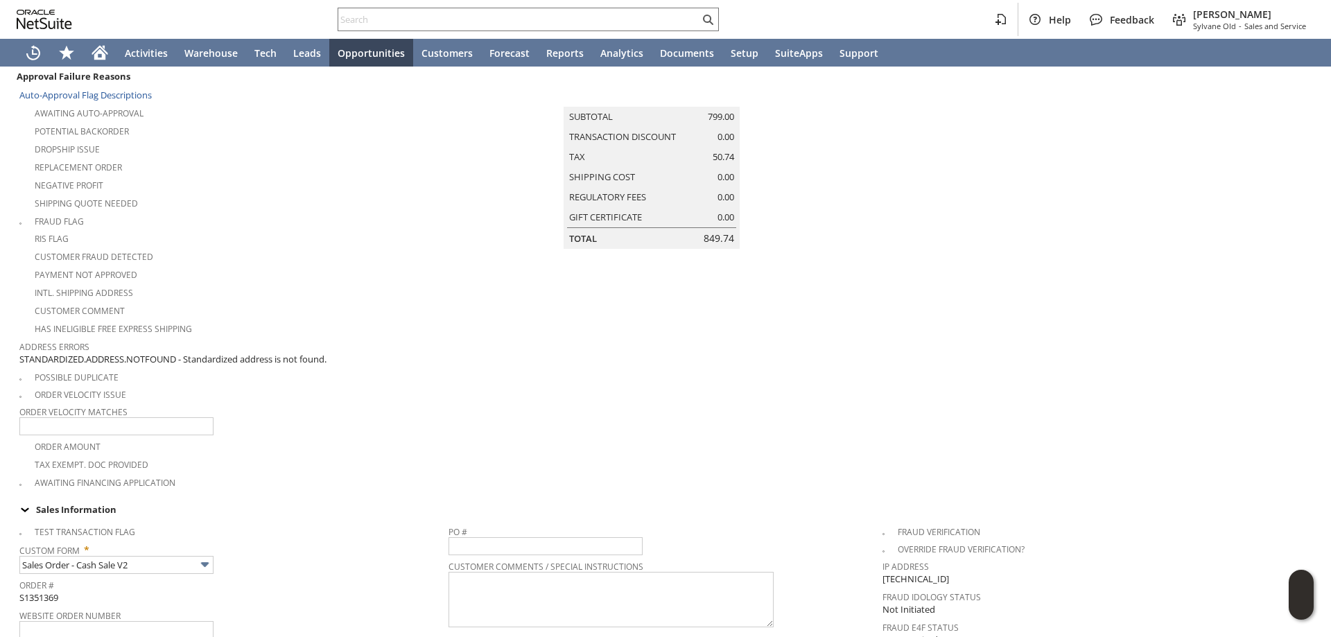
scroll to position [0, 0]
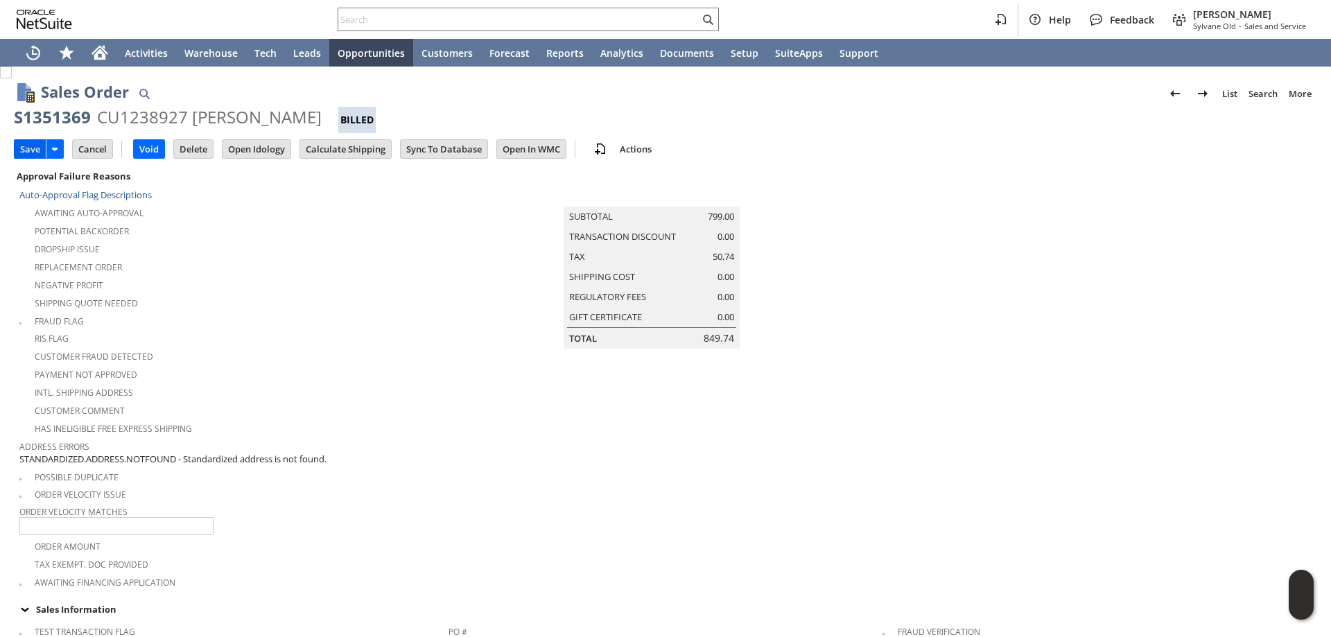
type input "FedEx Case# C-205455539 | 9/16 2nd rep spoke with the customer, didn't guarante…"
click at [29, 148] on input "Save" at bounding box center [30, 149] width 31 height 18
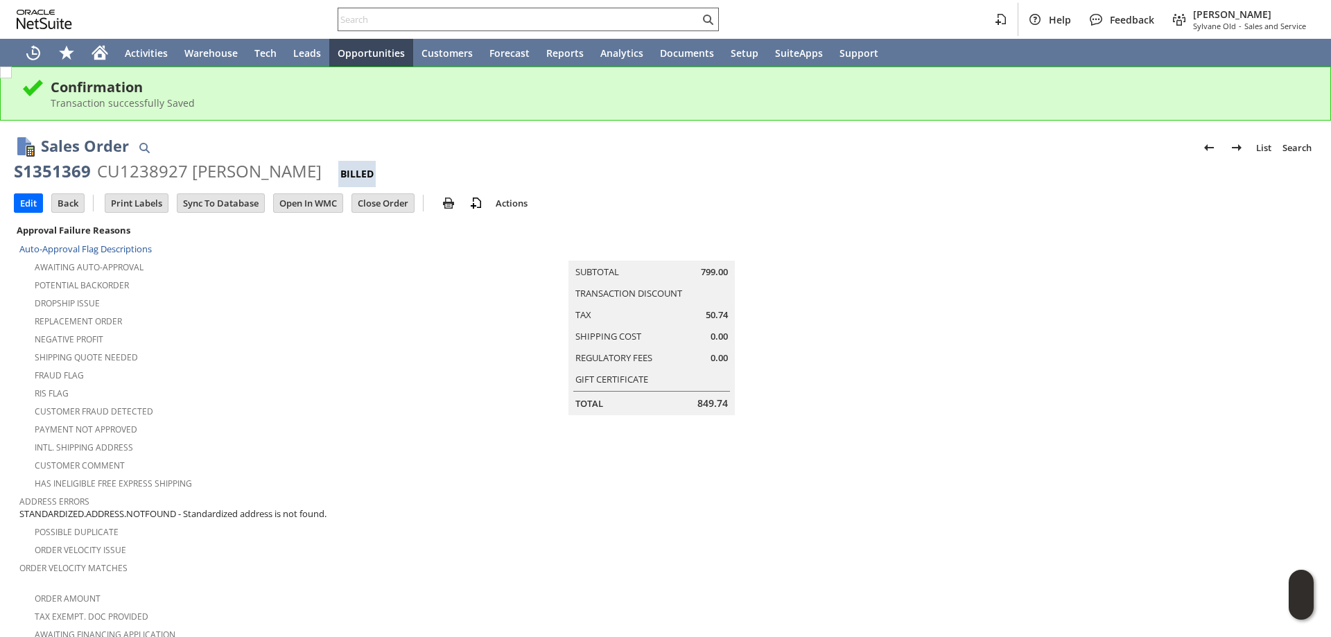
click at [605, 17] on input "text" at bounding box center [518, 19] width 361 height 17
paste input "3039494751"
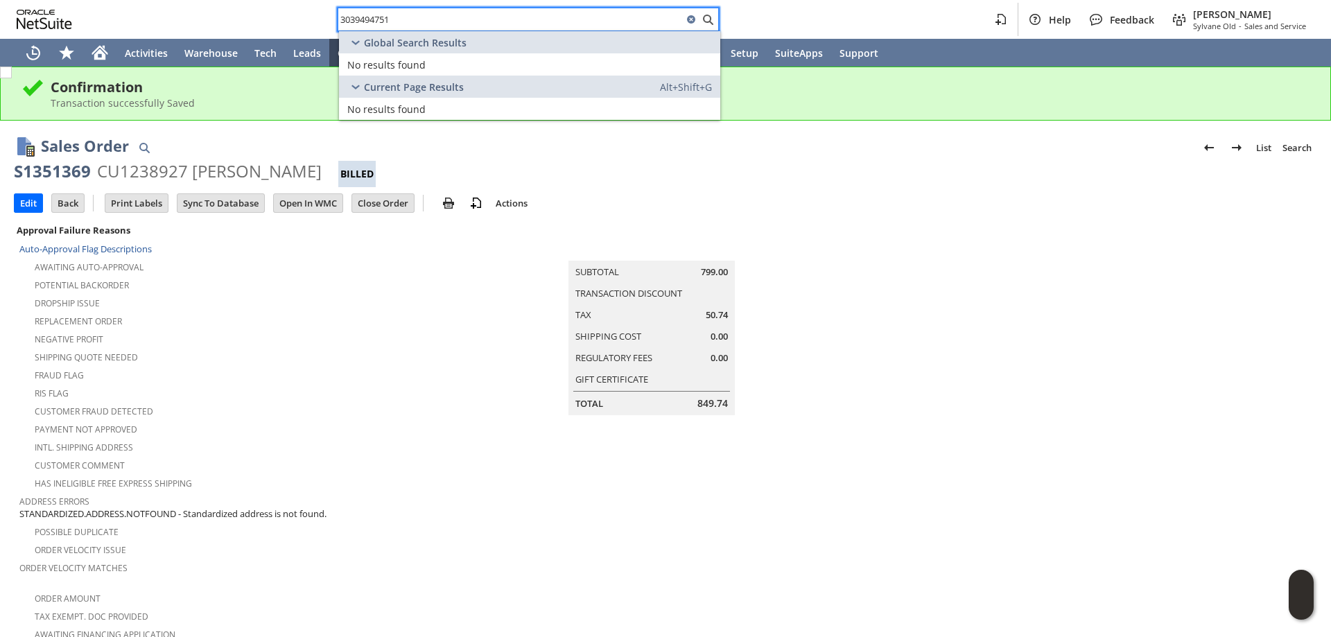
drag, startPoint x: 304, startPoint y: 25, endPoint x: 170, endPoint y: 23, distance: 133.8
click at [171, 23] on div "3039494751 Help Feedback [PERSON_NAME] Old - Sales and Service" at bounding box center [665, 19] width 1331 height 39
paste input "6787254446"
type input "6787254446"
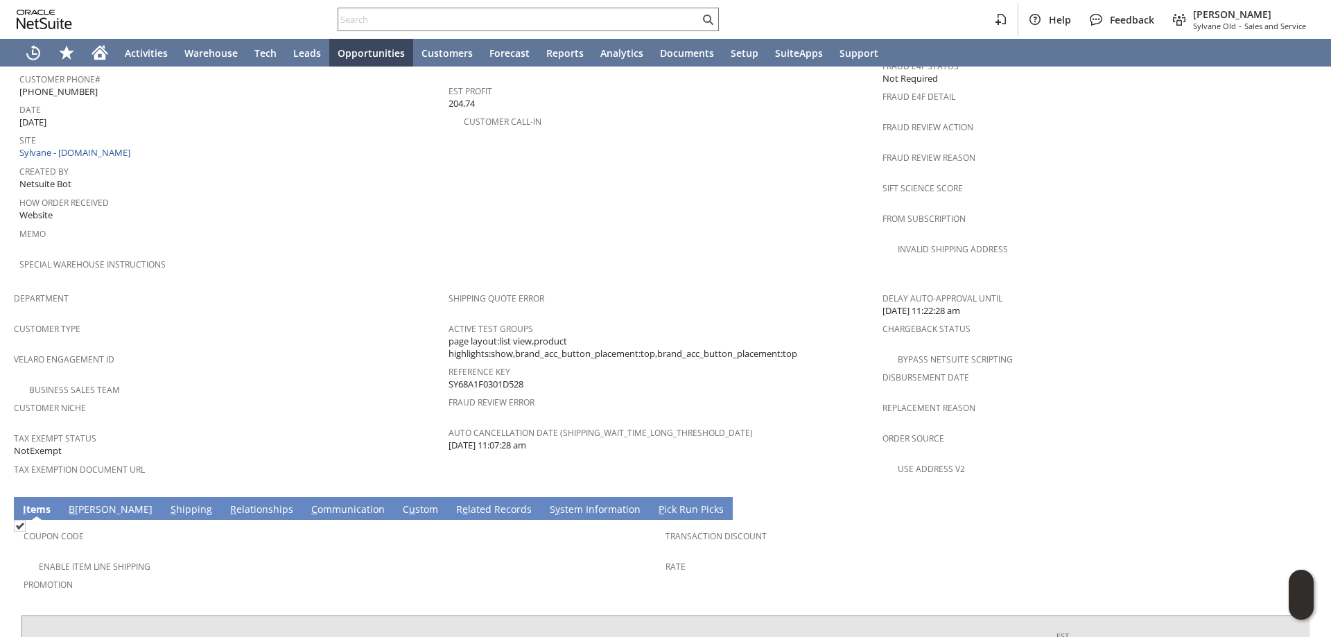
scroll to position [812, 0]
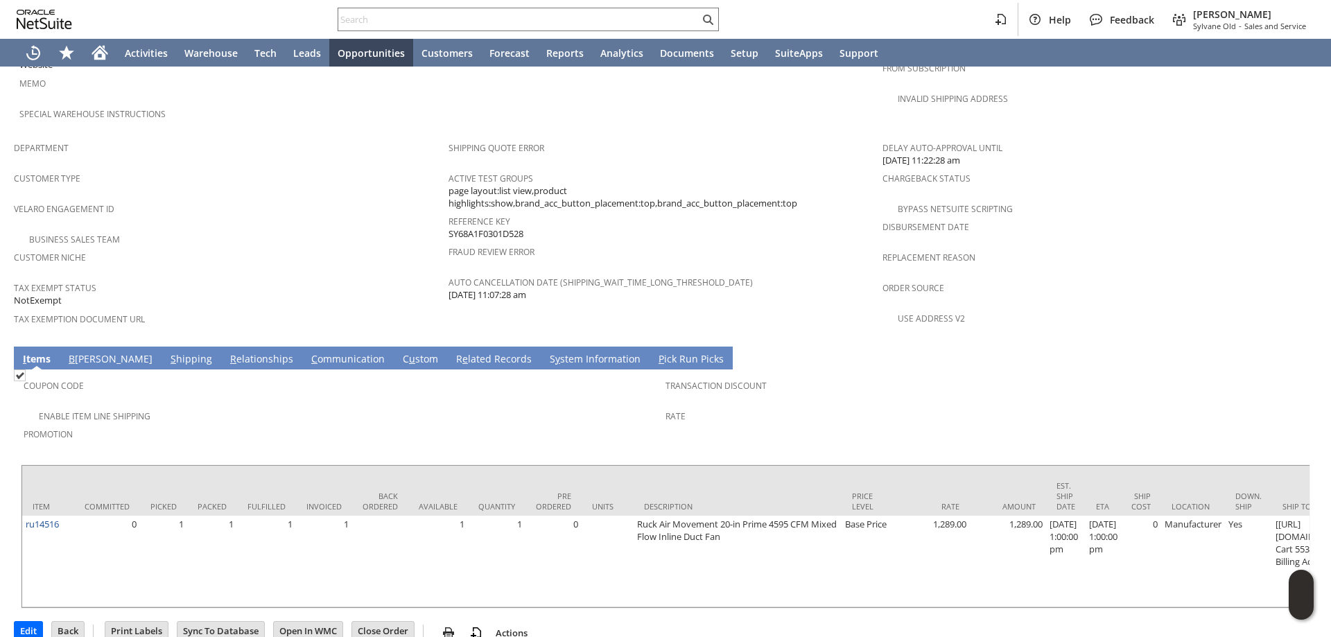
click at [410, 609] on div "Edit Back New Make Copy Print Print Picking Ticket" at bounding box center [665, 627] width 1303 height 37
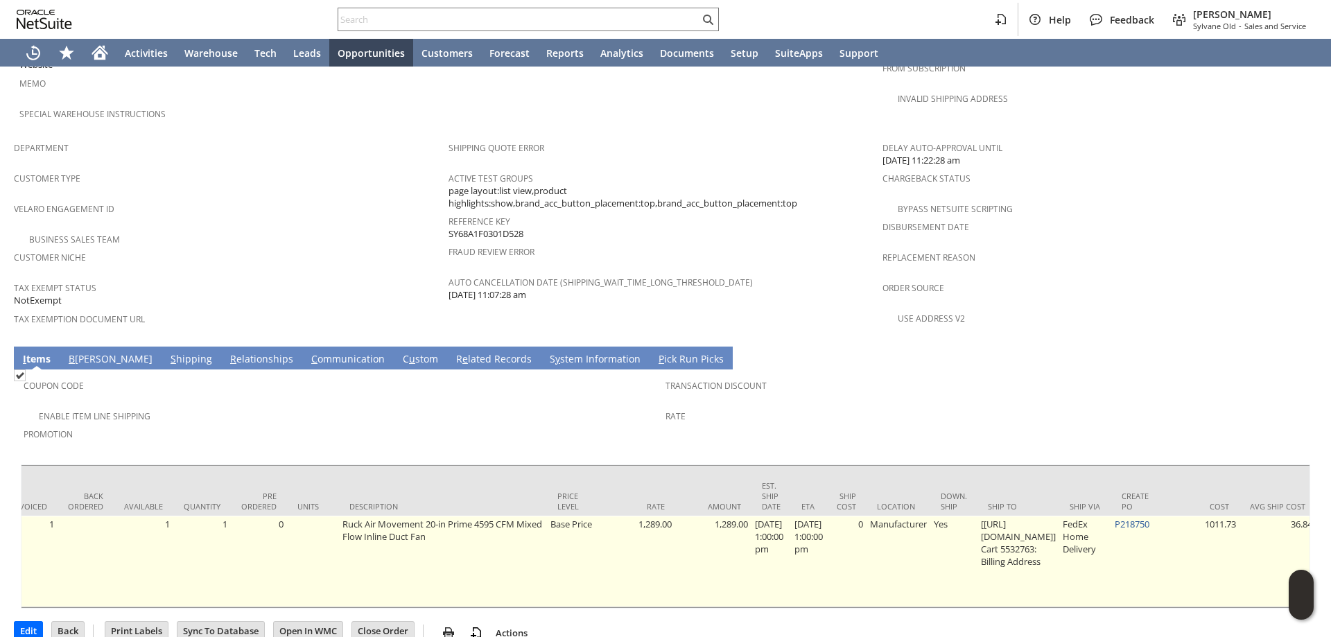
scroll to position [0, 257]
